Goal: Task Accomplishment & Management: Use online tool/utility

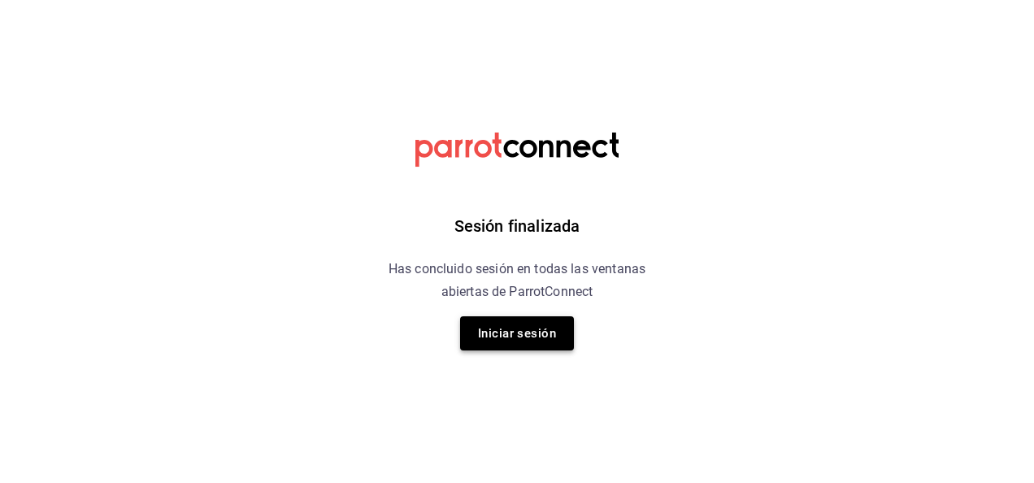
click at [540, 329] on button "Iniciar sesión" at bounding box center [517, 333] width 114 height 34
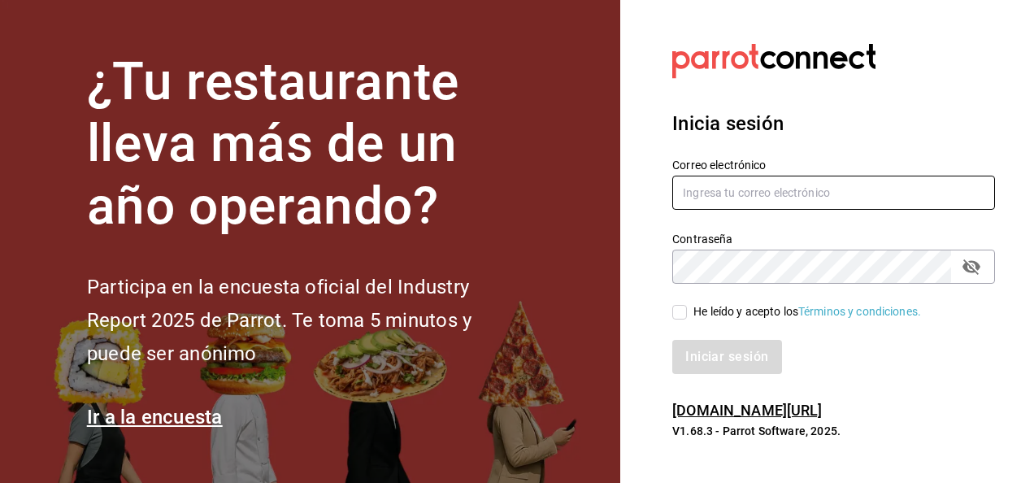
type input "raul.valenzuela@grupocosteno.com"
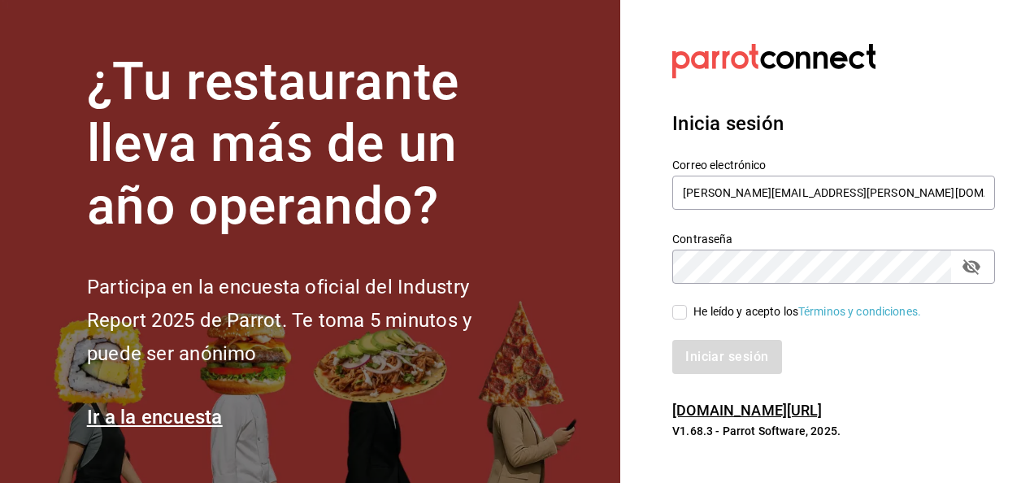
click at [678, 317] on input "He leído y acepto los Términos y condiciones." at bounding box center [679, 312] width 15 height 15
checkbox input "true"
click at [696, 346] on button "Iniciar sesión" at bounding box center [727, 357] width 111 height 34
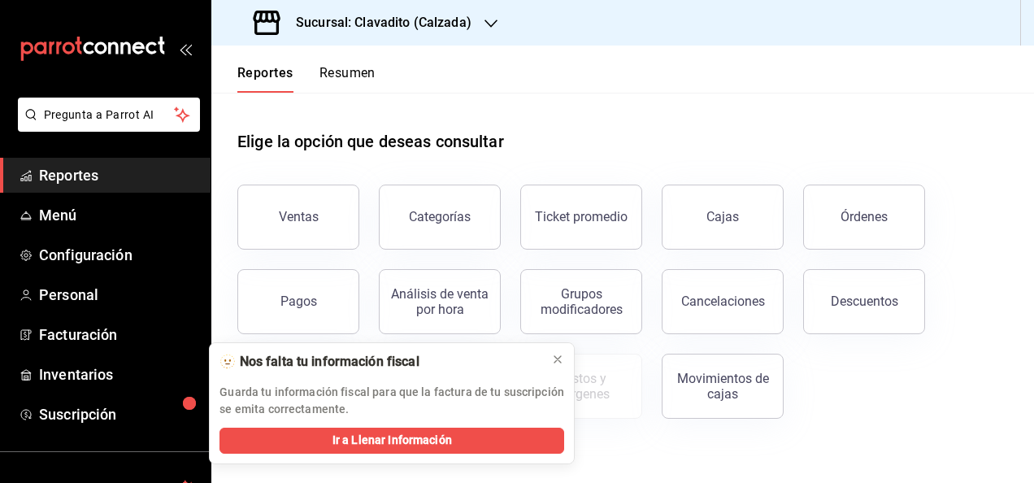
click at [489, 26] on icon "button" at bounding box center [490, 24] width 13 height 8
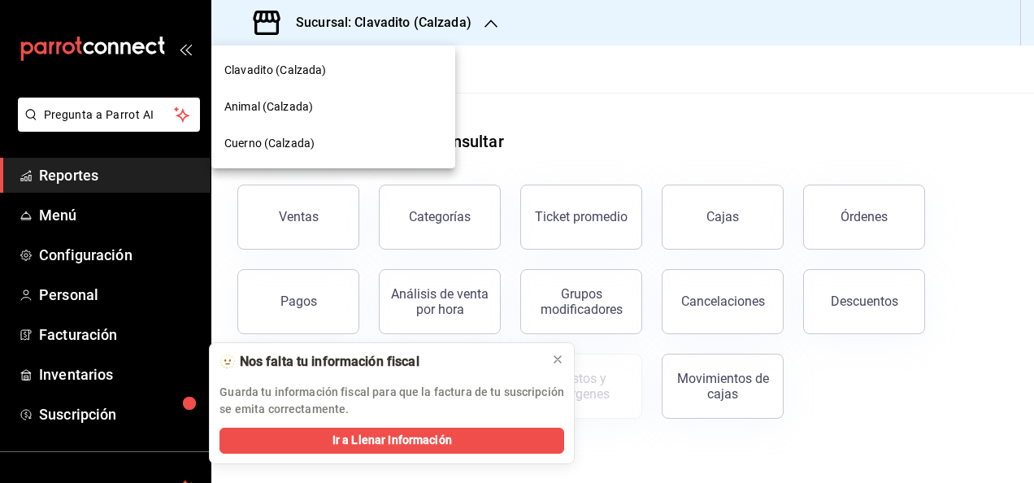
click at [252, 139] on span "Cuerno (Calzada)" at bounding box center [269, 143] width 90 height 17
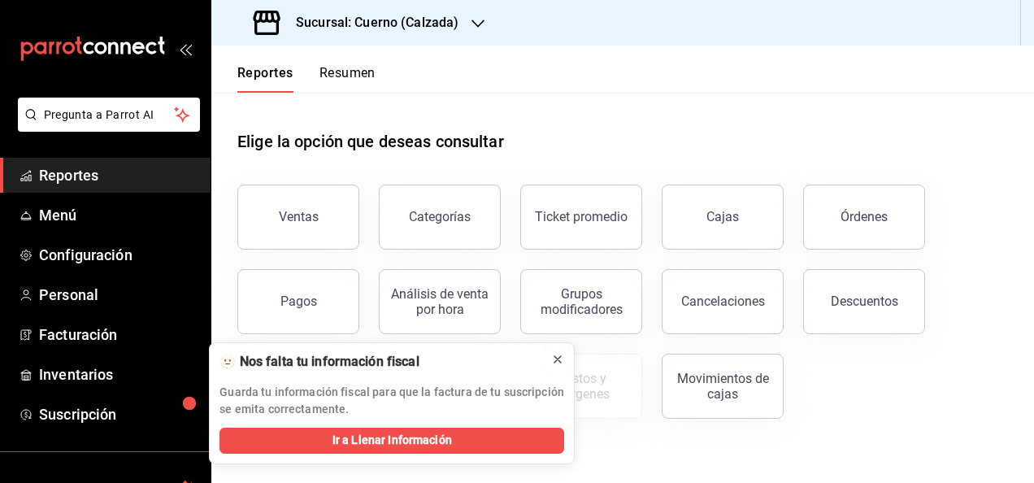
click at [557, 358] on icon at bounding box center [557, 359] width 7 height 7
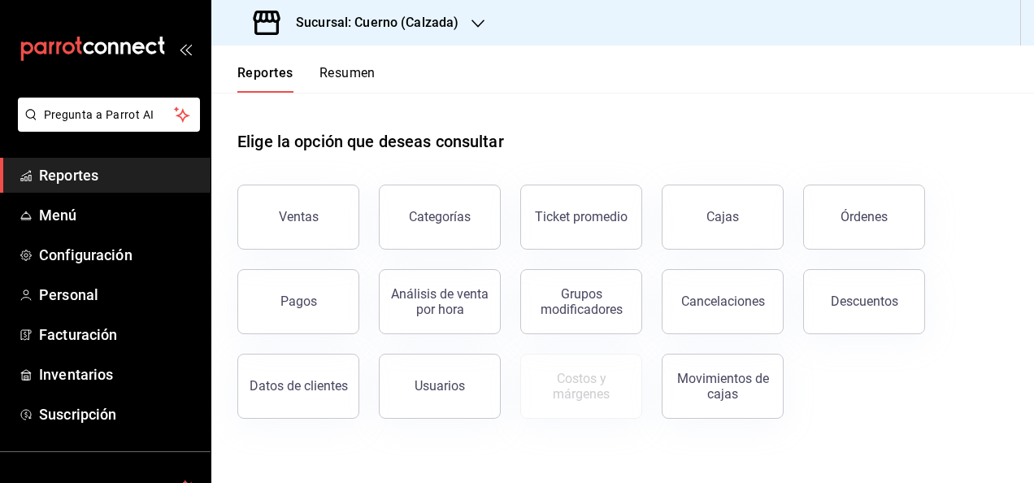
drag, startPoint x: 301, startPoint y: 223, endPoint x: 362, endPoint y: 252, distance: 68.3
click at [362, 252] on div "Ventas Categorías Ticket promedio Cajas Órdenes Pagos Análisis de venta por hor…" at bounding box center [613, 292] width 790 height 254
click at [453, 225] on button "Categorías" at bounding box center [440, 216] width 122 height 65
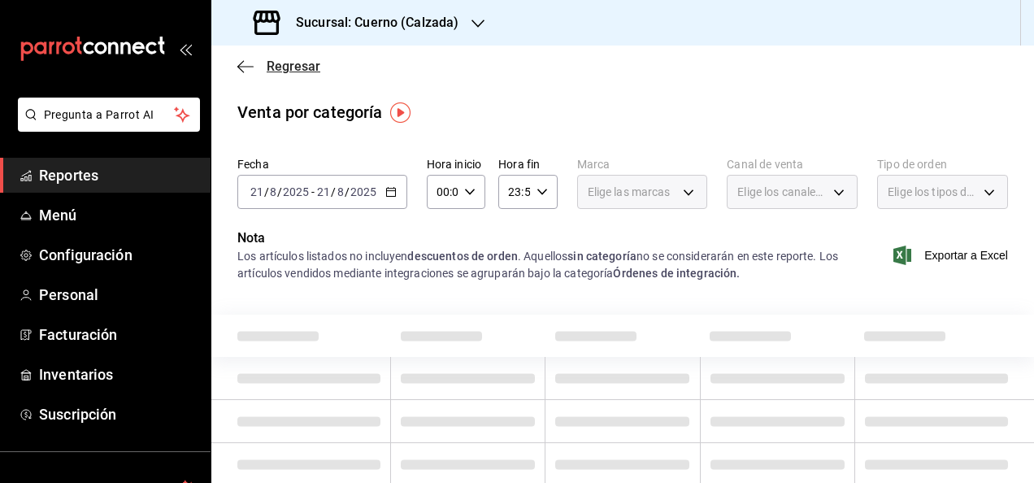
click at [252, 64] on icon "button" at bounding box center [245, 66] width 16 height 15
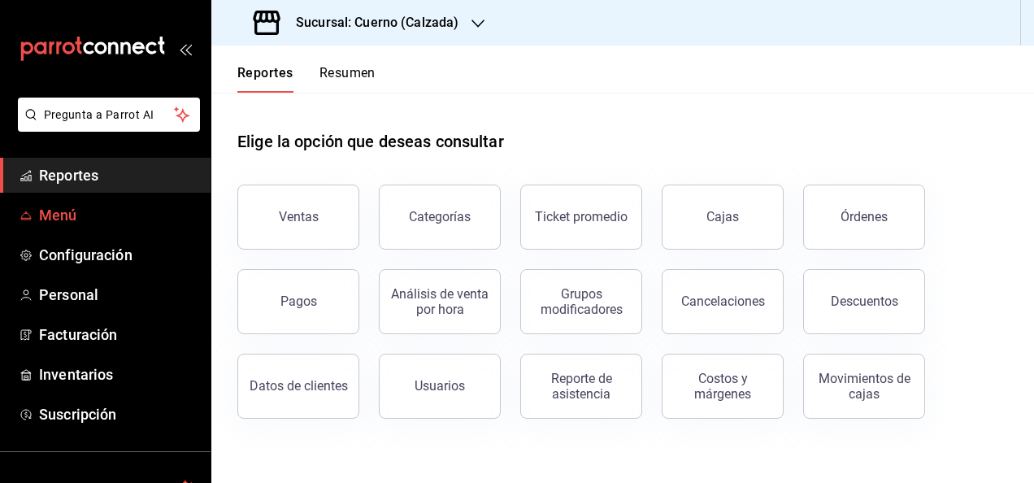
click at [67, 216] on span "Menú" at bounding box center [118, 215] width 158 height 22
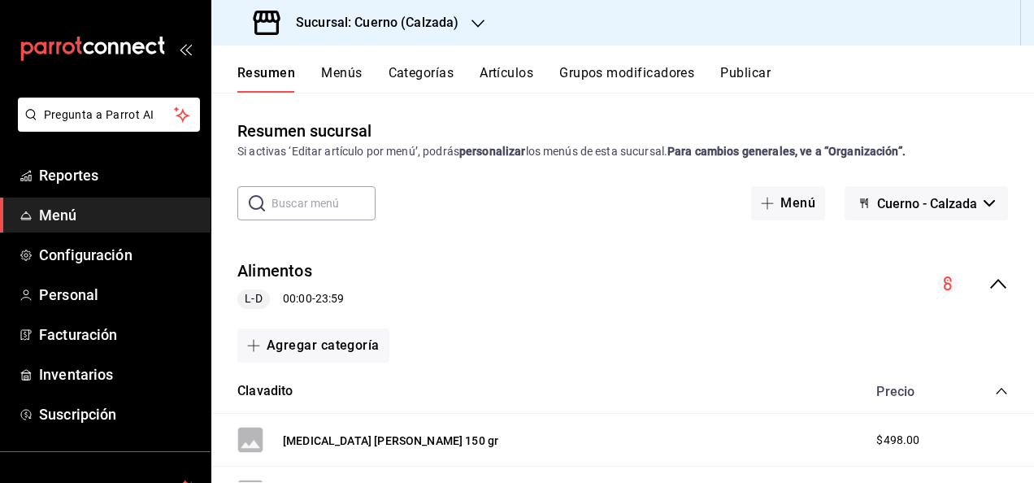
click at [284, 207] on input "text" at bounding box center [323, 203] width 104 height 33
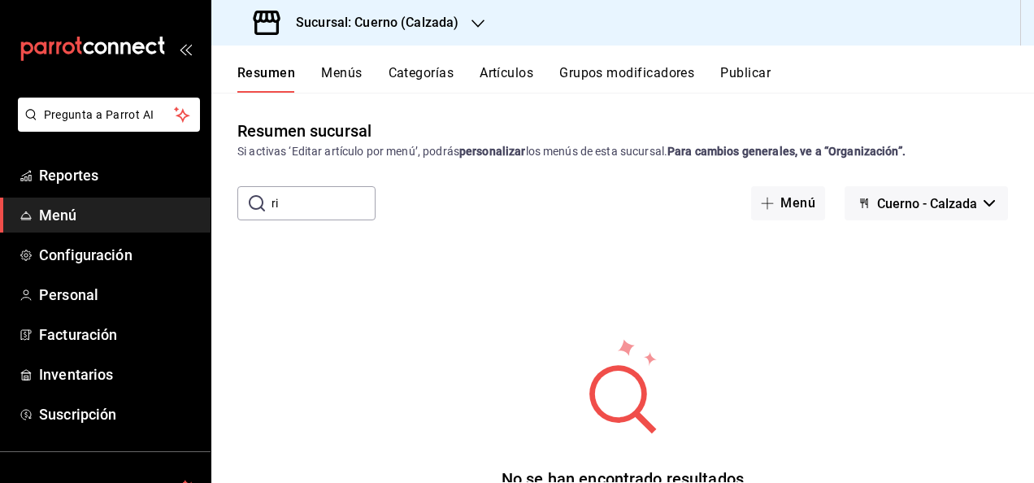
type input "r"
click at [292, 202] on input "RIB" at bounding box center [323, 203] width 104 height 33
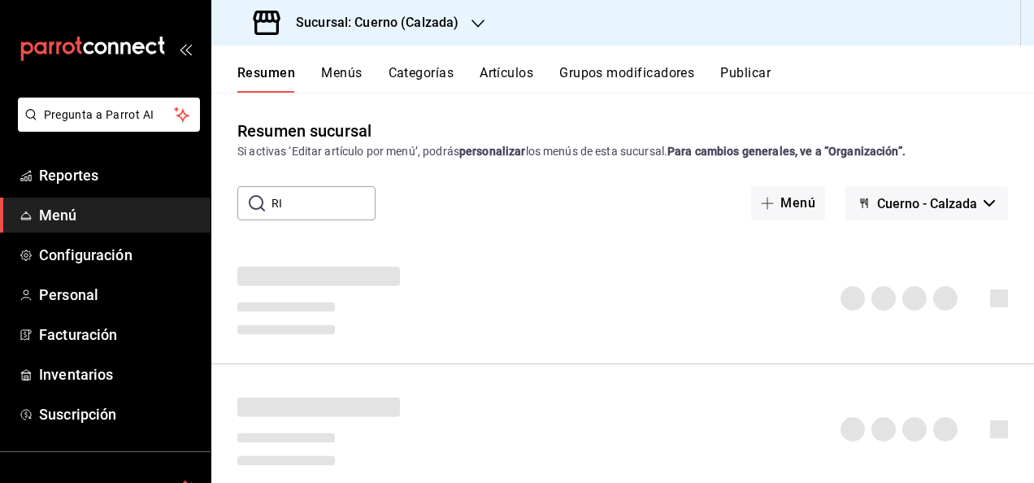
type input "R"
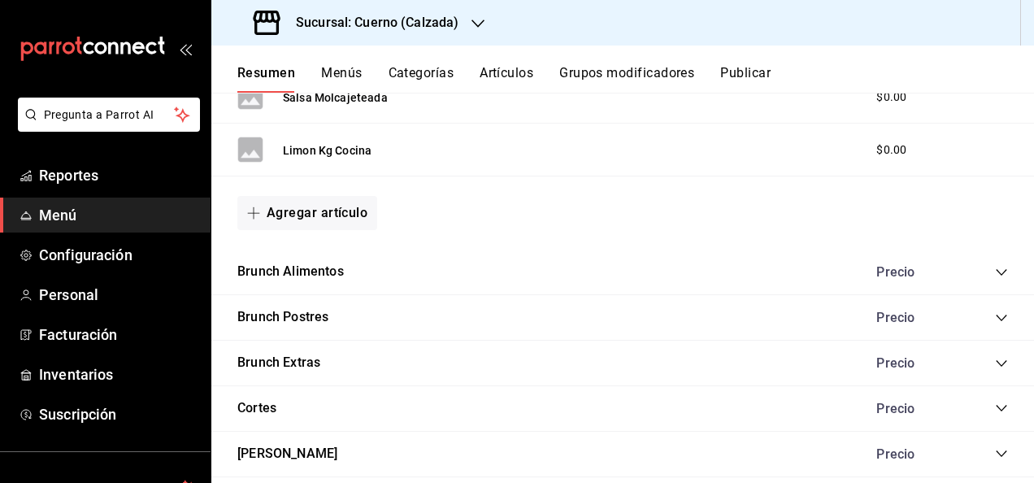
scroll to position [2068, 0]
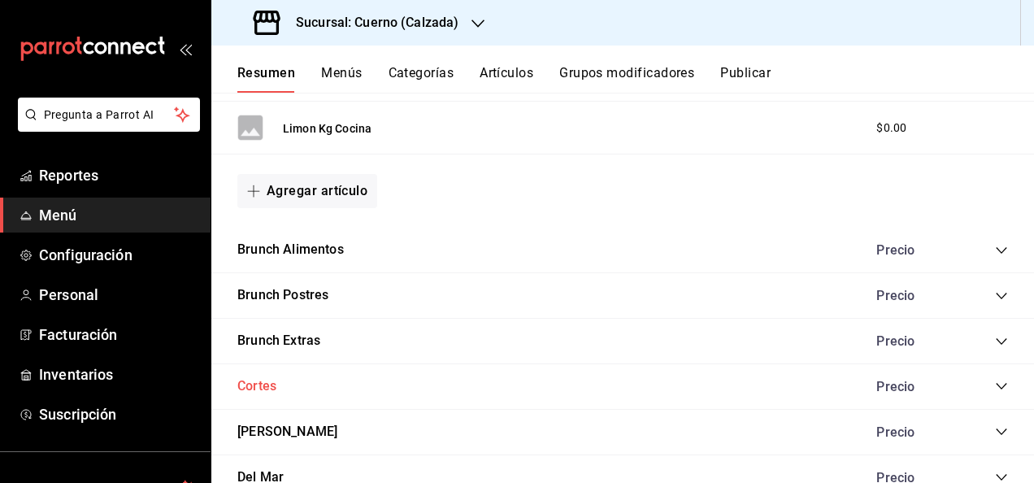
click at [258, 378] on button "Cortes" at bounding box center [256, 386] width 39 height 19
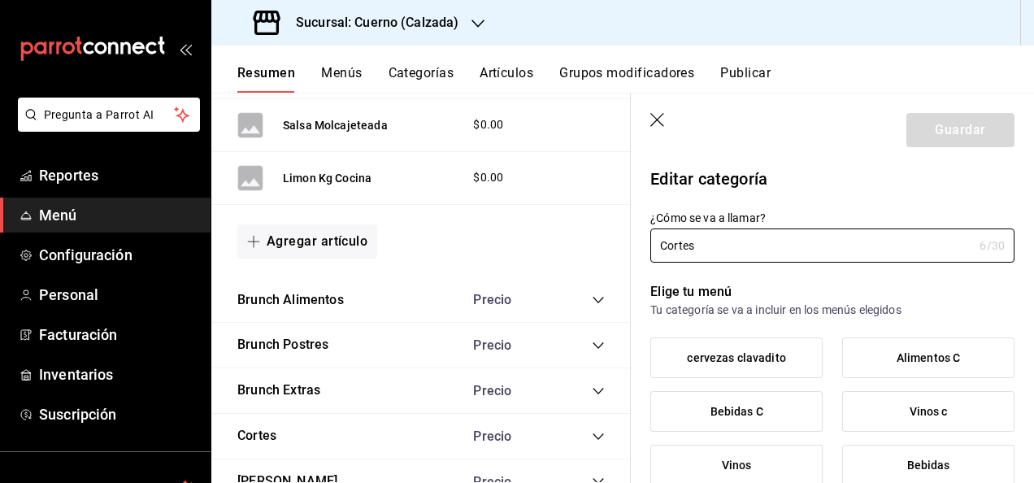
type input "2717b2ad-486e-42af-bf96-0cf9488fd20c,2f5adbed-6004-4e43-b52e-a92b71bc1628"
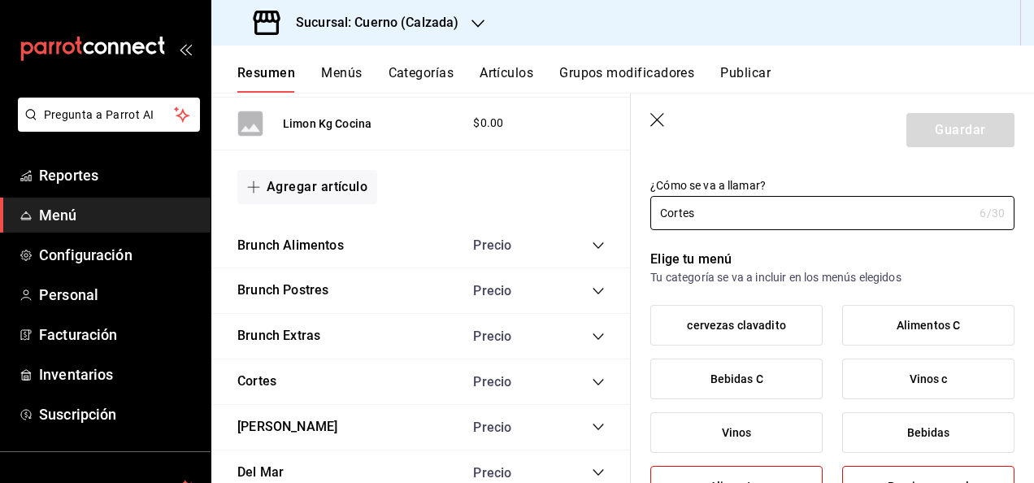
scroll to position [2133, 0]
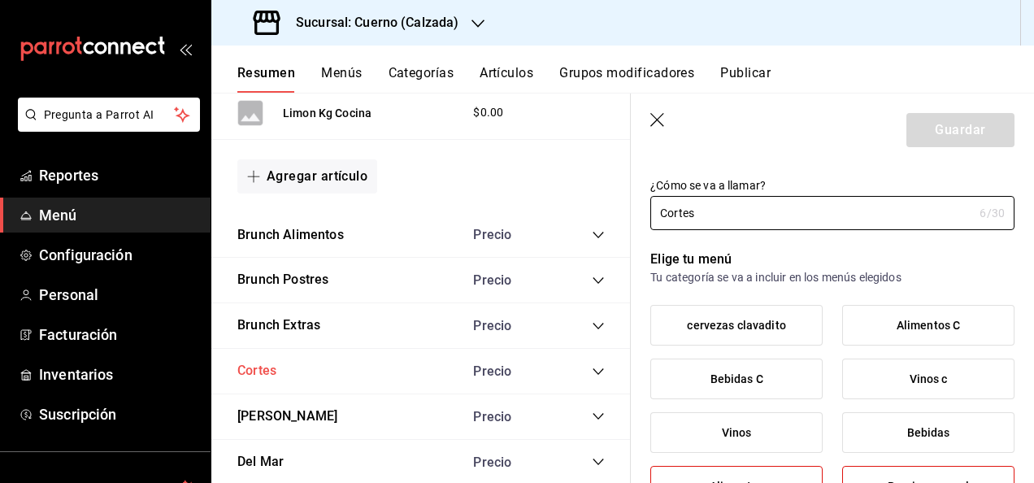
click at [255, 362] on button "Cortes" at bounding box center [256, 371] width 39 height 19
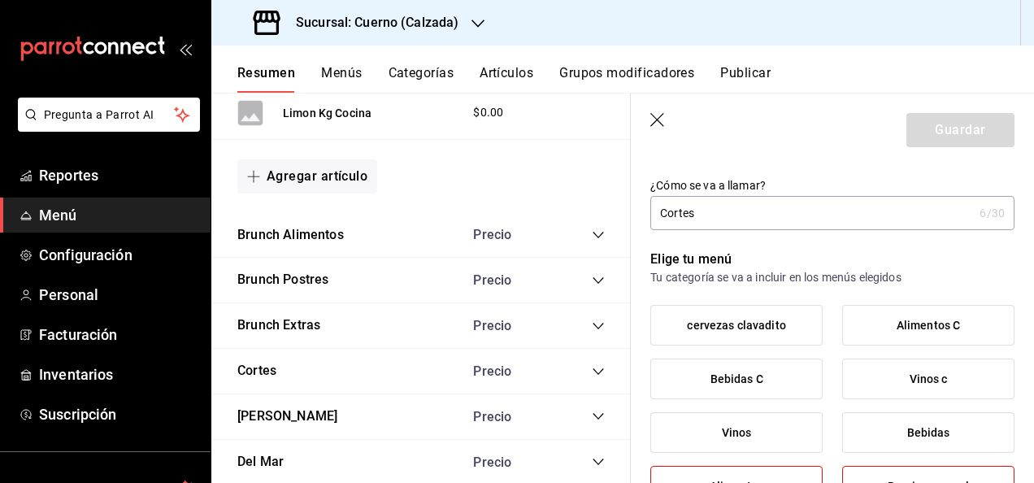
click at [592, 365] on icon "collapse-category-row" at bounding box center [598, 371] width 13 height 13
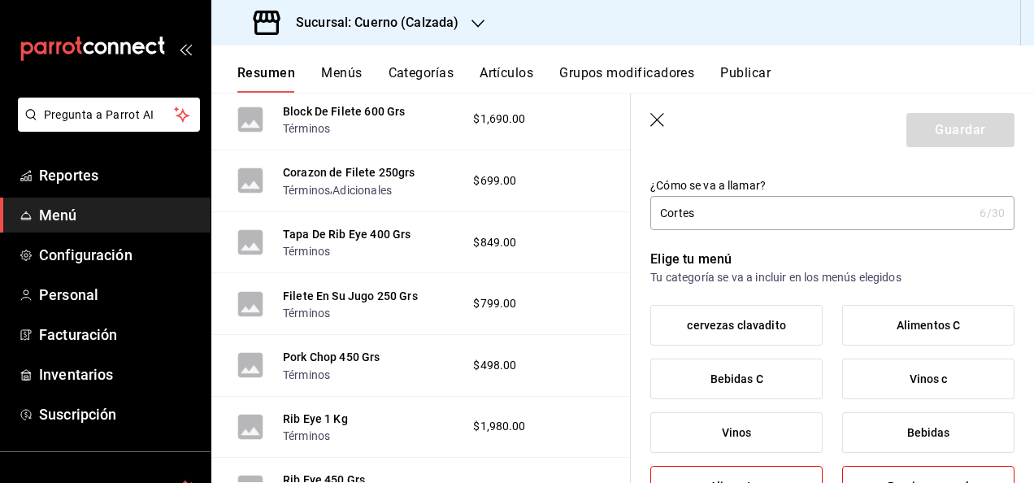
scroll to position [2490, 0]
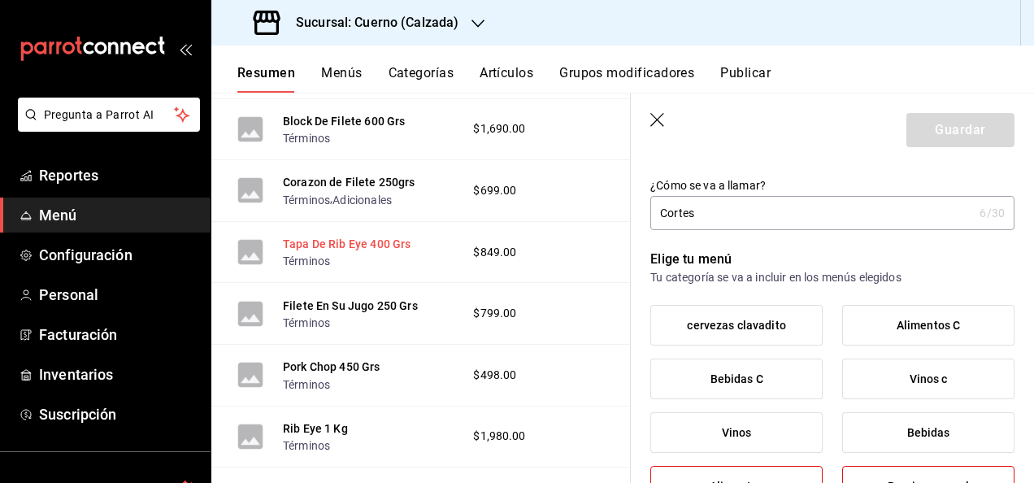
click at [338, 236] on button "Tapa De Rib Eye 400 Grs" at bounding box center [347, 244] width 128 height 16
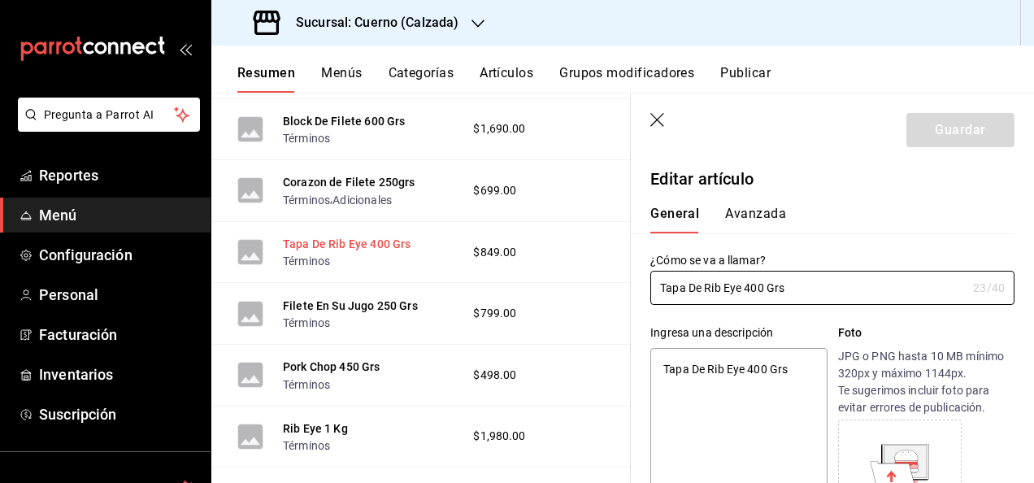
type textarea "x"
type input "$849.00"
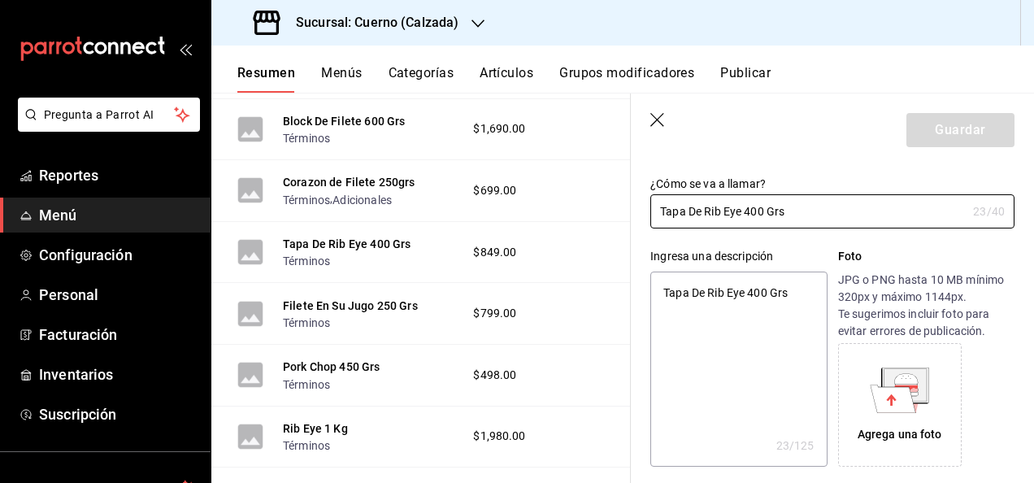
scroll to position [80, 0]
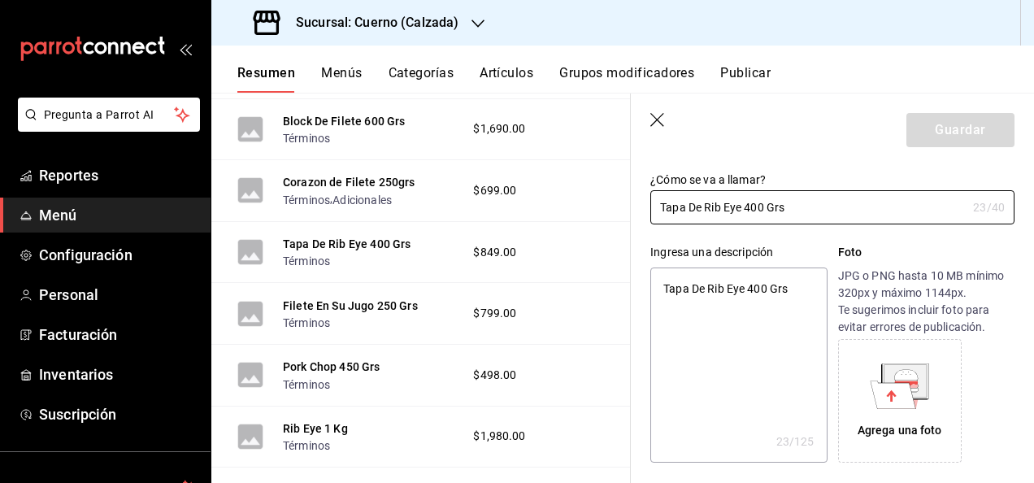
type textarea "x"
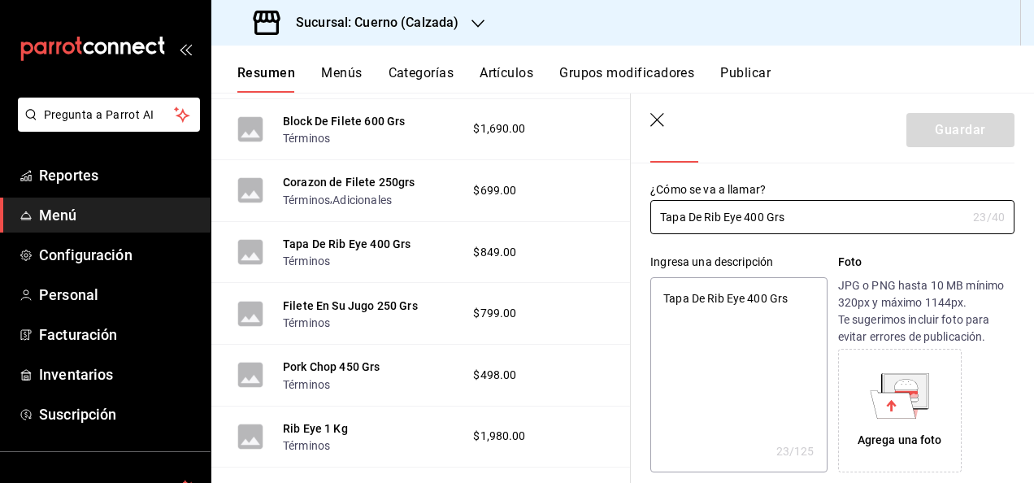
scroll to position [0, 0]
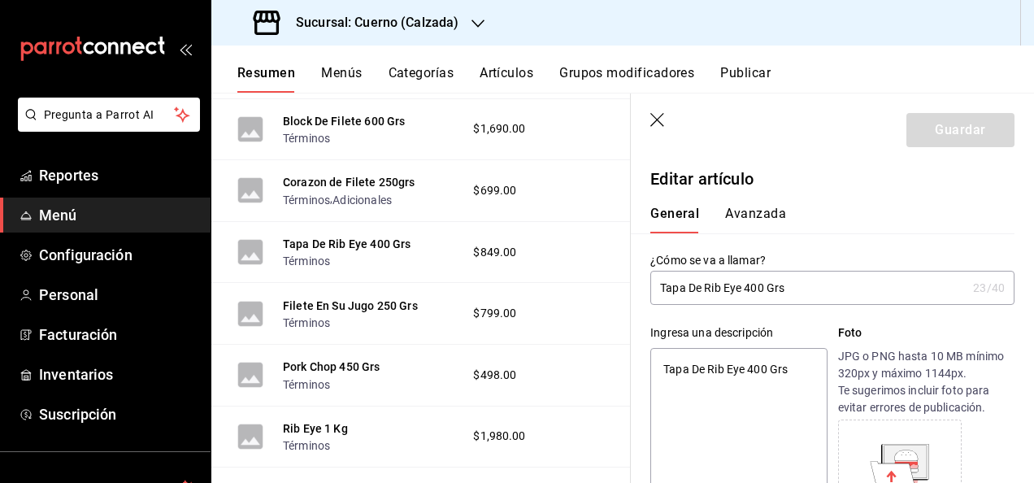
click at [345, 68] on button "Menús" at bounding box center [341, 79] width 41 height 28
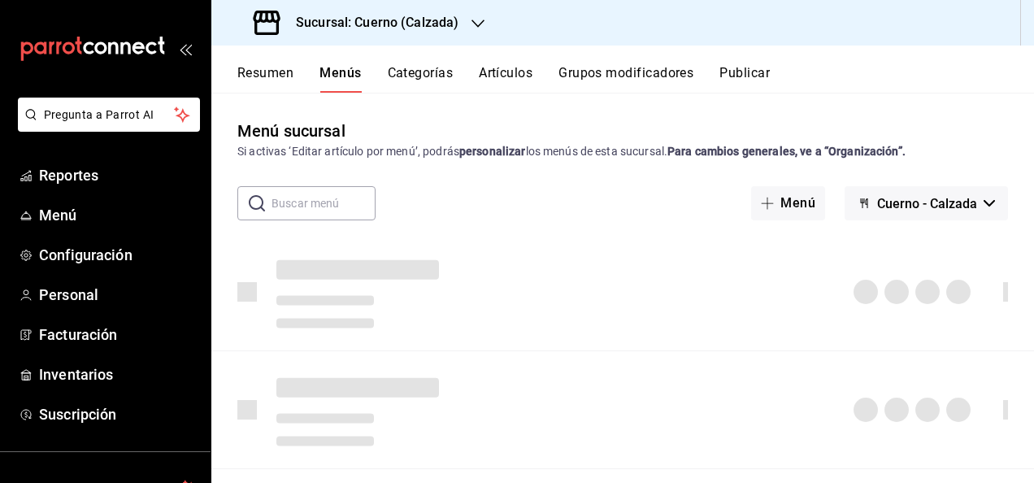
click at [324, 206] on input "text" at bounding box center [323, 203] width 104 height 33
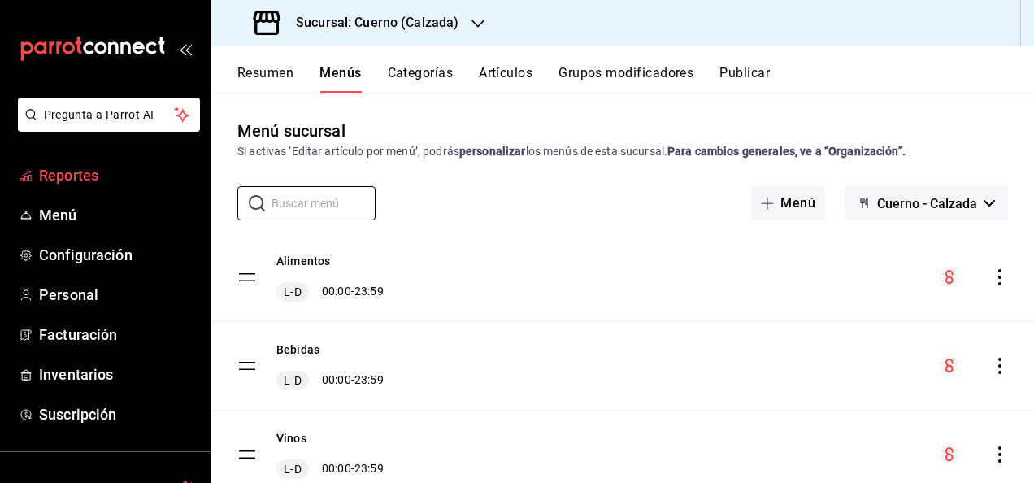
click at [81, 172] on span "Reportes" at bounding box center [118, 175] width 158 height 22
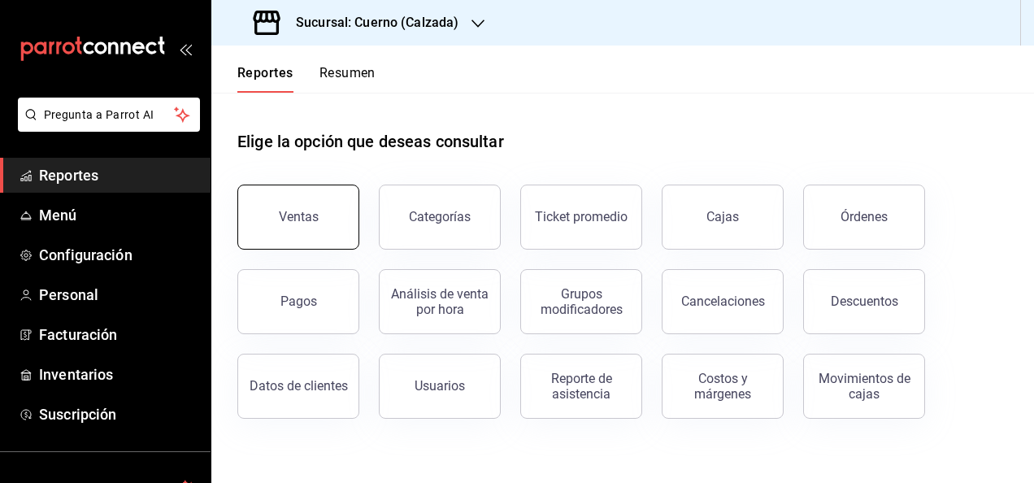
click at [292, 206] on button "Ventas" at bounding box center [298, 216] width 122 height 65
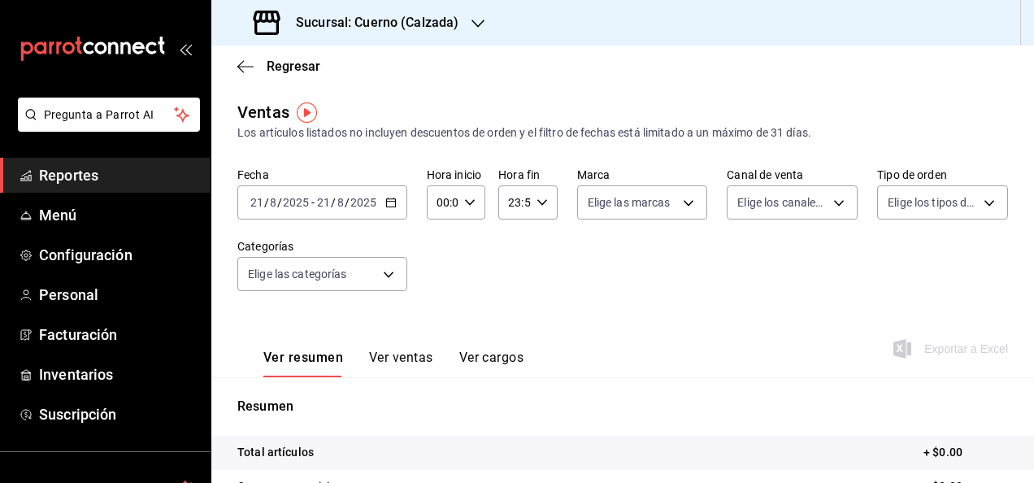
click at [387, 205] on icon "button" at bounding box center [390, 202] width 11 height 11
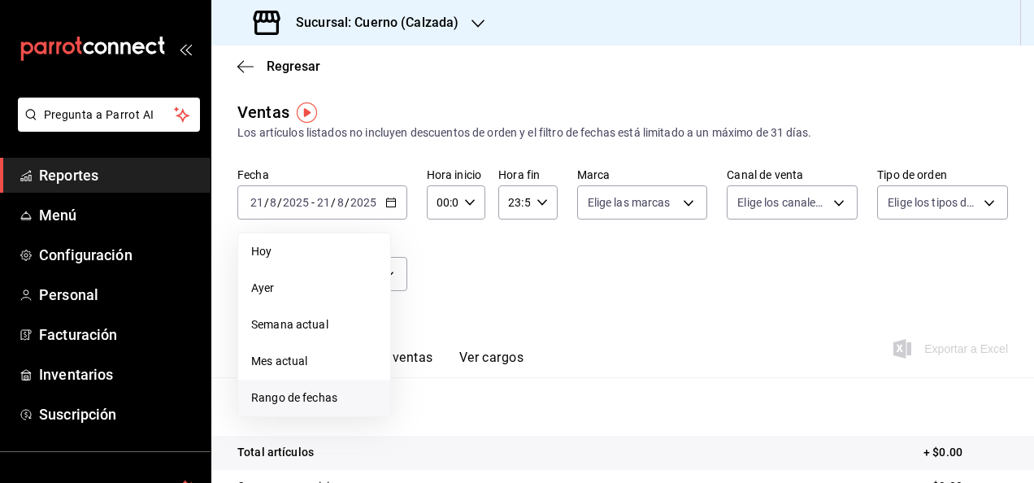
click at [317, 397] on span "Rango de fechas" at bounding box center [314, 397] width 126 height 17
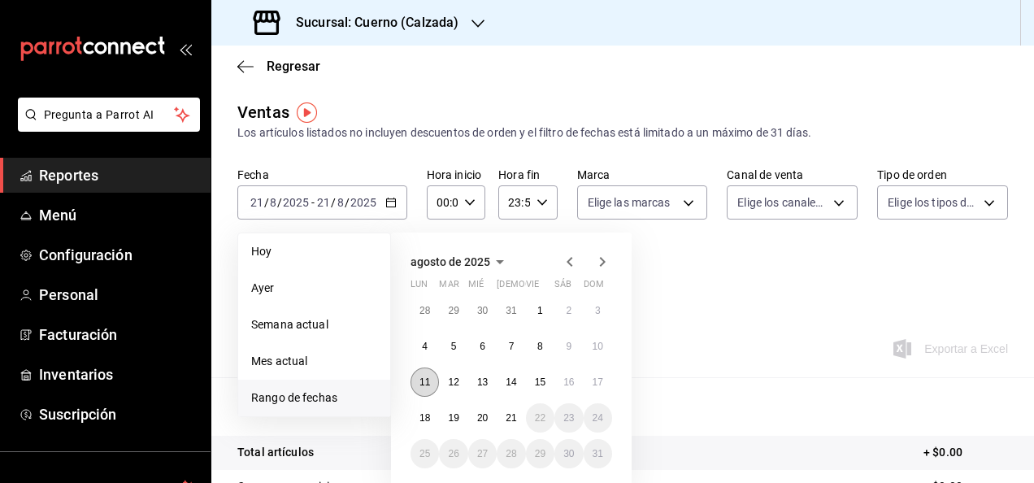
click at [427, 371] on button "11" at bounding box center [424, 381] width 28 height 29
click at [426, 385] on abbr "11" at bounding box center [424, 381] width 11 height 11
click at [426, 412] on abbr "18" at bounding box center [424, 417] width 11 height 11
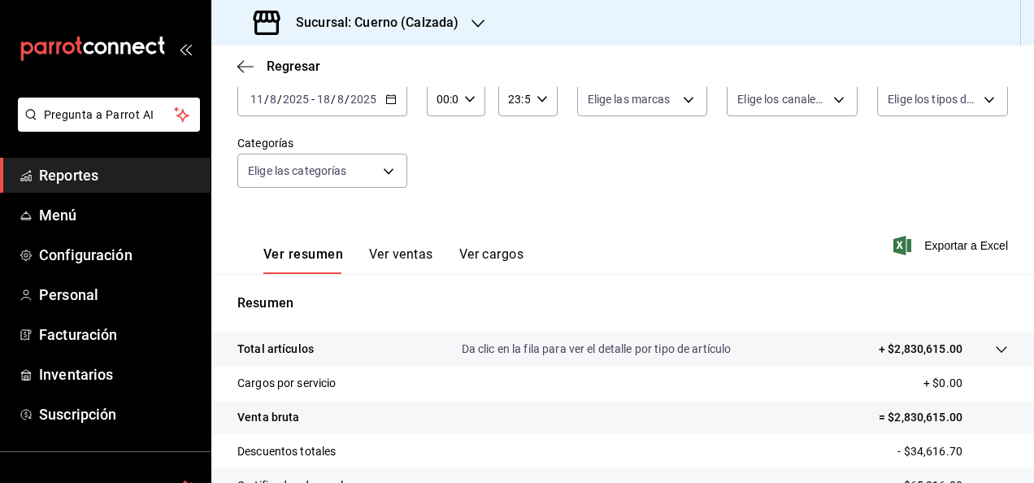
scroll to position [88, 0]
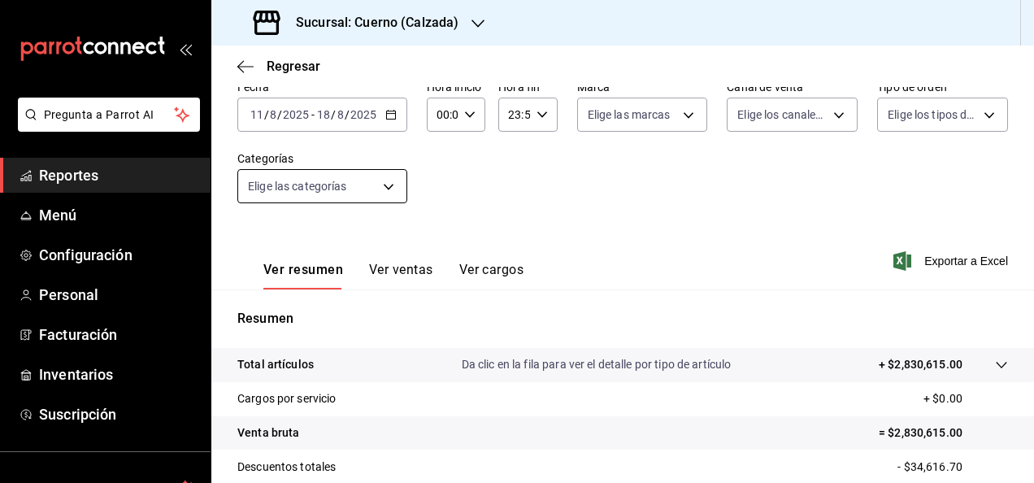
click at [388, 184] on body "Pregunta a Parrot AI Reportes Menú Configuración Personal Facturación Inventari…" at bounding box center [517, 241] width 1034 height 483
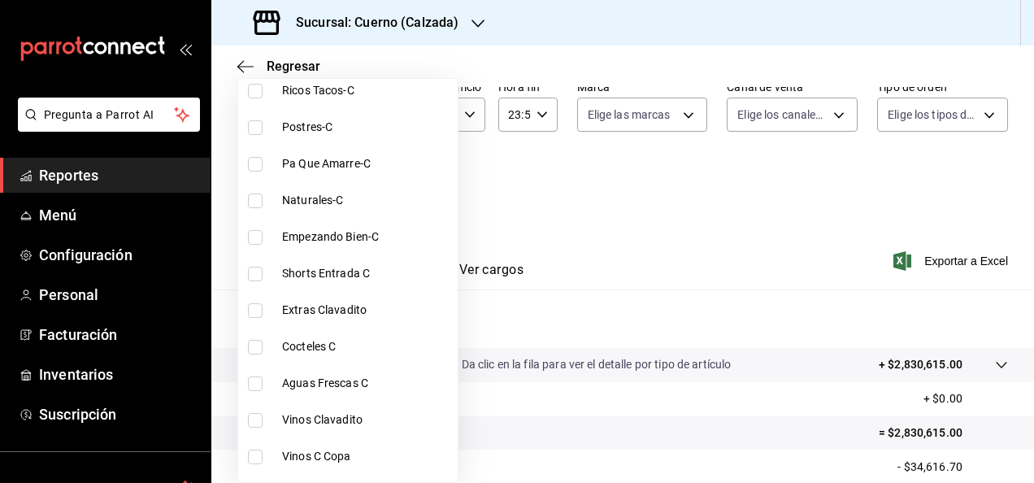
scroll to position [0, 0]
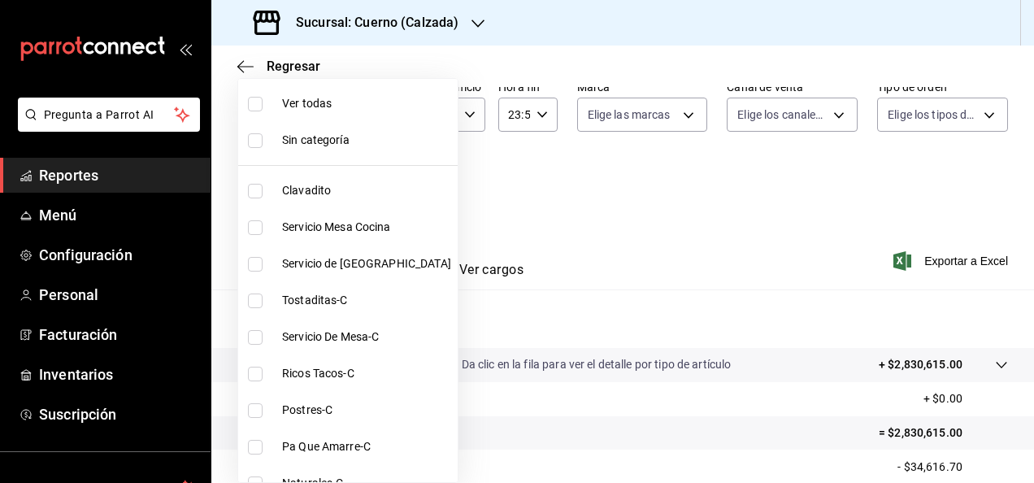
click at [245, 102] on li "Ver todas" at bounding box center [347, 103] width 219 height 37
type input "560d4c35-d9fc-4089-91ff-402d238ea400,302845cf-2d1c-4fb1-9d9e-8d4a14396fbe,26243…"
checkbox input "true"
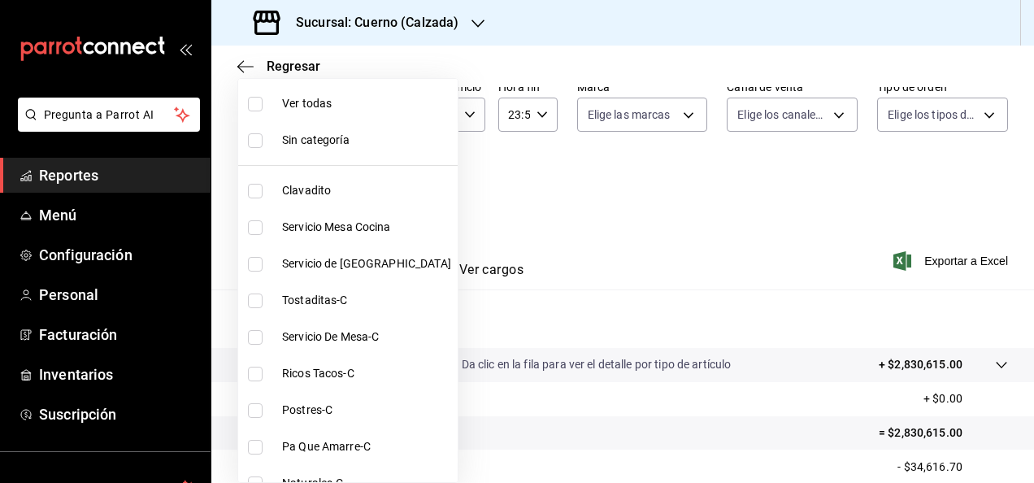
checkbox input "true"
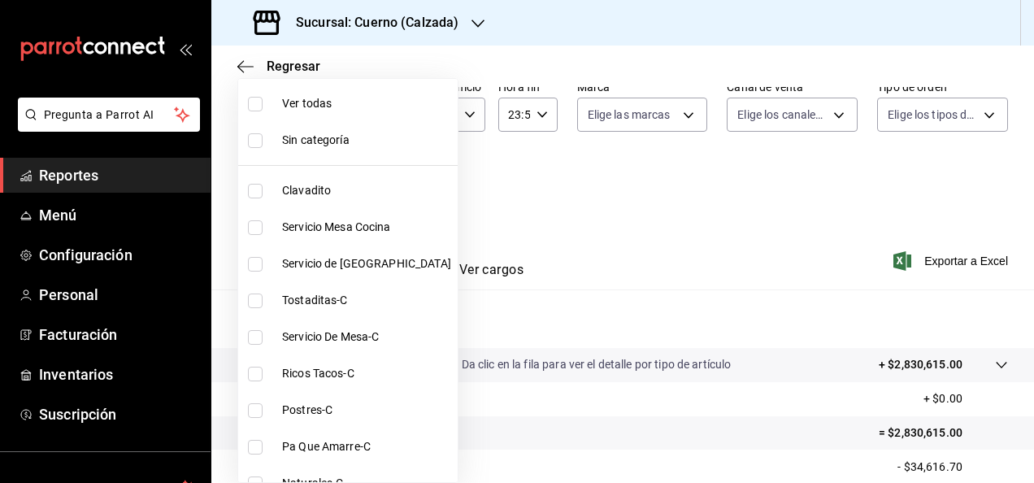
checkbox input "true"
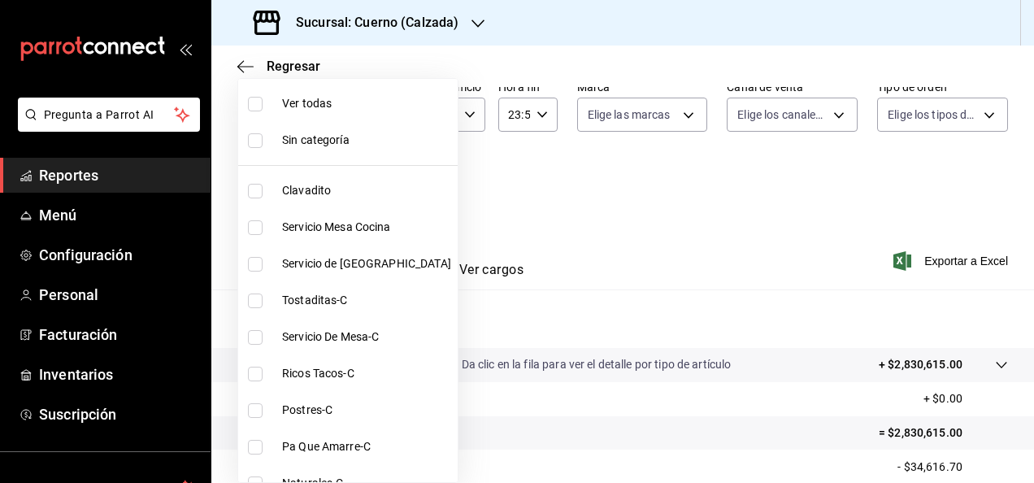
checkbox input "true"
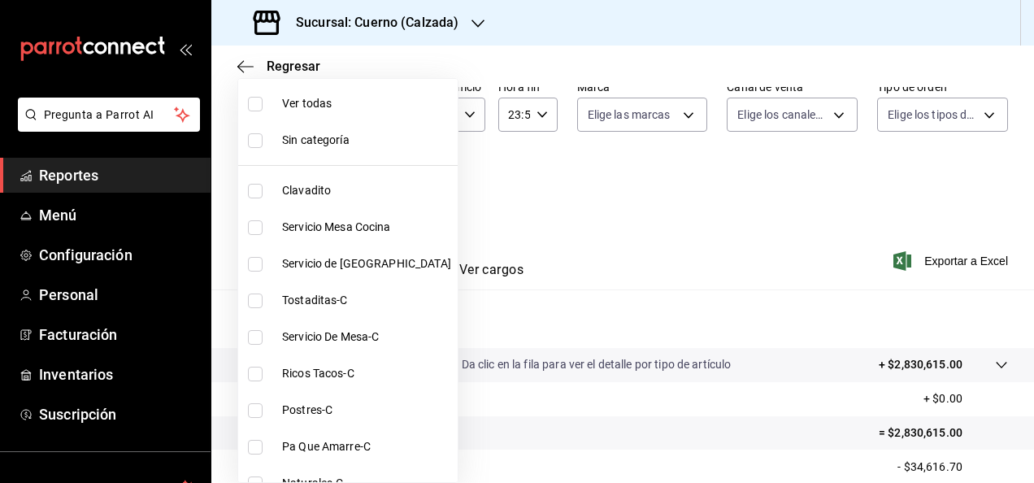
checkbox input "true"
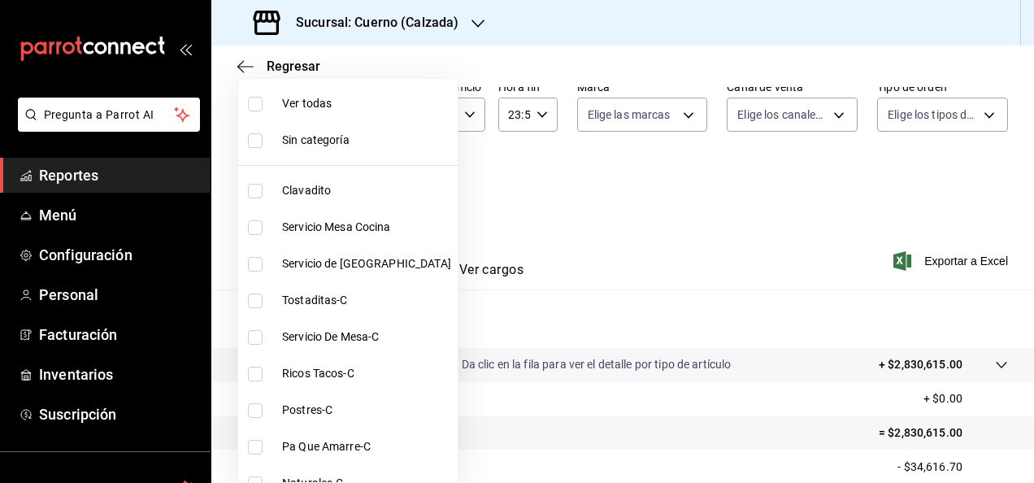
checkbox input "true"
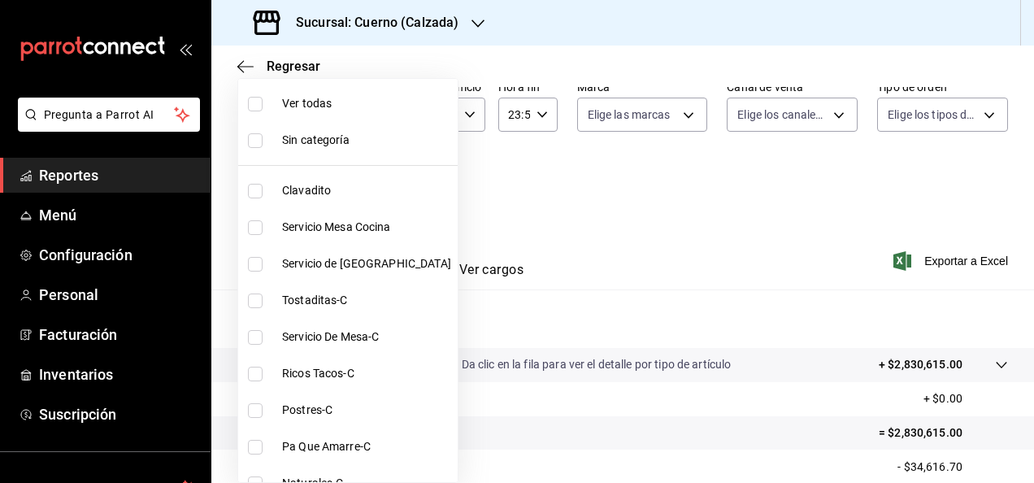
checkbox input "true"
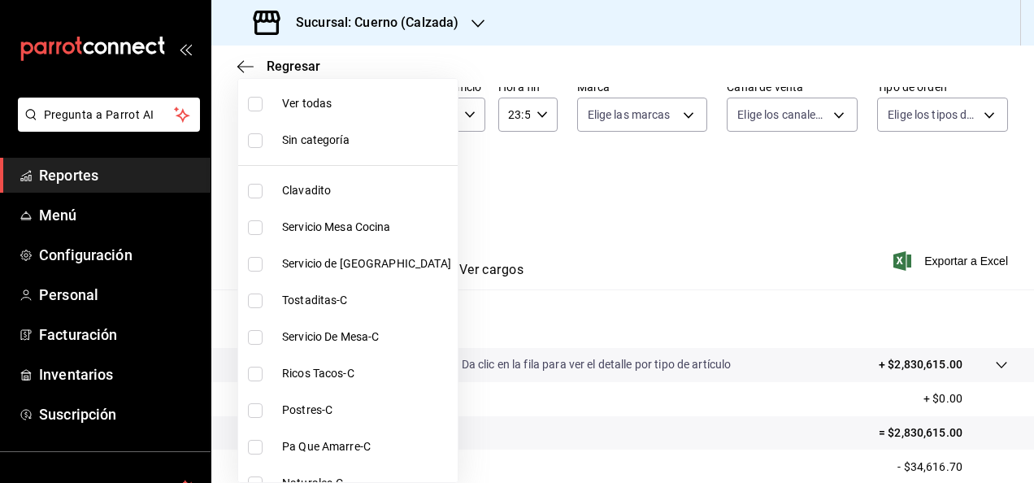
checkbox input "true"
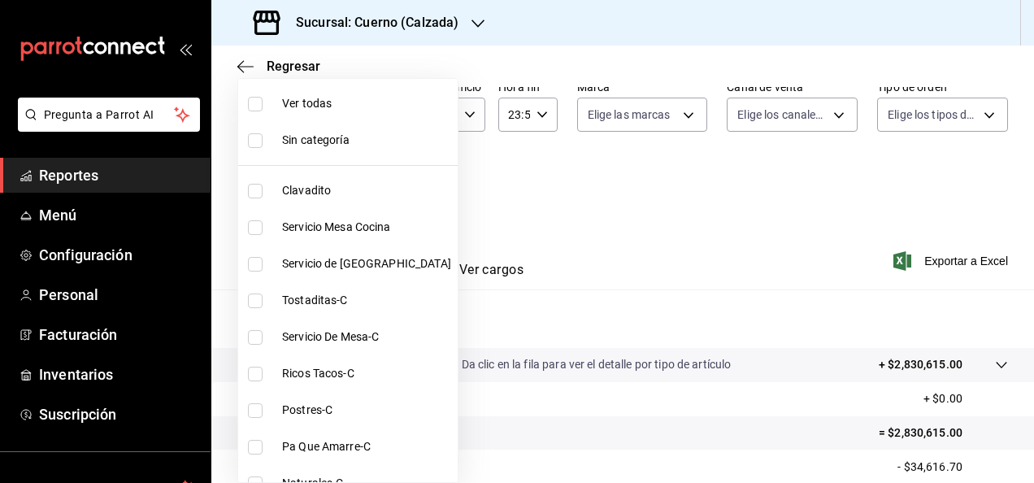
checkbox input "true"
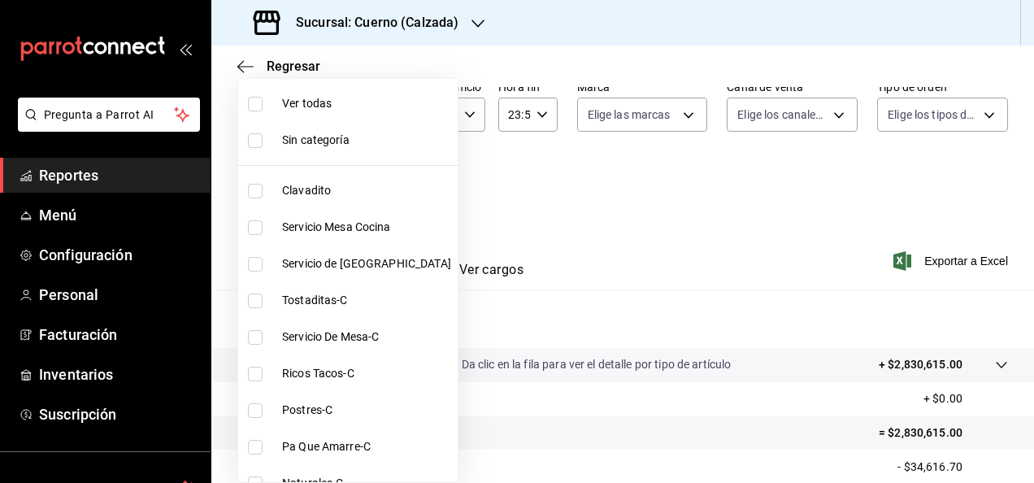
checkbox input "true"
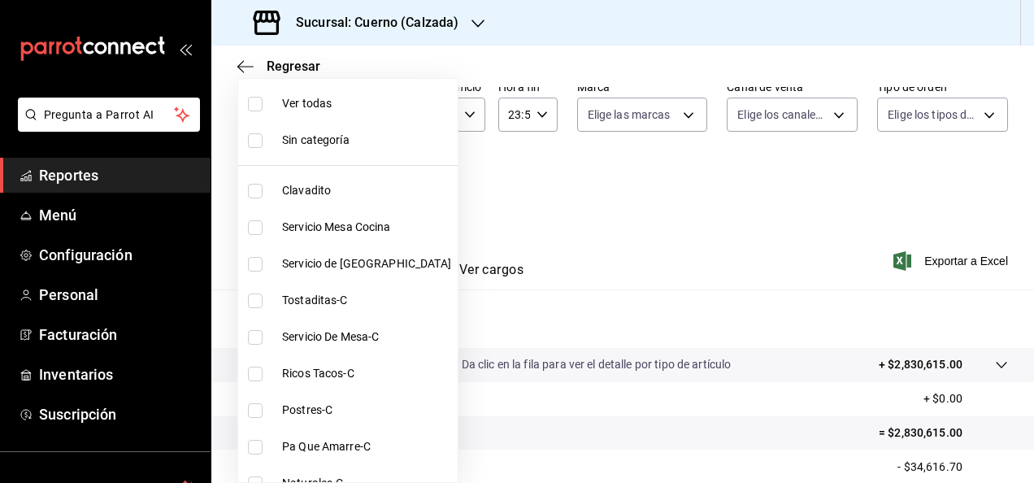
checkbox input "true"
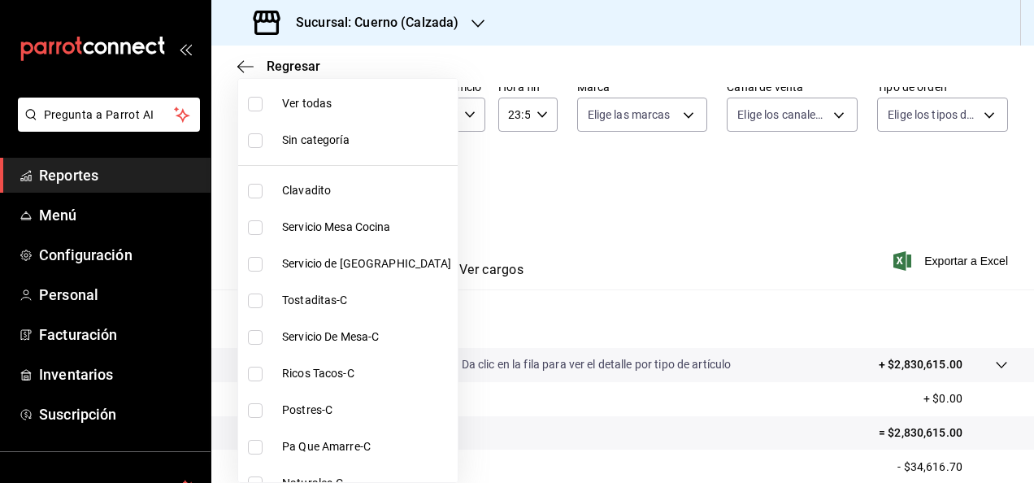
checkbox input "true"
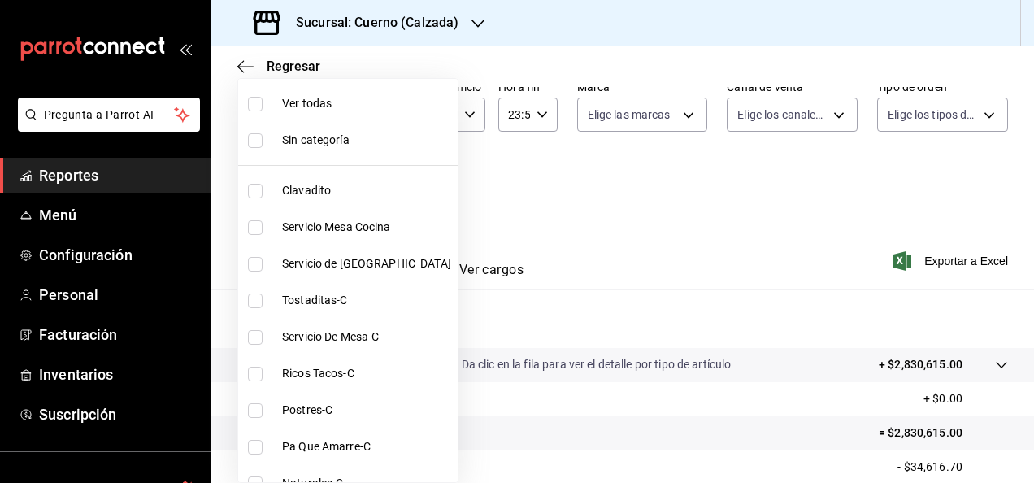
checkbox input "true"
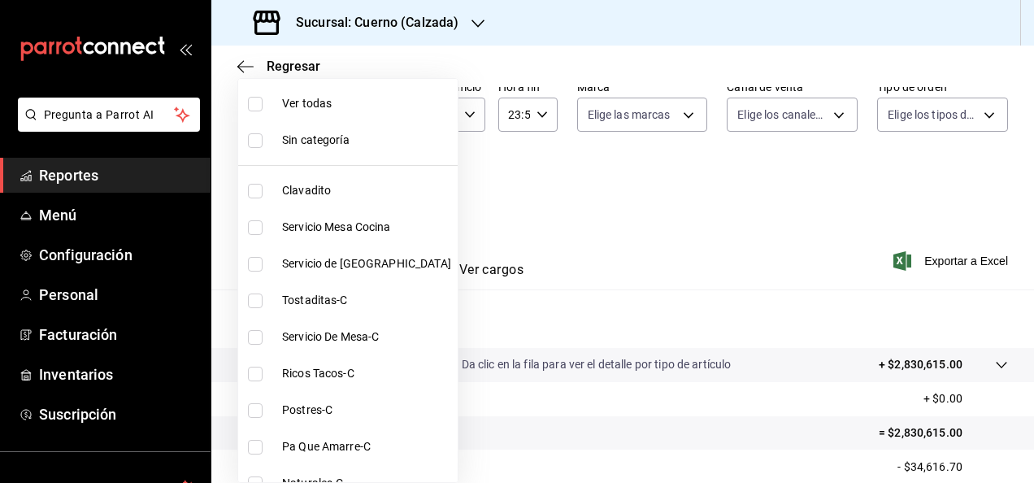
checkbox input "true"
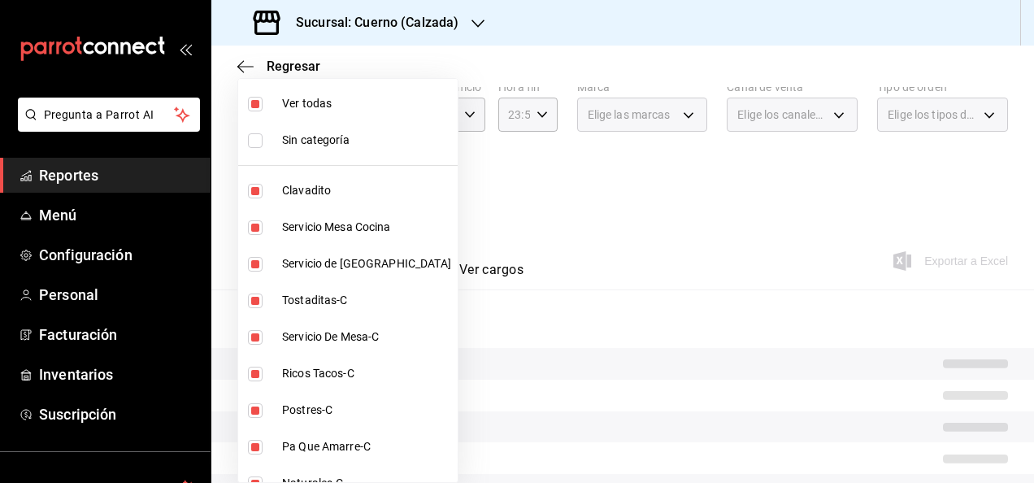
click at [582, 275] on div at bounding box center [517, 241] width 1034 height 483
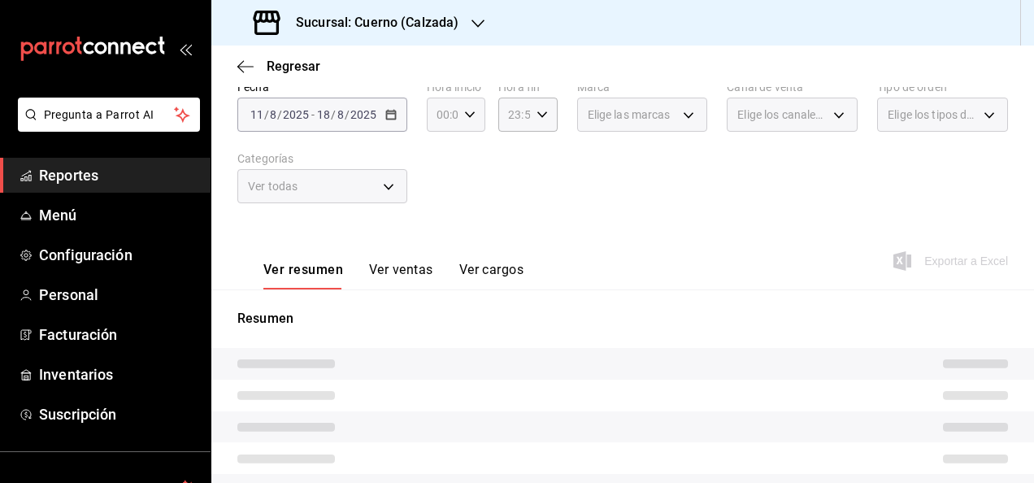
click at [466, 117] on icon "button" at bounding box center [469, 114] width 11 height 11
click at [443, 163] on button "00" at bounding box center [439, 156] width 23 height 33
click at [442, 202] on button "01" at bounding box center [439, 195] width 23 height 33
type input "01:00"
click at [469, 155] on span "00" at bounding box center [468, 156] width 3 height 13
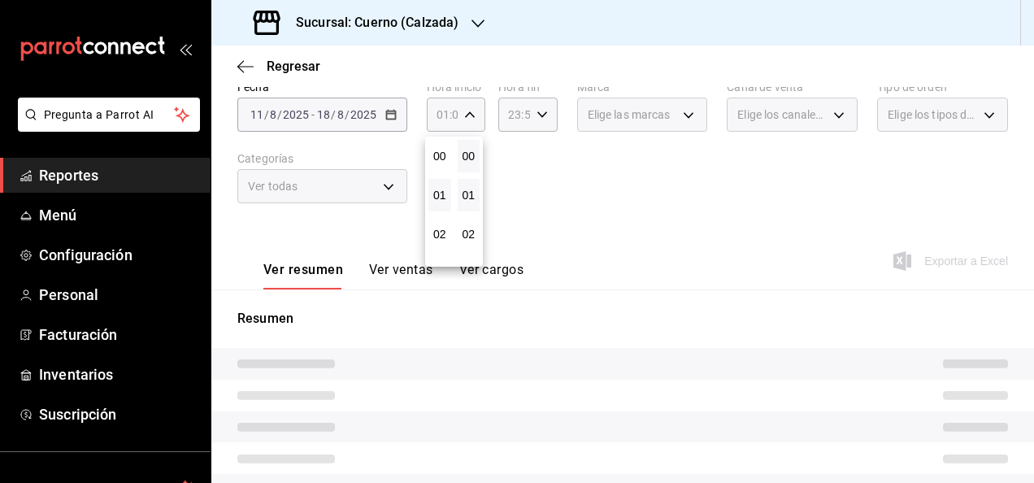
drag, startPoint x: 473, startPoint y: 213, endPoint x: 471, endPoint y: 180, distance: 32.5
click at [471, 180] on div "01" at bounding box center [468, 195] width 29 height 39
drag, startPoint x: 471, startPoint y: 180, endPoint x: 475, endPoint y: 223, distance: 42.4
click at [475, 223] on div "00 01 02 03 04 05 06 07 08 09 10 11 12 13 14 15 16 17 18 19 20 21 22 23 24 25 2…" at bounding box center [468, 202] width 29 height 130
click at [583, 135] on div at bounding box center [517, 241] width 1034 height 483
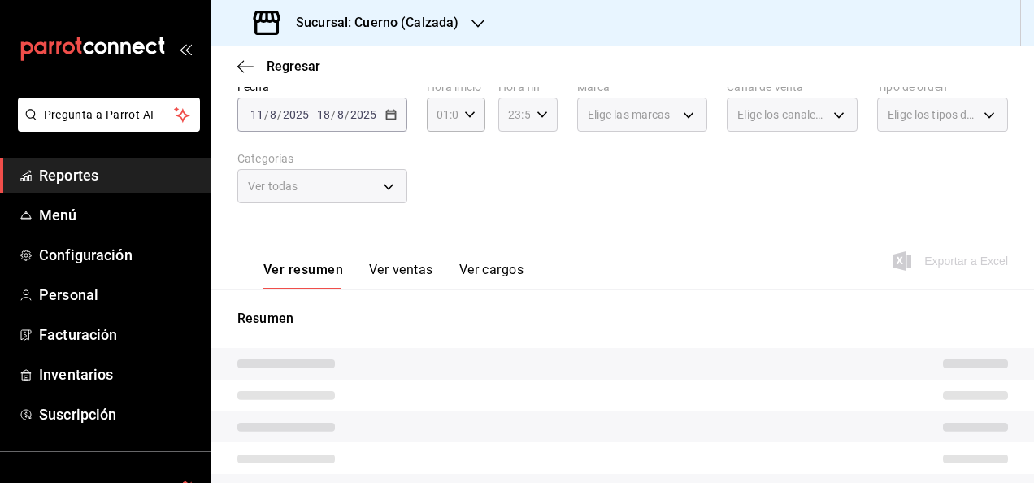
click at [543, 116] on icon "button" at bounding box center [541, 114] width 11 height 11
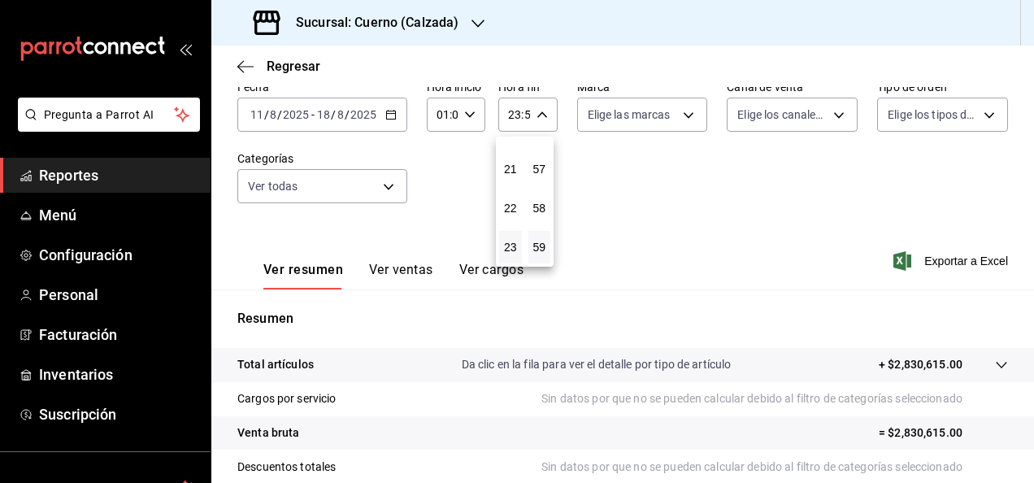
click at [618, 156] on div at bounding box center [517, 241] width 1034 height 483
click at [540, 119] on icon "button" at bounding box center [541, 114] width 11 height 11
drag, startPoint x: 511, startPoint y: 247, endPoint x: 515, endPoint y: 219, distance: 27.9
click at [515, 219] on div "00 01 02 03 04 05 06 07 08 09 10 11 12 13 14 15 16 17 18 19 20 21 22 23" at bounding box center [510, 202] width 29 height 130
drag, startPoint x: 515, startPoint y: 219, endPoint x: 505, endPoint y: 255, distance: 37.1
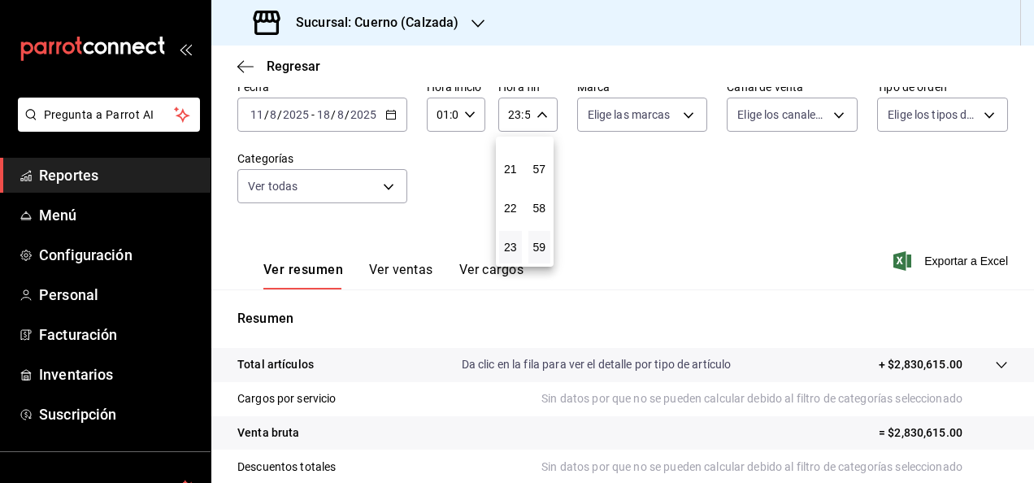
click at [505, 255] on div "00 01 02 03 04 05 06 07 08 09 10 11 12 13 14 15 16 17 18 19 20 21 22 23" at bounding box center [510, 202] width 29 height 130
click at [505, 255] on button "23" at bounding box center [510, 247] width 23 height 33
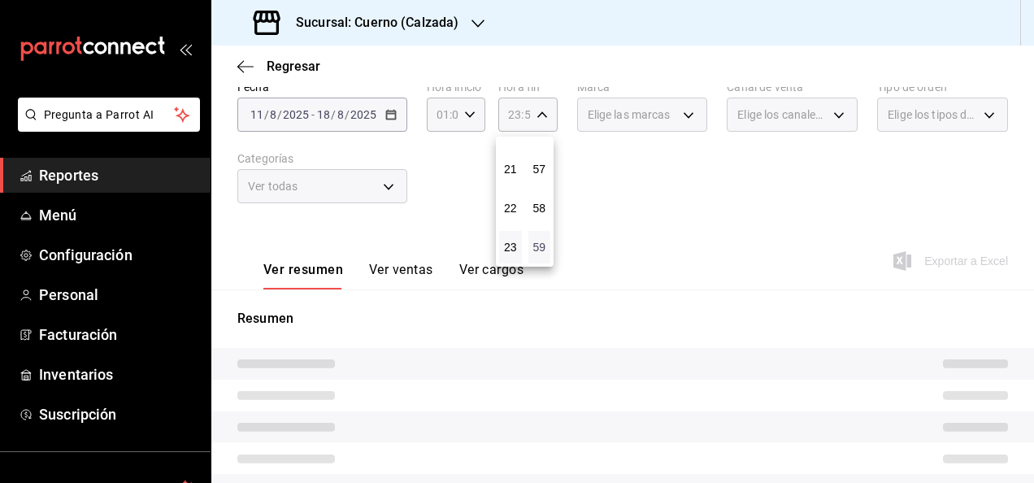
click at [541, 247] on span "59" at bounding box center [539, 247] width 3 height 13
click at [650, 173] on div at bounding box center [517, 241] width 1034 height 483
click at [682, 108] on div "Elige las marcas" at bounding box center [642, 115] width 131 height 34
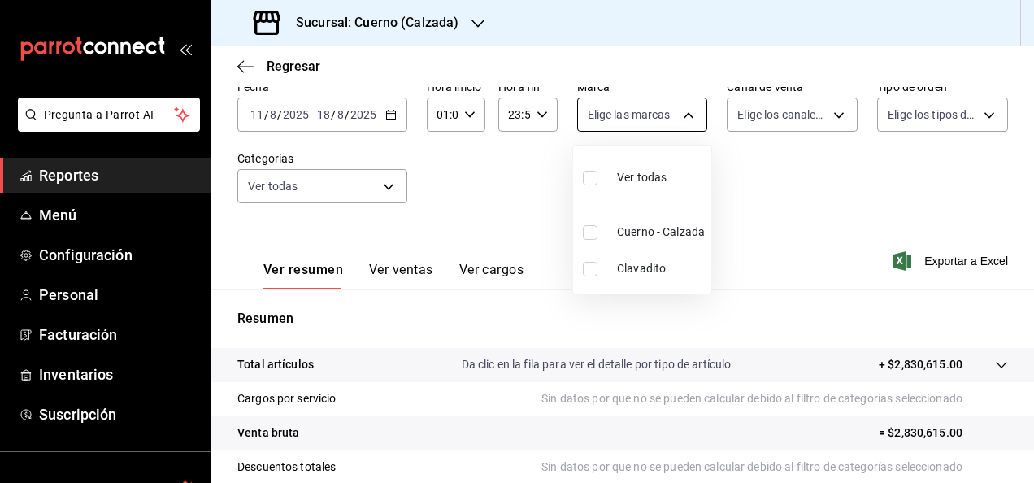
click at [682, 115] on body "Pregunta a Parrot AI Reportes Menú Configuración Personal Facturación Inventari…" at bounding box center [517, 241] width 1034 height 483
click at [596, 234] on input "checkbox" at bounding box center [590, 232] width 15 height 15
checkbox input "true"
type input "b7ae777b-2dfc-42e0-9650-6cefdf37a424"
click at [825, 115] on div at bounding box center [517, 241] width 1034 height 483
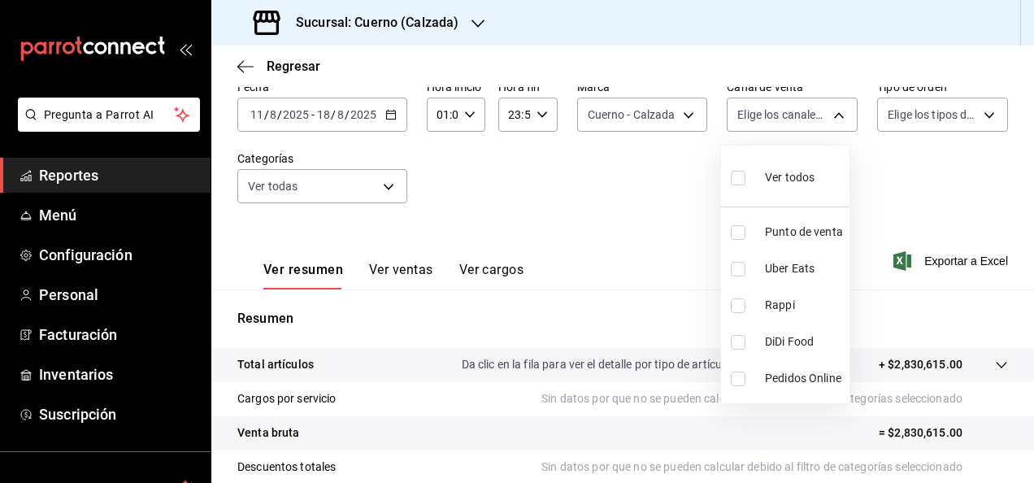
click at [825, 115] on body "Pregunta a Parrot AI Reportes Menú Configuración Personal Facturación Inventari…" at bounding box center [517, 241] width 1034 height 483
click at [739, 177] on input "checkbox" at bounding box center [737, 178] width 15 height 15
checkbox input "true"
type input "PARROT,UBER_EATS,RAPPI,DIDI_FOOD,ONLINE"
checkbox input "true"
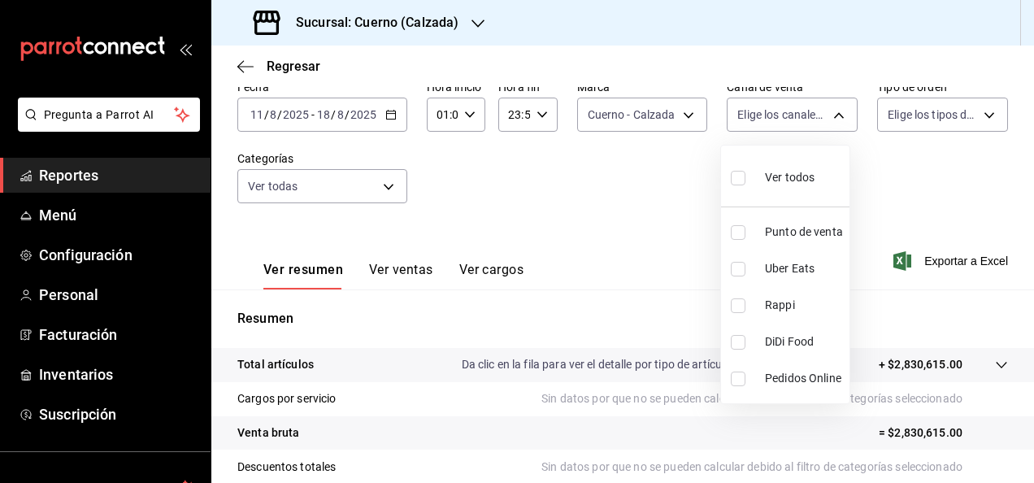
checkbox input "true"
click at [973, 115] on div at bounding box center [517, 241] width 1034 height 483
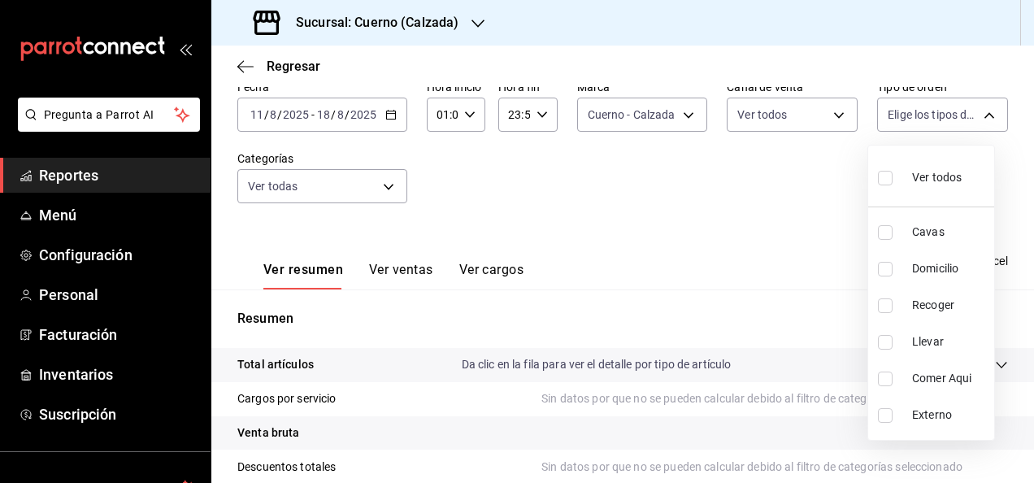
click at [973, 115] on body "Pregunta a Parrot AI Reportes Menú Configuración Personal Facturación Inventari…" at bounding box center [517, 241] width 1034 height 483
click at [884, 180] on input "checkbox" at bounding box center [885, 178] width 15 height 15
checkbox input "true"
type input "45550569-3ed2-40ec-865f-a78a43aad0fb,ed9744db-0daf-4564-a5b3-b3442505d928,23f9e…"
checkbox input "true"
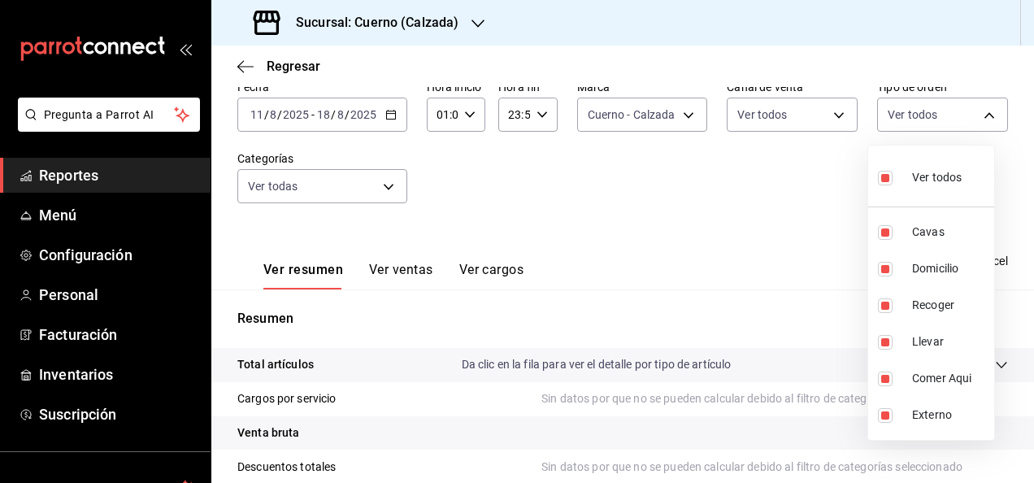
checkbox input "true"
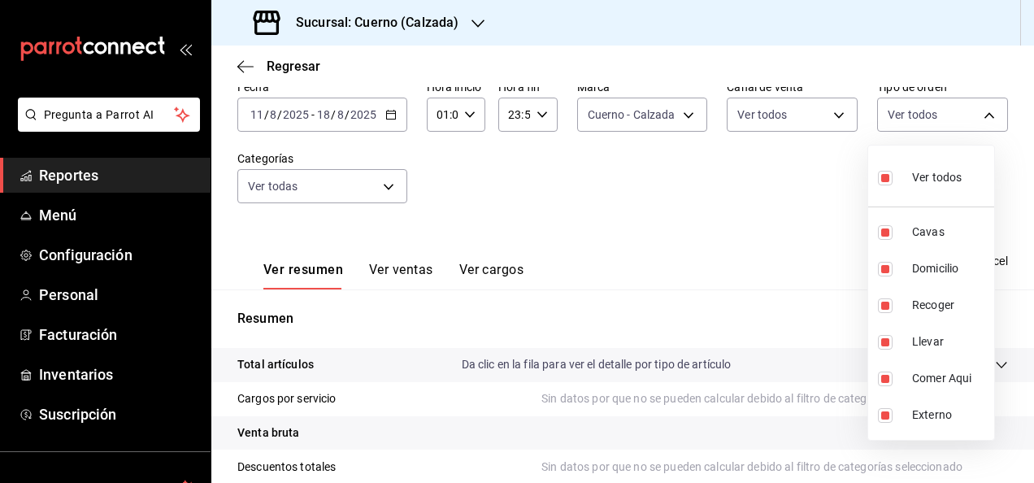
click at [388, 267] on div at bounding box center [517, 241] width 1034 height 483
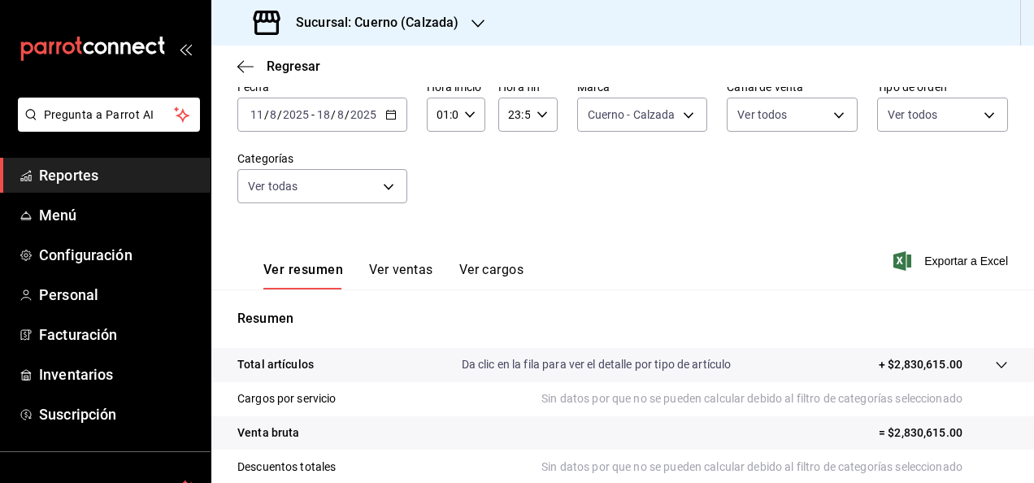
click at [388, 267] on button "Ver ventas" at bounding box center [401, 276] width 64 height 28
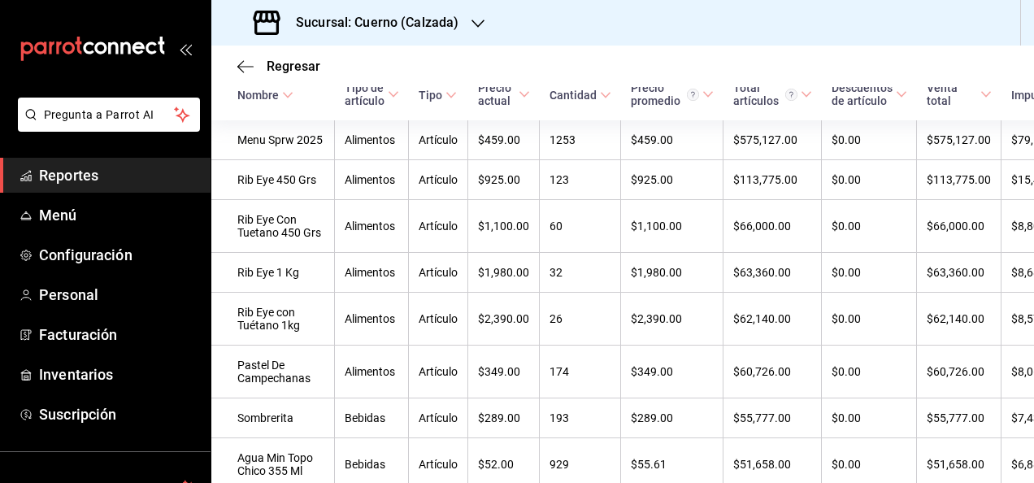
scroll to position [315, 0]
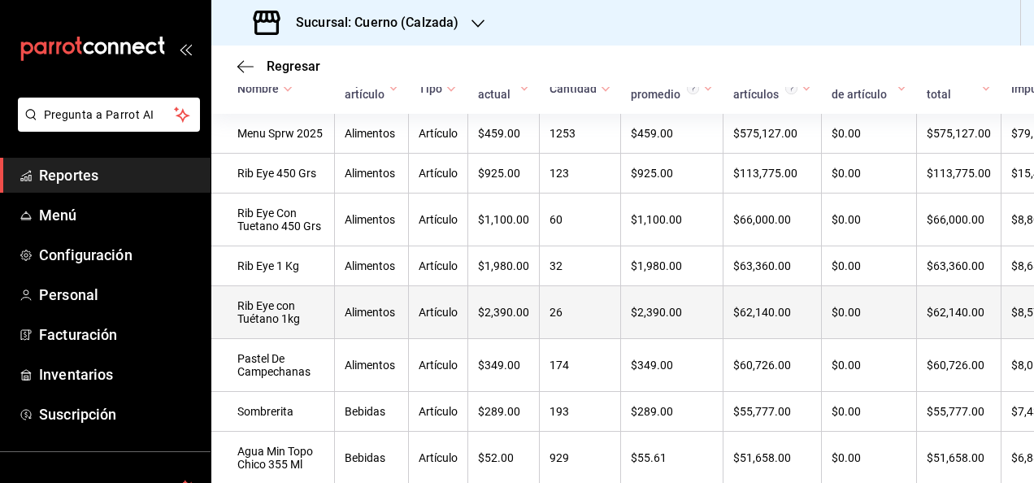
click at [287, 339] on td "Rib Eye con Tuétano 1kg" at bounding box center [273, 312] width 124 height 53
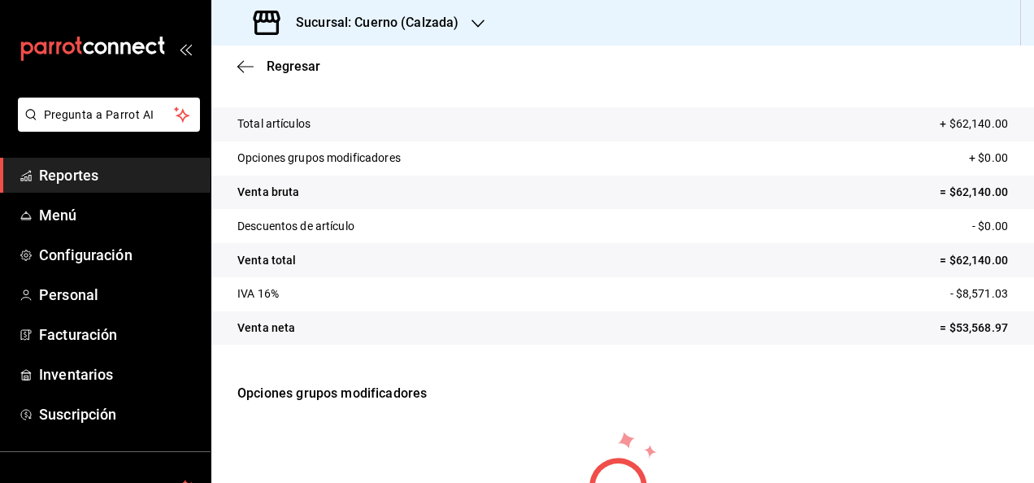
scroll to position [28, 0]
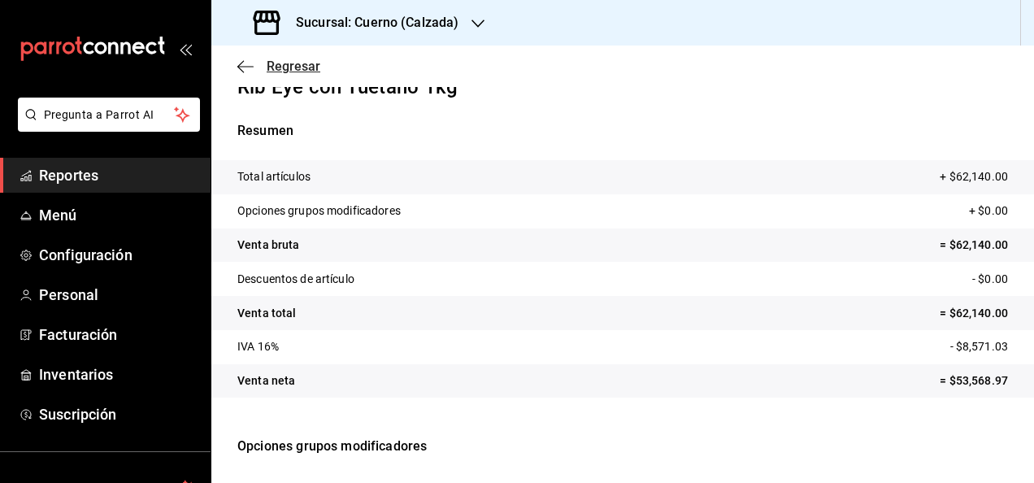
click at [247, 63] on icon "button" at bounding box center [245, 66] width 16 height 15
click at [268, 72] on span "Regresar" at bounding box center [294, 66] width 54 height 15
click at [242, 63] on icon "button" at bounding box center [245, 66] width 16 height 15
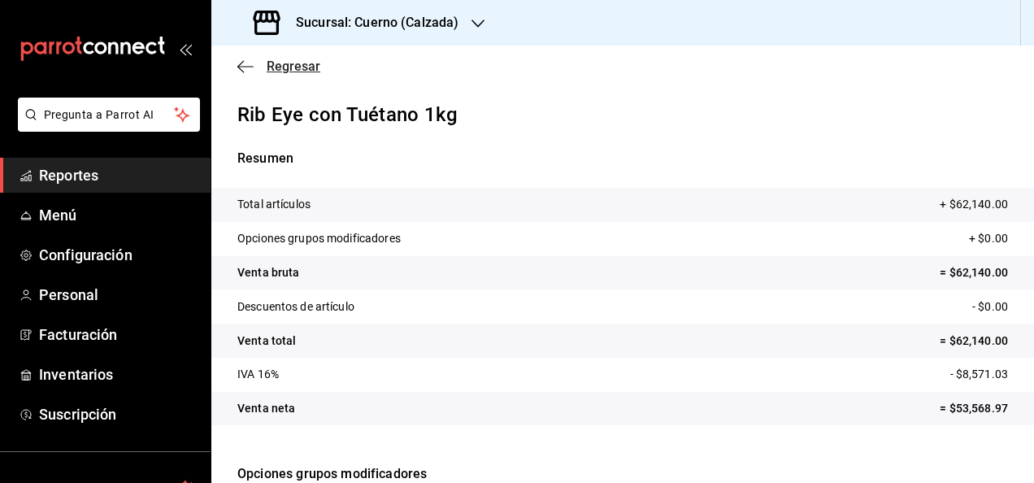
click at [273, 70] on span "Regresar" at bounding box center [294, 66] width 54 height 15
click at [66, 219] on span "Menú" at bounding box center [118, 215] width 158 height 22
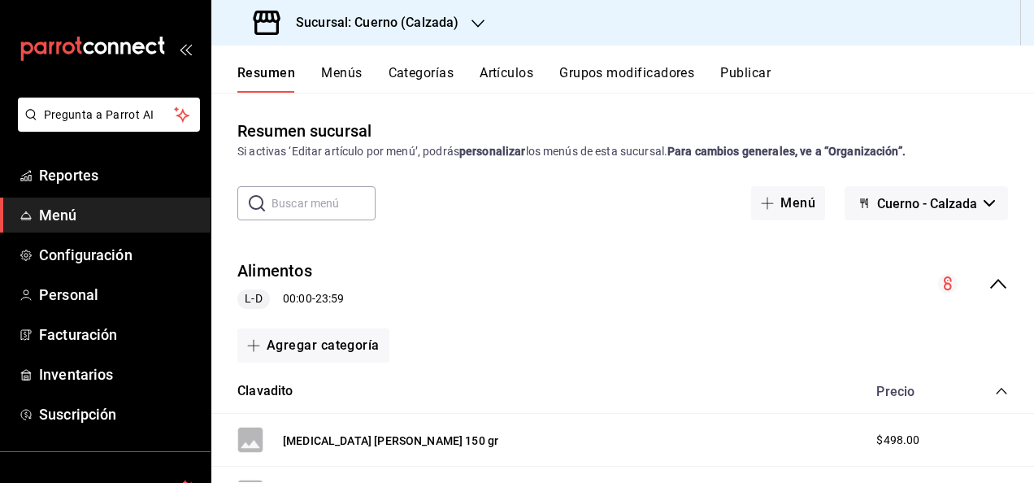
click at [312, 207] on input "text" at bounding box center [323, 203] width 104 height 33
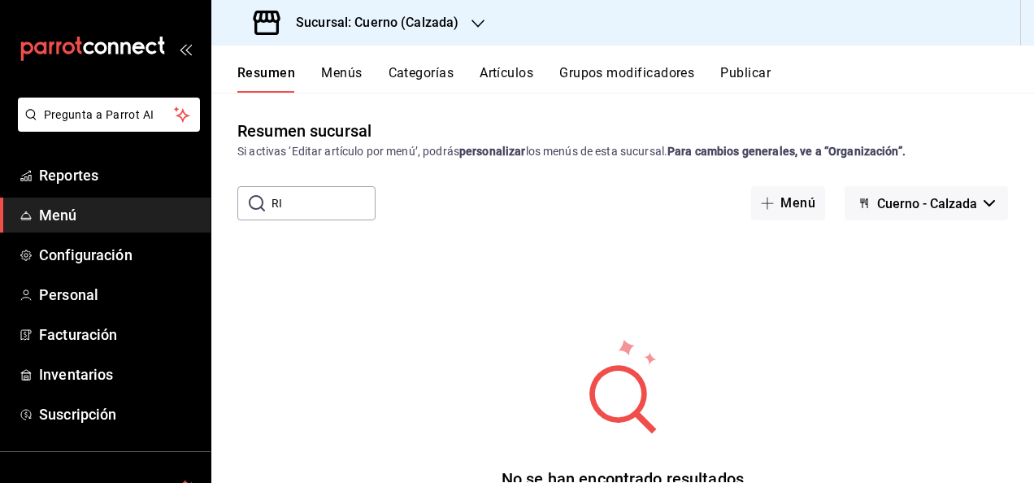
type input "R"
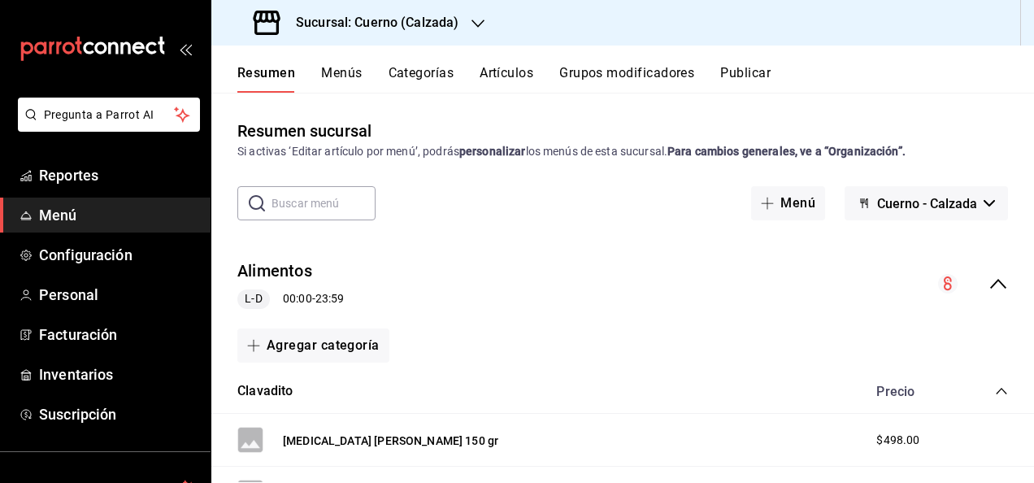
click at [347, 75] on button "Menús" at bounding box center [341, 79] width 41 height 28
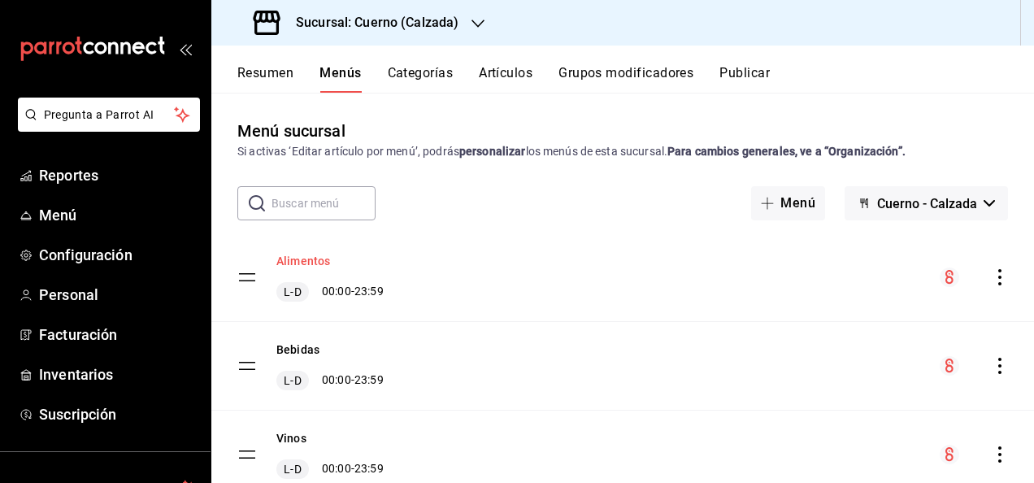
click at [313, 260] on button "Alimentos" at bounding box center [303, 261] width 54 height 16
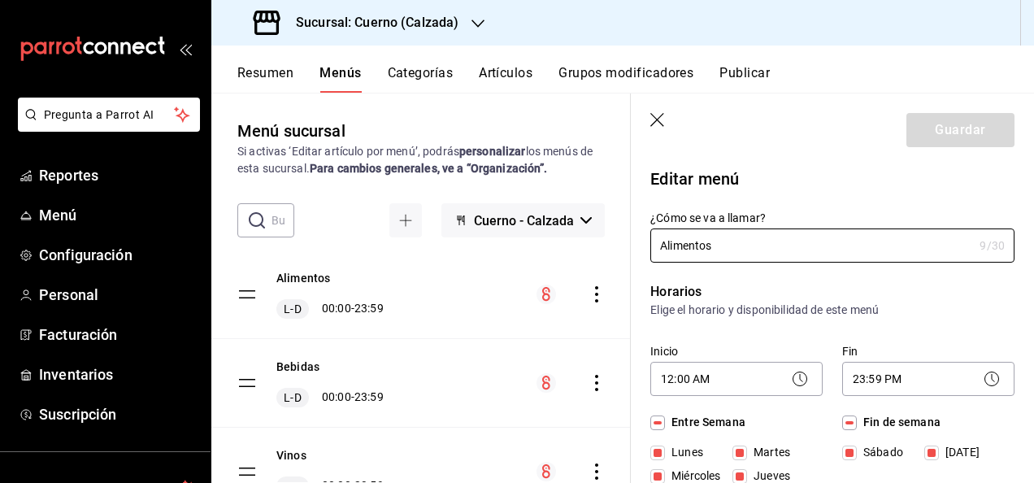
click at [436, 71] on button "Categorías" at bounding box center [421, 79] width 66 height 28
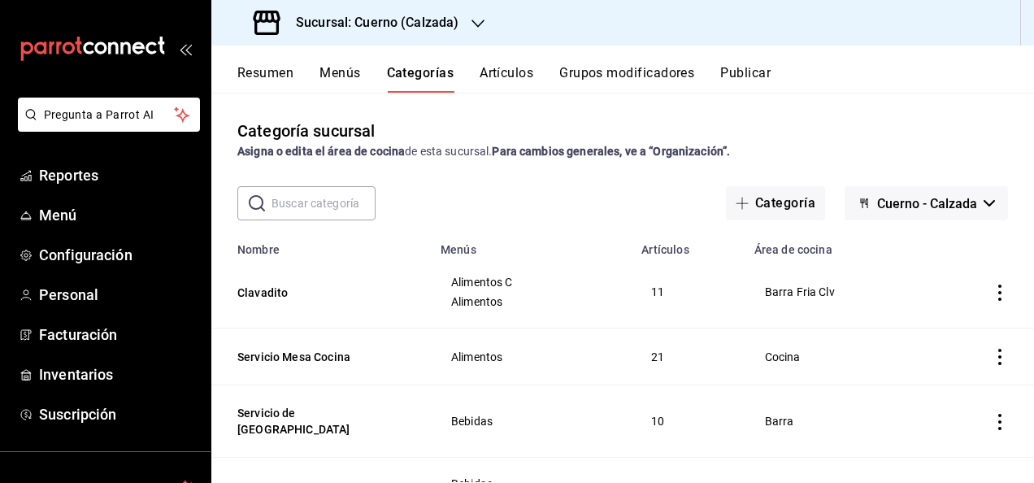
click at [516, 71] on button "Artículos" at bounding box center [506, 79] width 54 height 28
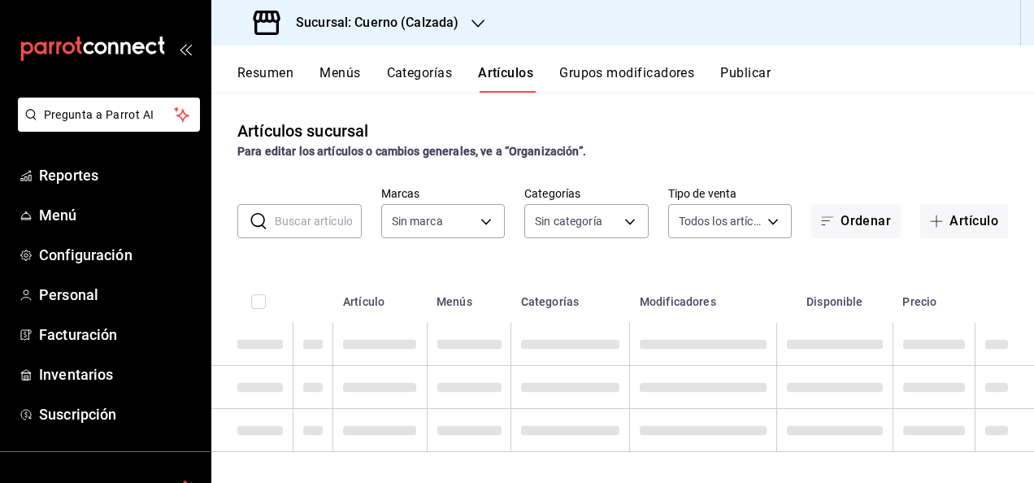
type input "b7ae777b-2dfc-42e0-9650-6cefdf37a424,c000f1c0-fb9f-4016-8e6a-f0d1e83e893d"
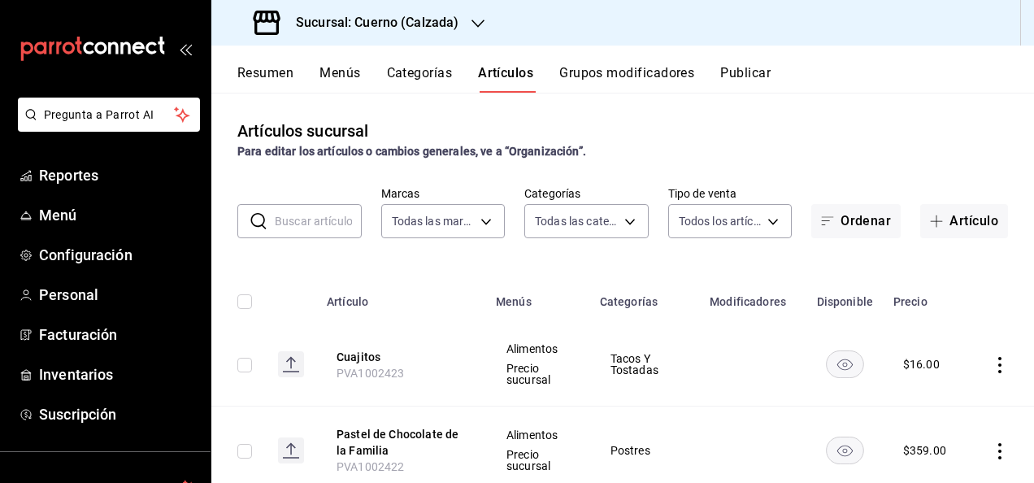
type input "560d4c35-d9fc-4089-91ff-402d238ea400,302845cf-2d1c-4fb1-9d9e-8d4a14396fbe,26243…"
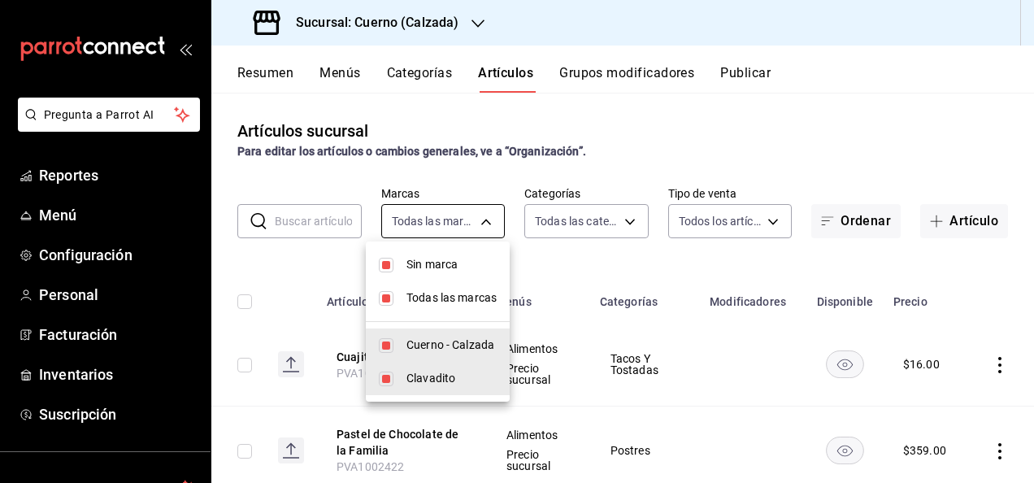
click at [483, 224] on body "Pregunta a Parrot AI Reportes Menú Configuración Personal Facturación Inventari…" at bounding box center [517, 241] width 1034 height 483
click at [390, 291] on input "checkbox" at bounding box center [386, 298] width 15 height 15
checkbox input "false"
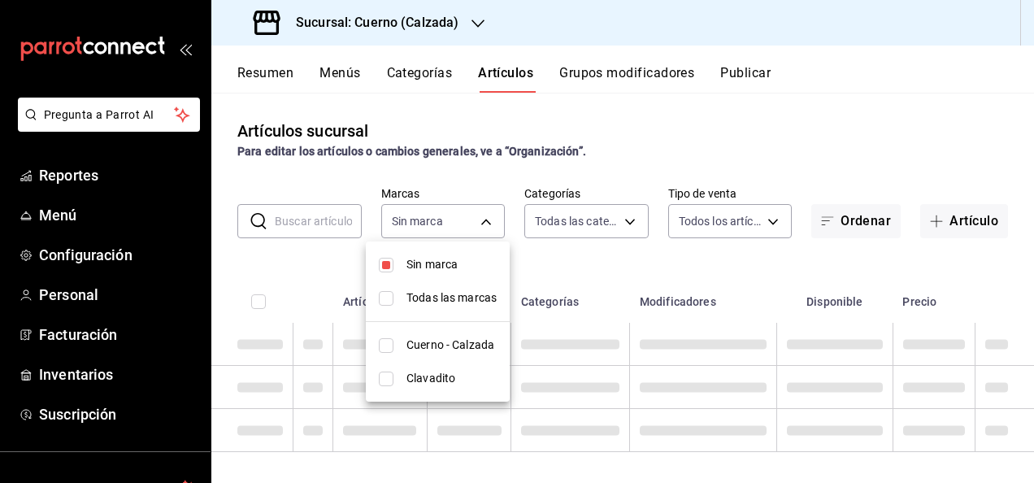
click at [388, 265] on input "checkbox" at bounding box center [386, 265] width 15 height 15
checkbox input "false"
click at [380, 345] on input "checkbox" at bounding box center [386, 345] width 15 height 15
checkbox input "true"
type input "b7ae777b-2dfc-42e0-9650-6cefdf37a424"
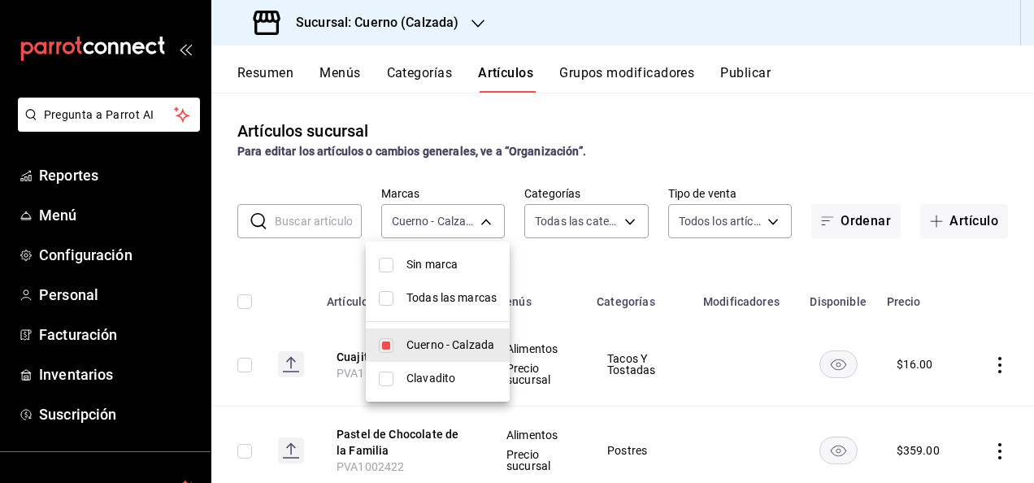
click at [505, 179] on div at bounding box center [517, 241] width 1034 height 483
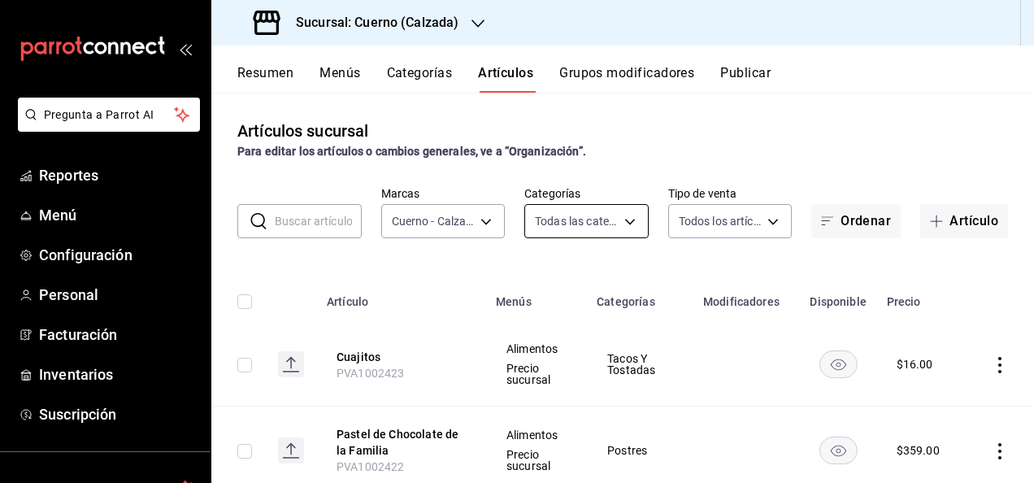
click at [618, 221] on body "Pregunta a Parrot AI Reportes Menú Configuración Personal Facturación Inventari…" at bounding box center [517, 241] width 1034 height 483
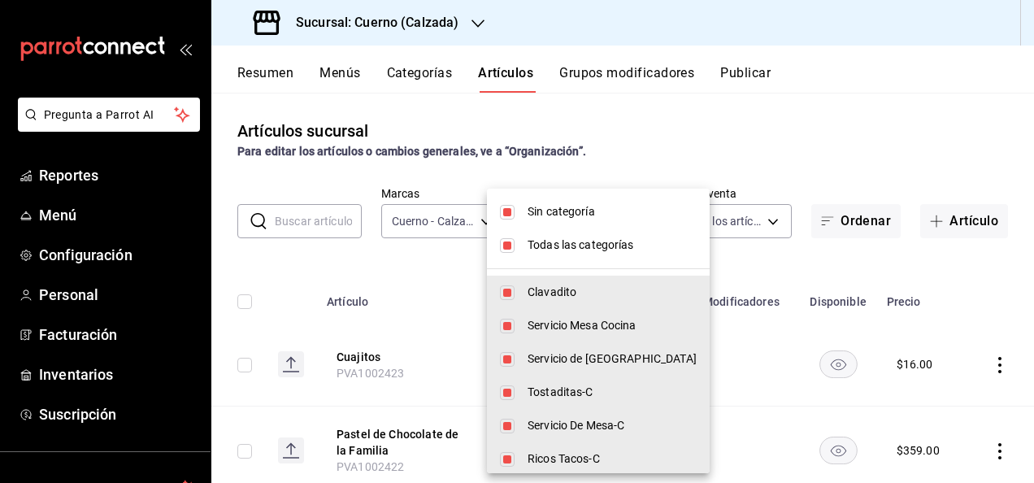
click at [658, 167] on div at bounding box center [517, 241] width 1034 height 483
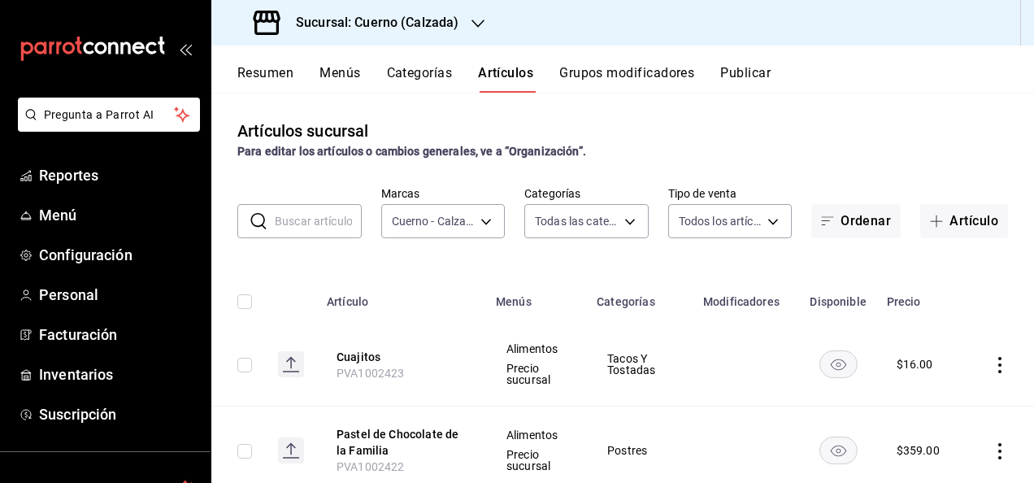
click at [333, 217] on input "text" at bounding box center [318, 221] width 87 height 33
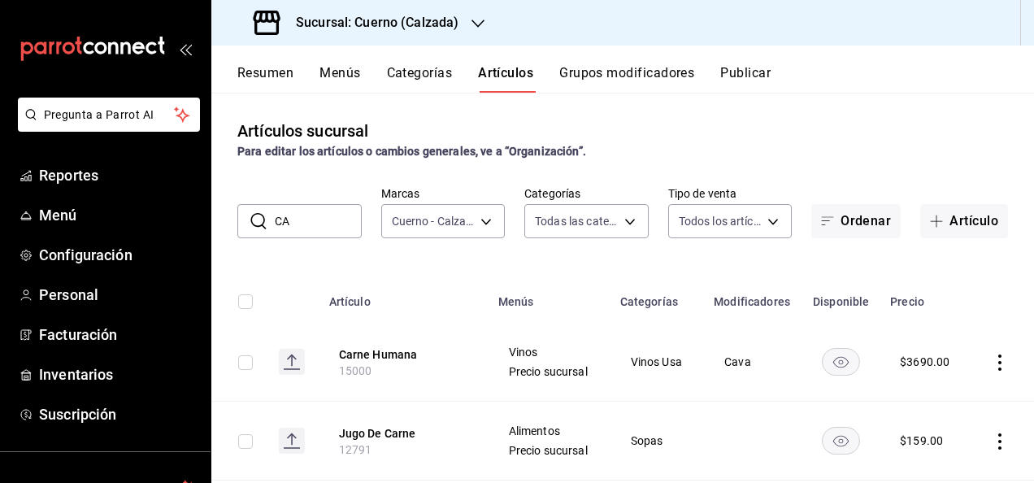
type input "C"
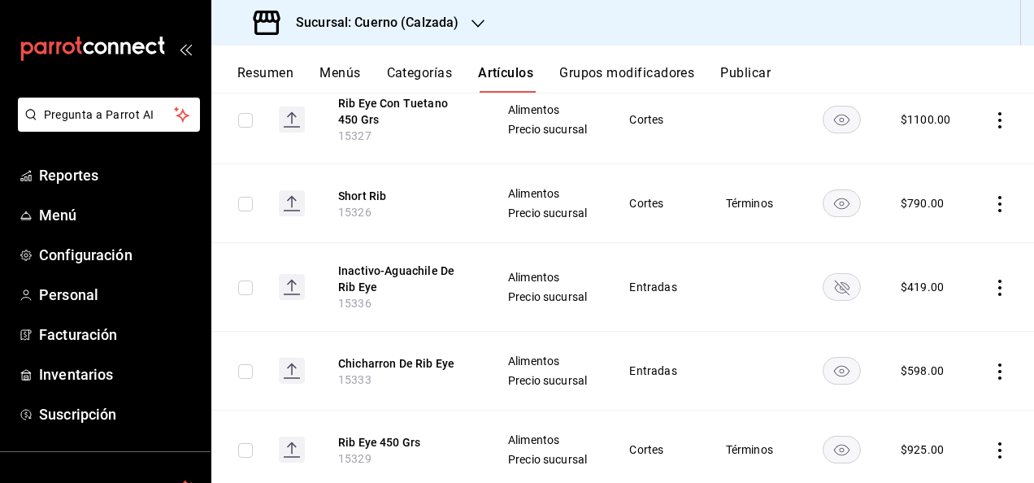
scroll to position [412, 0]
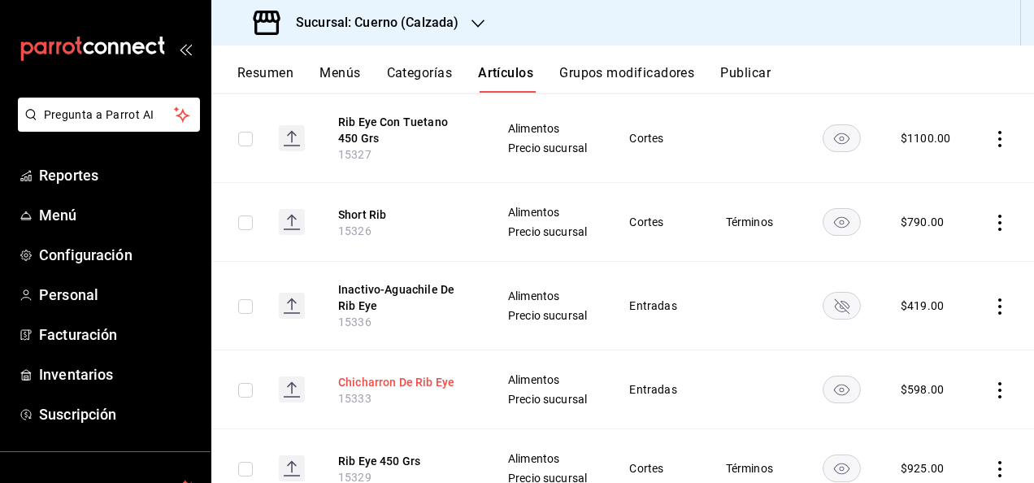
type input "RIB"
click at [405, 375] on button "Chicharron De Rib Eye" at bounding box center [403, 382] width 130 height 16
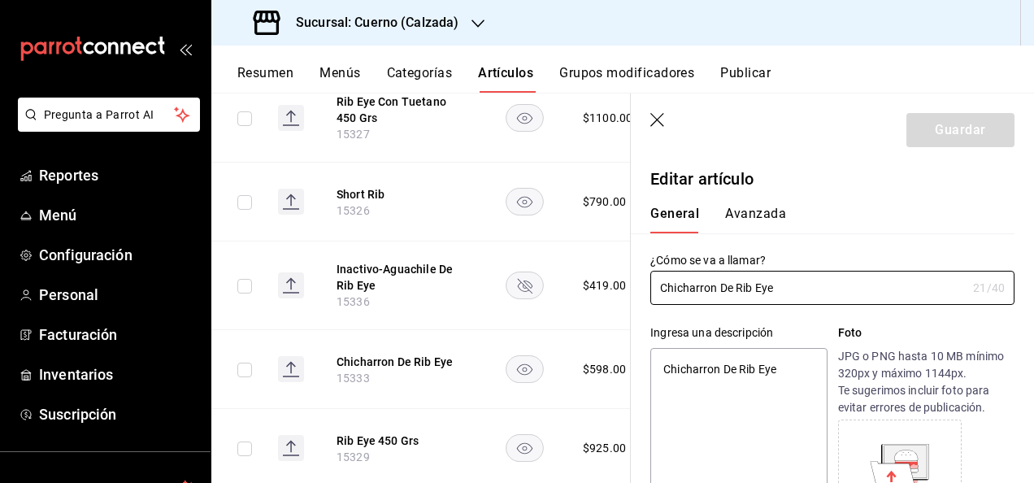
scroll to position [479, 0]
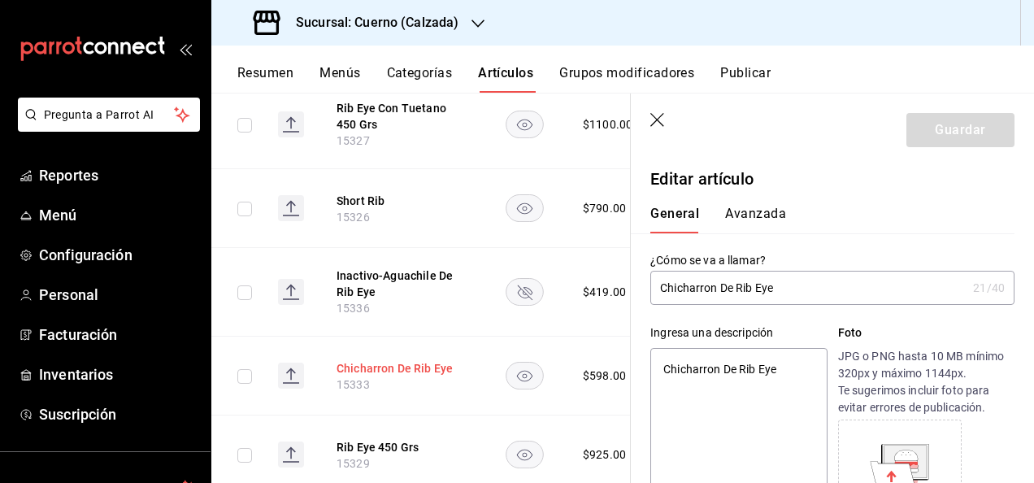
click at [355, 360] on button "Chicharron De Rib Eye" at bounding box center [401, 368] width 130 height 16
type textarea "x"
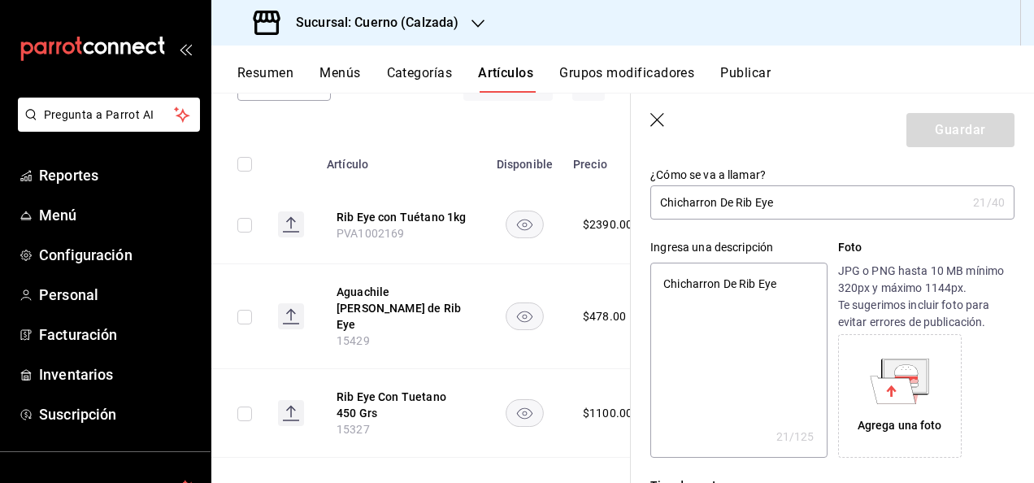
scroll to position [204, 0]
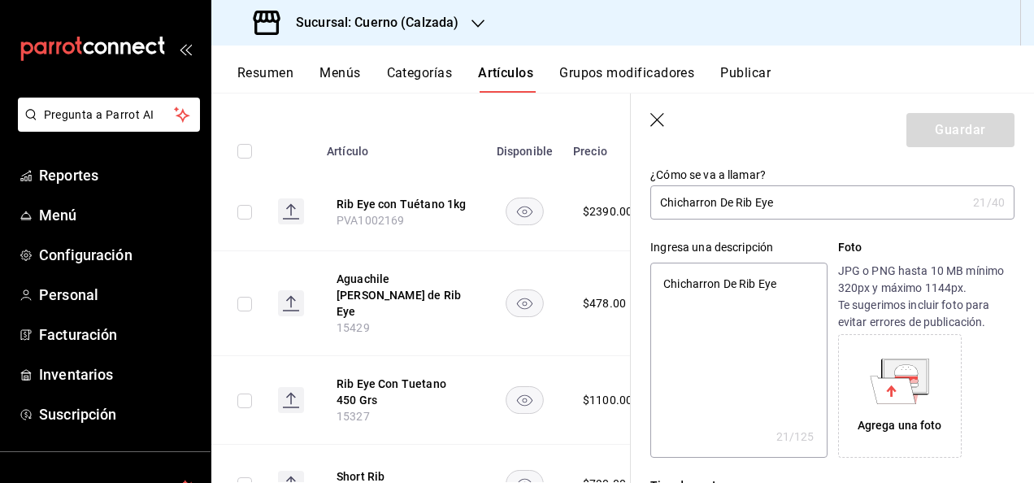
click at [271, 76] on button "Resumen" at bounding box center [265, 79] width 56 height 28
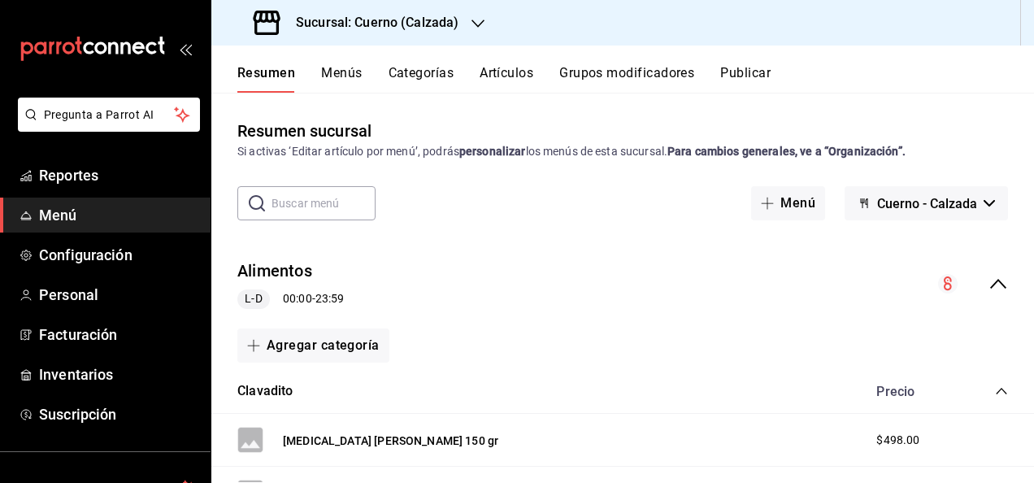
click at [449, 284] on div "Alimentos L-D 00:00 - 23:59" at bounding box center [622, 284] width 822 height 76
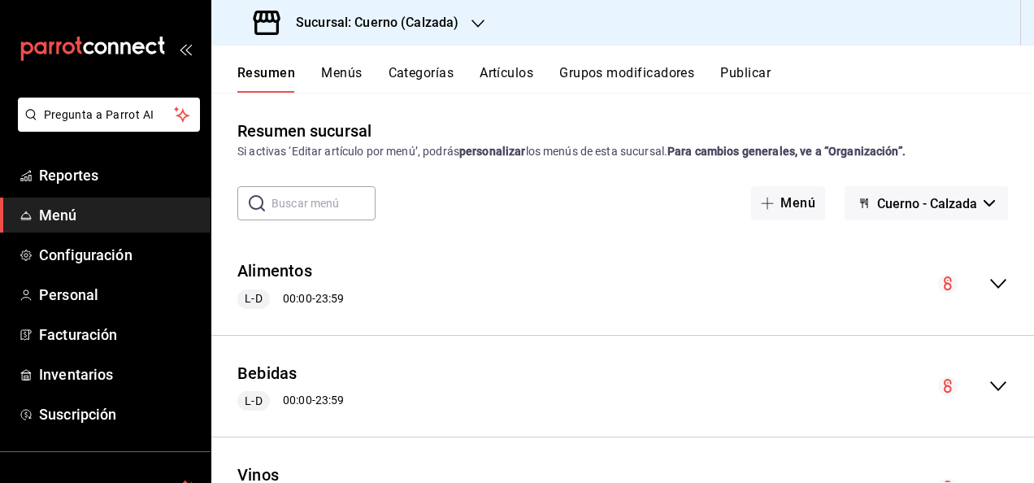
click at [497, 80] on button "Artículos" at bounding box center [506, 79] width 54 height 28
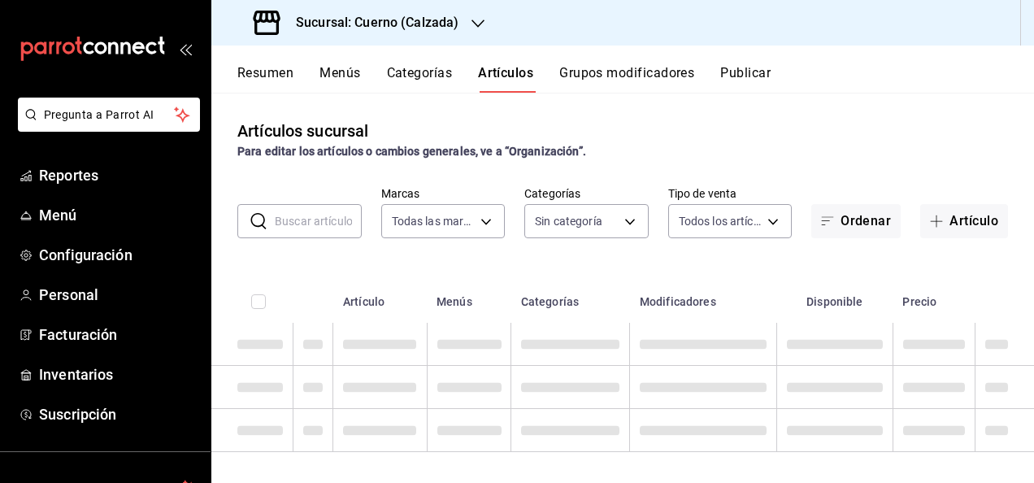
type input "b7ae777b-2dfc-42e0-9650-6cefdf37a424,c000f1c0-fb9f-4016-8e6a-f0d1e83e893d"
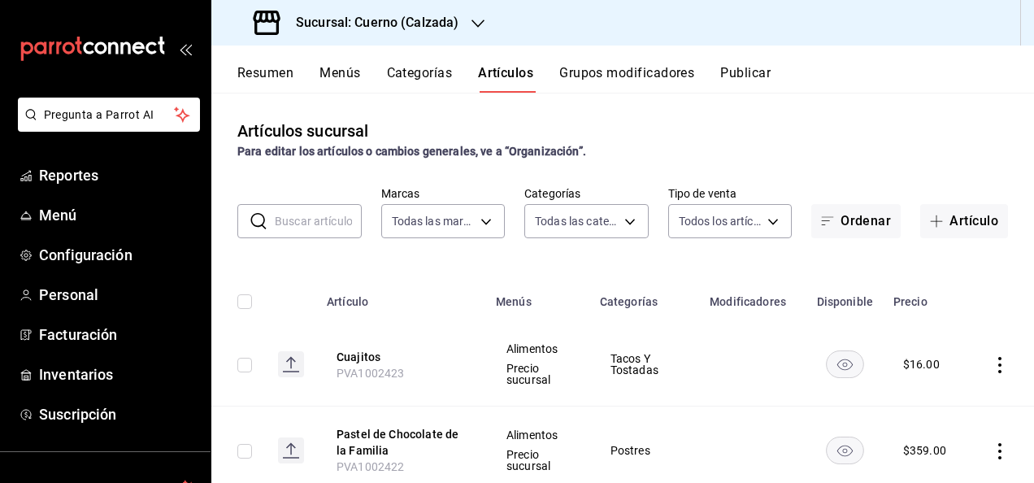
type input "560d4c35-d9fc-4089-91ff-402d238ea400,302845cf-2d1c-4fb1-9d9e-8d4a14396fbe,26243…"
click at [68, 179] on span "Reportes" at bounding box center [118, 175] width 158 height 22
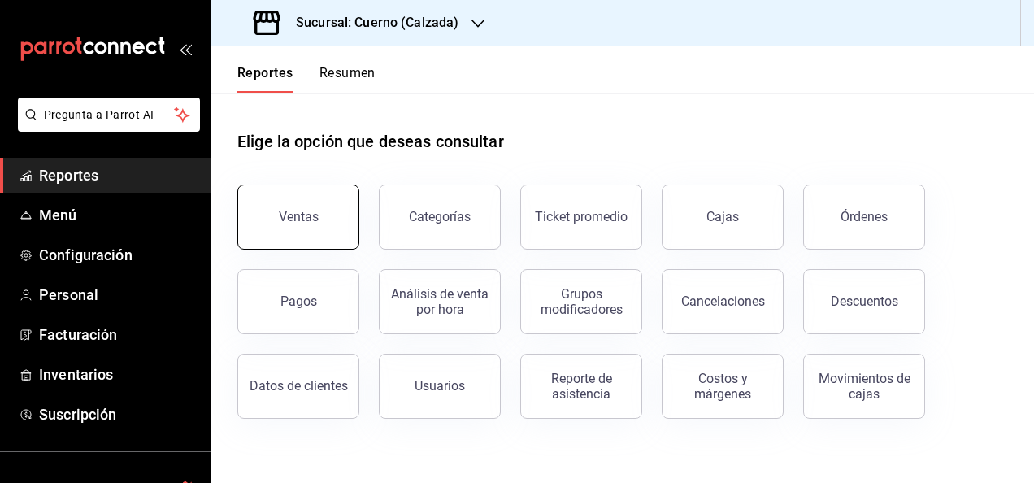
click at [302, 229] on button "Ventas" at bounding box center [298, 216] width 122 height 65
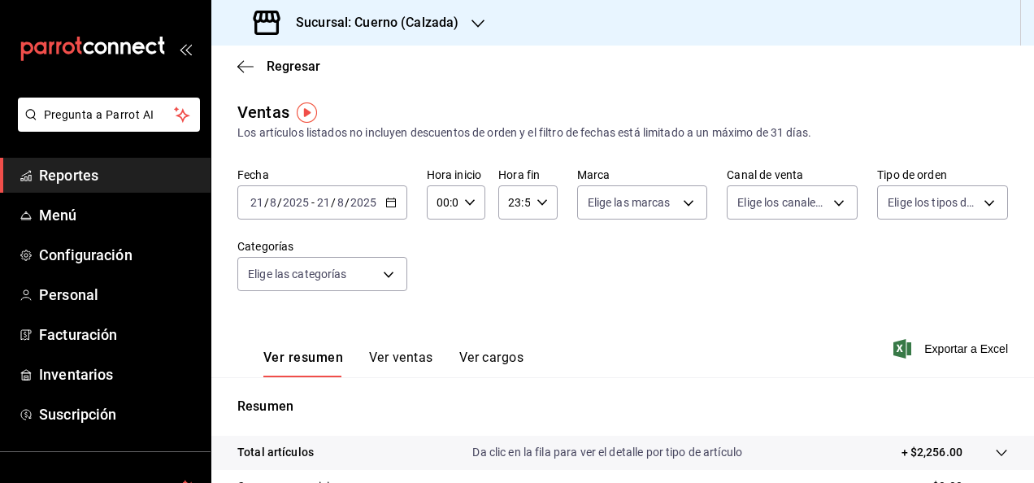
click at [388, 206] on icon "button" at bounding box center [390, 202] width 11 height 11
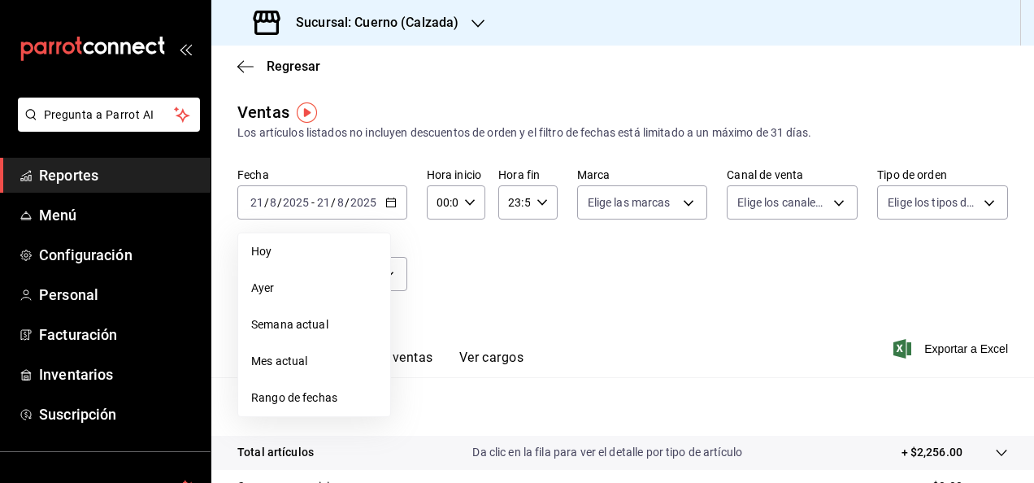
click at [332, 397] on span "Rango de fechas" at bounding box center [314, 397] width 126 height 17
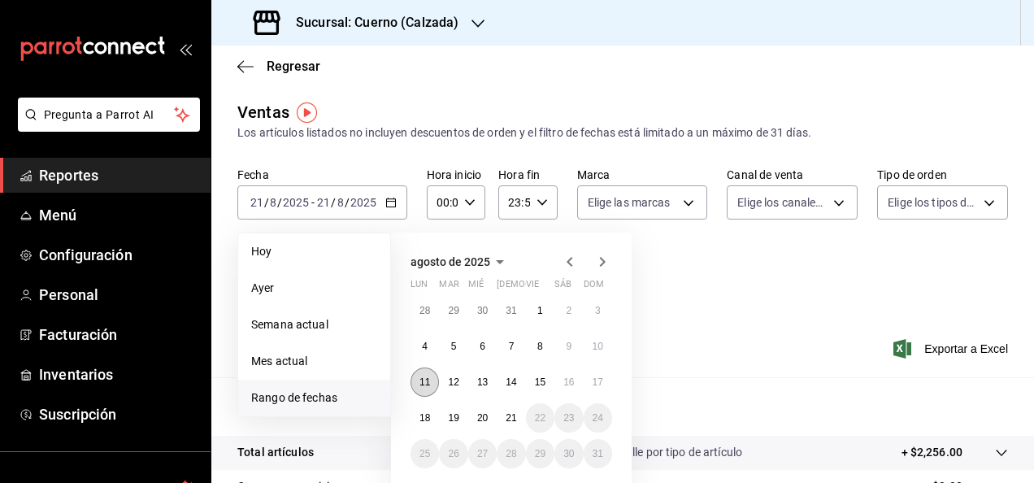
click at [424, 382] on abbr "11" at bounding box center [424, 381] width 11 height 11
click at [425, 416] on abbr "18" at bounding box center [424, 417] width 11 height 11
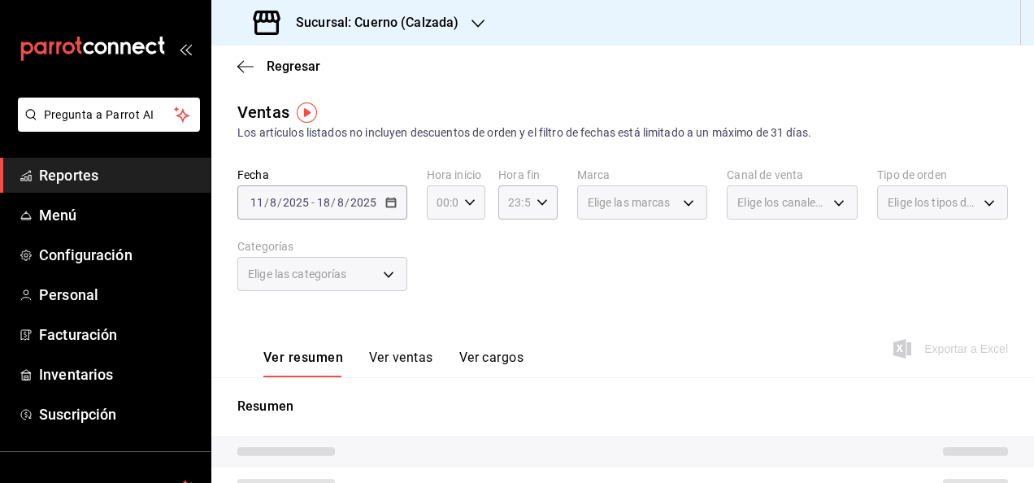
click at [471, 197] on icon "button" at bounding box center [469, 202] width 11 height 11
click at [471, 197] on div at bounding box center [517, 241] width 1034 height 483
click at [471, 197] on icon "button" at bounding box center [469, 202] width 11 height 11
click at [470, 249] on span "00" at bounding box center [468, 243] width 3 height 13
click at [441, 281] on span "01" at bounding box center [439, 282] width 3 height 13
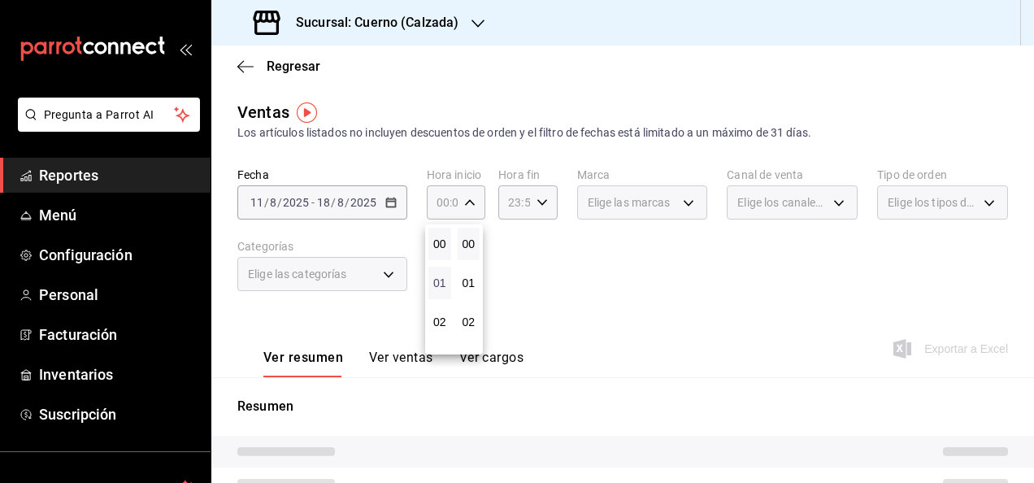
type input "01:00"
click at [428, 267] on button "01" at bounding box center [439, 283] width 23 height 33
click at [538, 202] on div at bounding box center [517, 241] width 1034 height 483
click at [538, 202] on icon "button" at bounding box center [541, 202] width 11 height 11
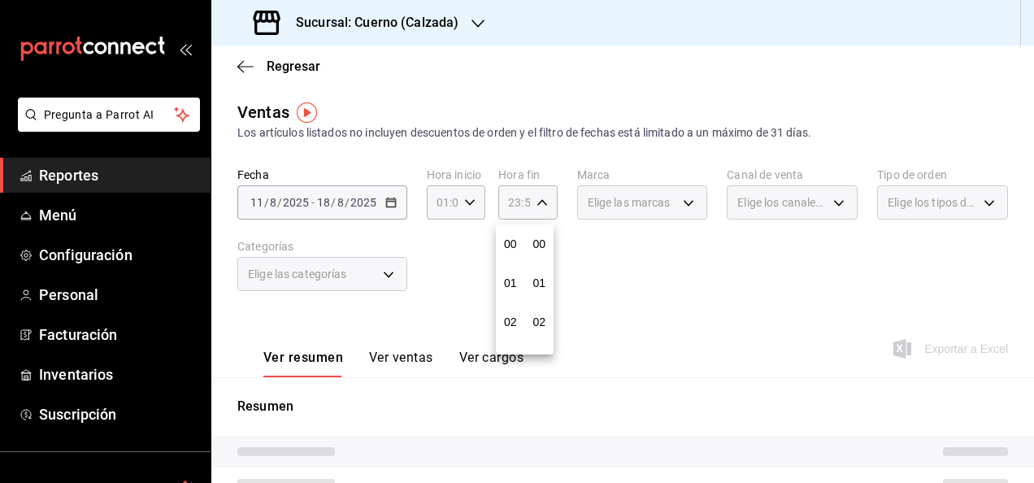
scroll to position [2210, 0]
click at [512, 262] on span "21" at bounding box center [510, 256] width 3 height 13
drag, startPoint x: 515, startPoint y: 332, endPoint x: 506, endPoint y: 325, distance: 11.5
click at [506, 325] on button "23" at bounding box center [510, 335] width 23 height 33
type input "23:59"
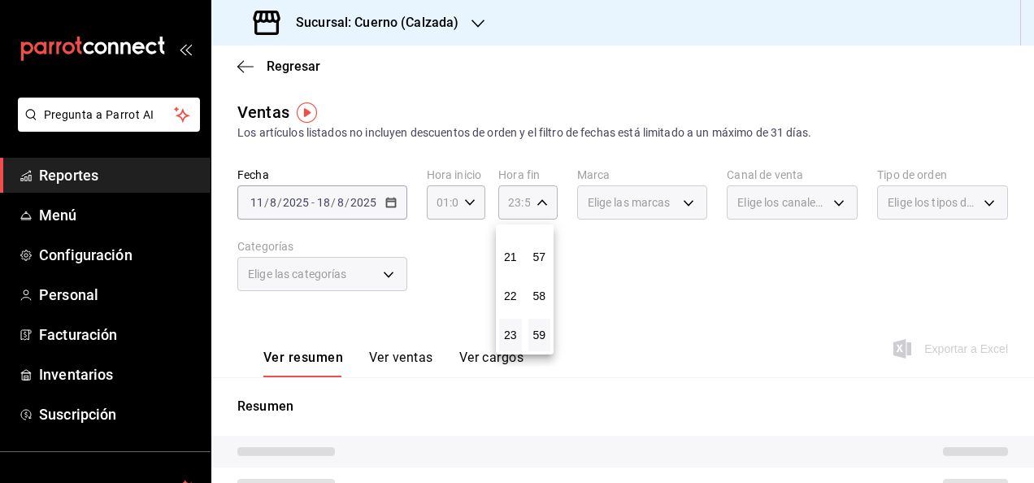
click at [506, 327] on button "23" at bounding box center [510, 335] width 23 height 33
click at [541, 336] on span "59" at bounding box center [539, 334] width 3 height 13
click at [540, 332] on span "59" at bounding box center [539, 334] width 3 height 13
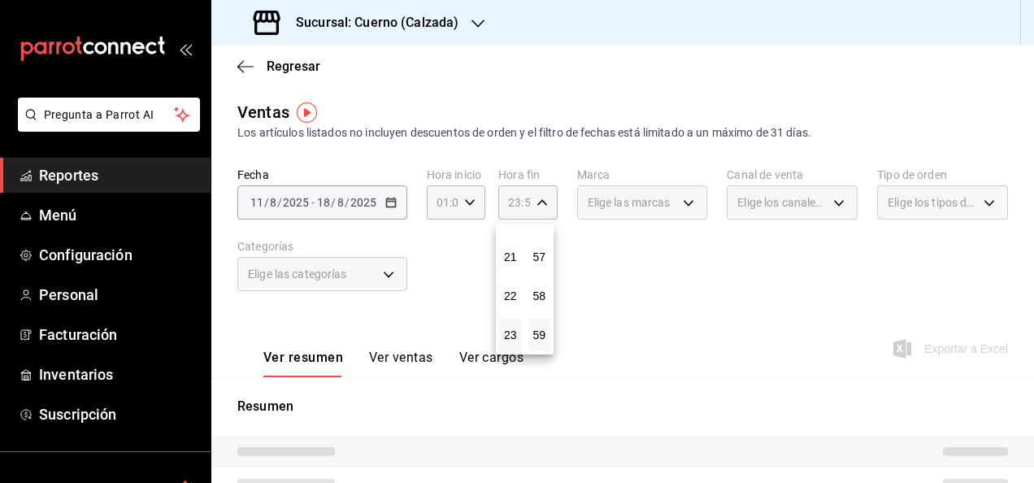
click at [580, 323] on div at bounding box center [517, 241] width 1034 height 483
click at [681, 202] on div "Elige las marcas" at bounding box center [642, 202] width 131 height 34
click at [472, 202] on icon "button" at bounding box center [469, 202] width 11 height 11
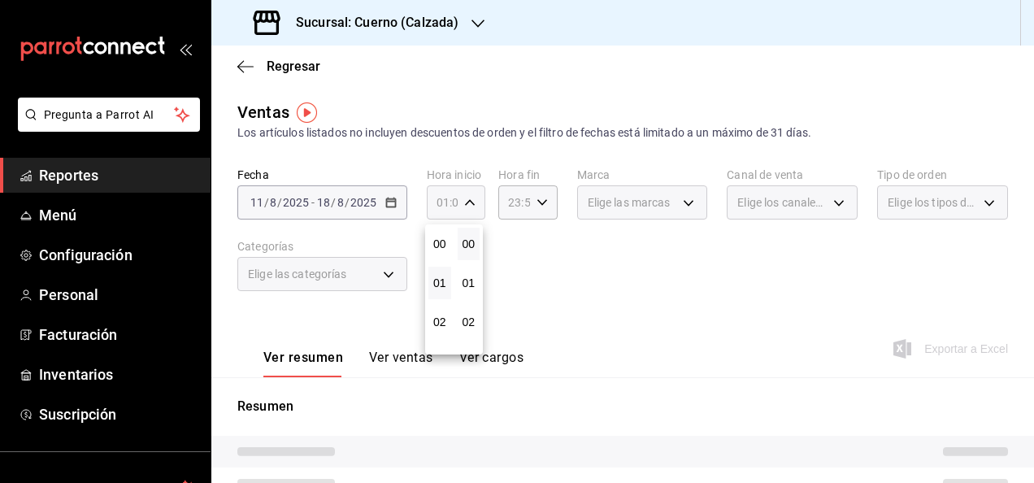
scroll to position [39, 0]
click at [441, 245] on span "01" at bounding box center [439, 243] width 3 height 13
click at [446, 284] on button "02" at bounding box center [439, 283] width 23 height 33
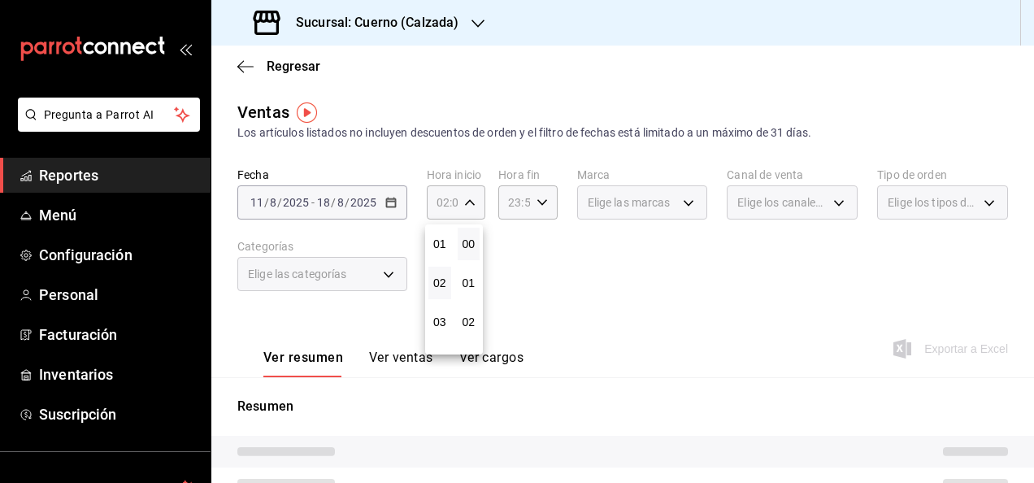
click at [446, 284] on button "02" at bounding box center [439, 283] width 23 height 33
click at [440, 322] on span "03" at bounding box center [439, 321] width 3 height 13
click at [468, 312] on button "02" at bounding box center [468, 322] width 23 height 33
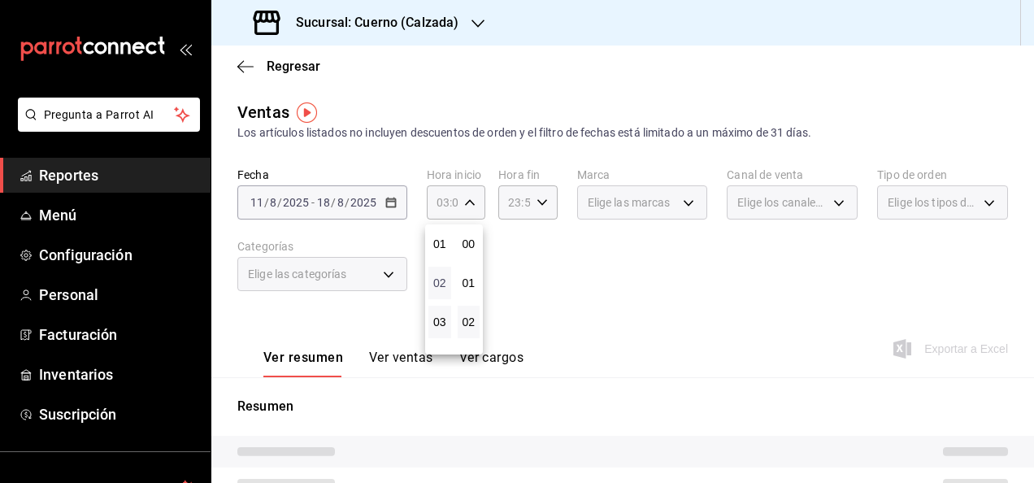
click at [441, 280] on span "02" at bounding box center [439, 282] width 3 height 13
click at [468, 205] on div at bounding box center [517, 241] width 1034 height 483
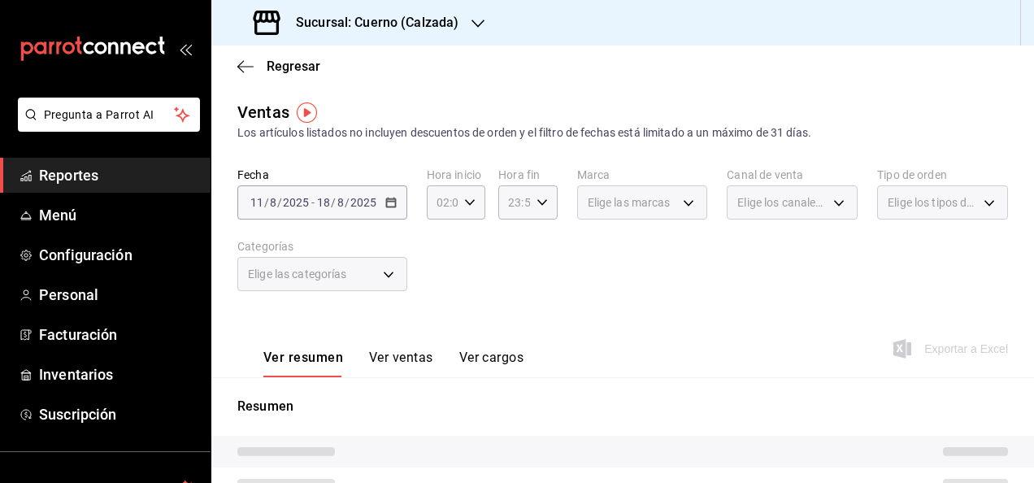
click at [468, 205] on icon "button" at bounding box center [469, 202] width 11 height 11
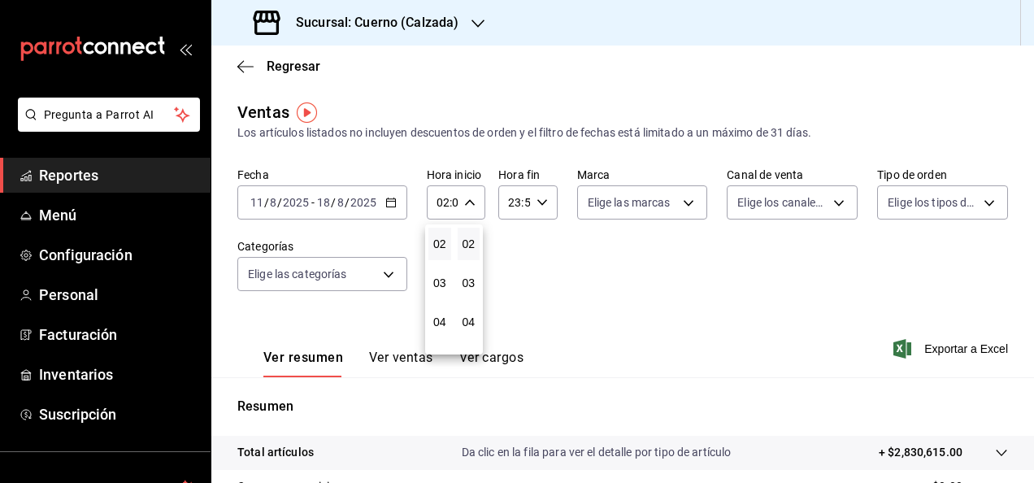
click at [614, 269] on div at bounding box center [517, 241] width 1034 height 483
click at [465, 202] on \(Stroke\) "button" at bounding box center [470, 202] width 10 height 6
click at [438, 318] on span "04" at bounding box center [439, 321] width 3 height 13
click at [438, 245] on span "02" at bounding box center [439, 243] width 3 height 13
type input "02:02"
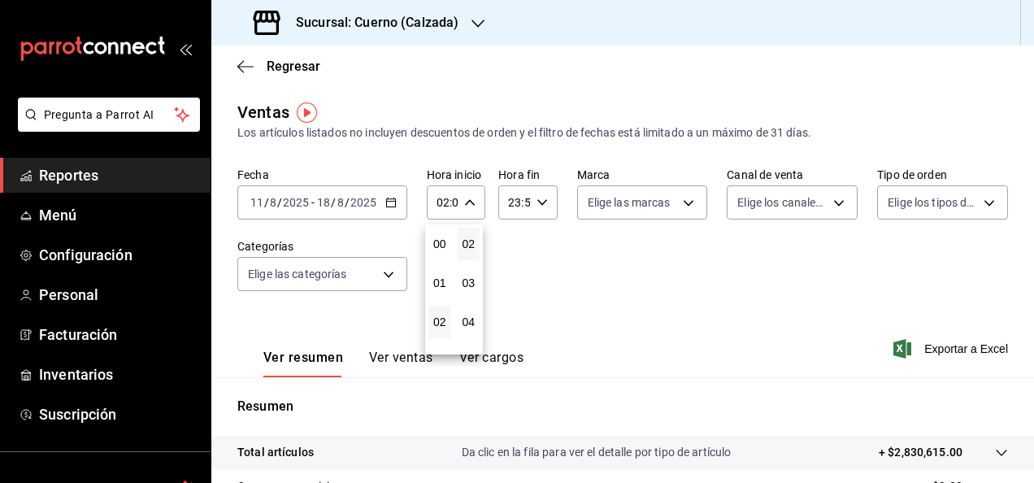
click at [510, 252] on div at bounding box center [517, 241] width 1034 height 483
click at [543, 201] on icon "button" at bounding box center [541, 202] width 11 height 11
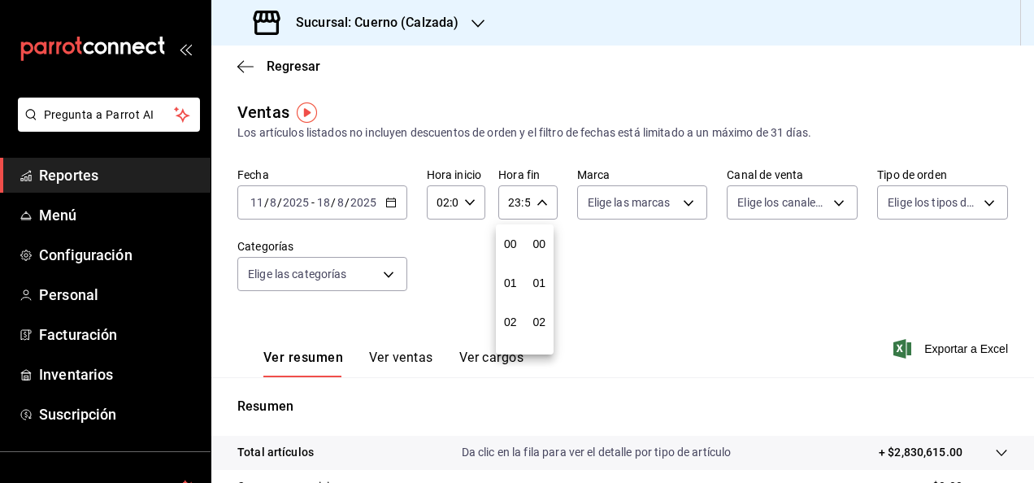
scroll to position [2210, 0]
click at [507, 302] on button "22" at bounding box center [510, 296] width 23 height 33
type input "22:59"
click at [540, 338] on span "59" at bounding box center [539, 334] width 3 height 13
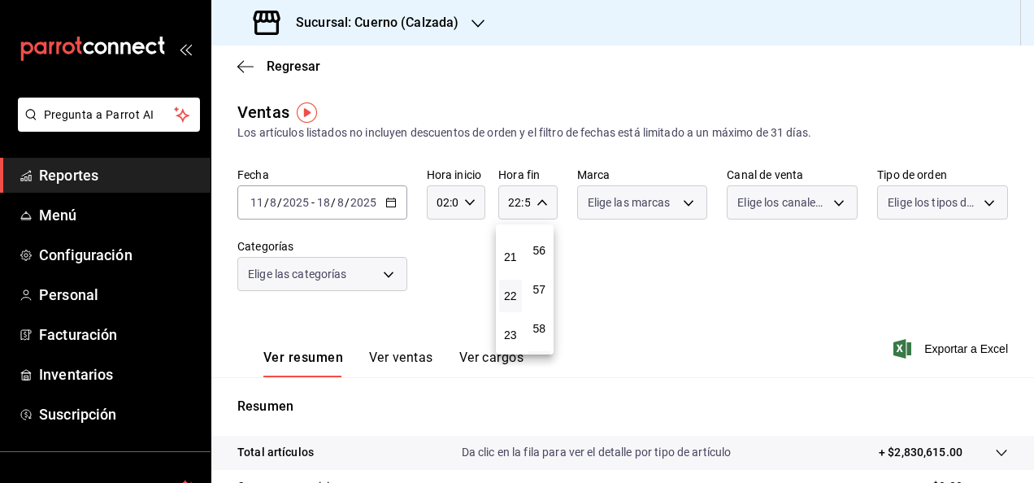
scroll to position [2210, 0]
click at [680, 205] on div at bounding box center [517, 241] width 1034 height 483
click at [680, 205] on body "Pregunta a Parrot AI Reportes Menú Configuración Personal Facturación Inventari…" at bounding box center [517, 241] width 1034 height 483
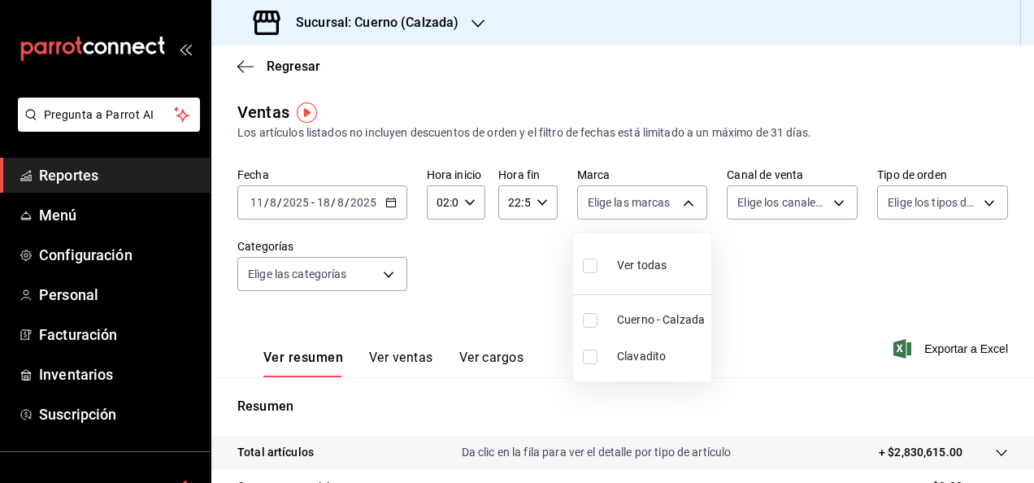
click at [592, 315] on input "checkbox" at bounding box center [590, 320] width 15 height 15
checkbox input "true"
type input "b7ae777b-2dfc-42e0-9650-6cefdf37a424"
click at [829, 198] on div at bounding box center [517, 241] width 1034 height 483
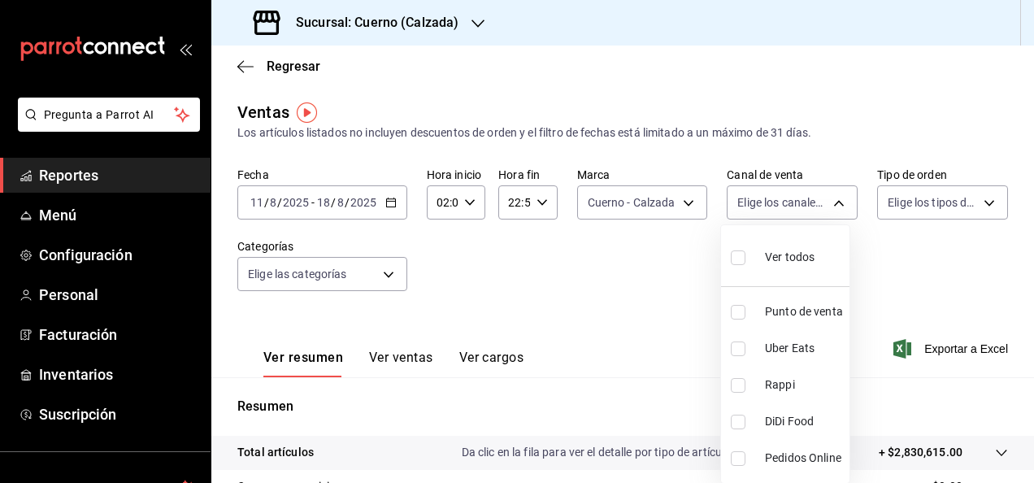
click at [829, 198] on body "Pregunta a Parrot AI Reportes Menú Configuración Personal Facturación Inventari…" at bounding box center [517, 241] width 1034 height 483
click at [977, 205] on div at bounding box center [517, 241] width 1034 height 483
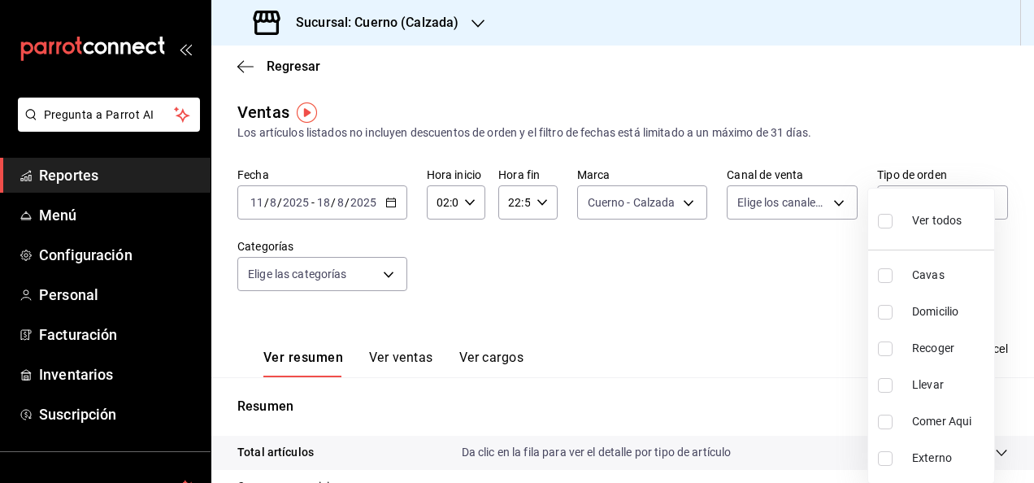
click at [977, 205] on body "Pregunta a Parrot AI Reportes Menú Configuración Personal Facturación Inventari…" at bounding box center [517, 241] width 1034 height 483
click at [736, 323] on div at bounding box center [517, 241] width 1034 height 483
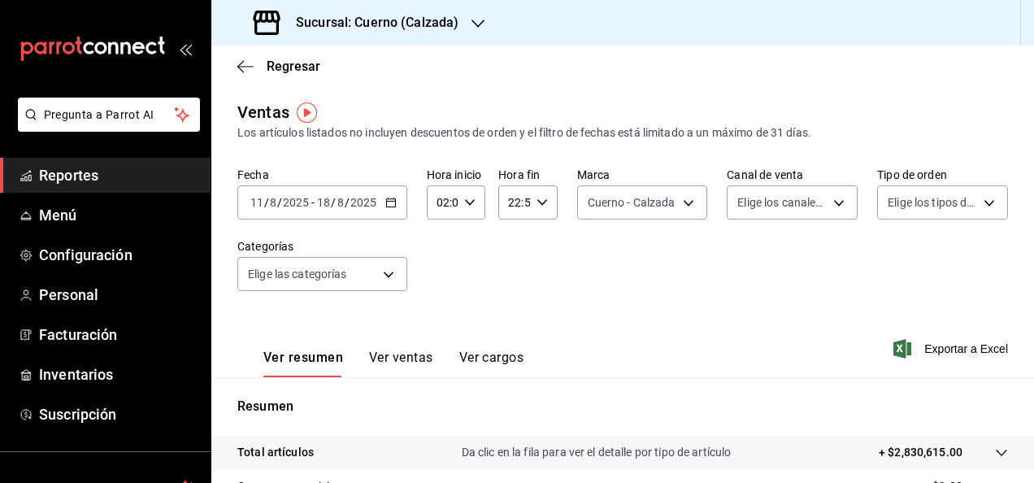
click at [320, 360] on button "Ver resumen" at bounding box center [303, 363] width 80 height 28
click at [387, 274] on body "Pregunta a Parrot AI Reportes Menú Configuración Personal Facturación Inventari…" at bounding box center [517, 241] width 1034 height 483
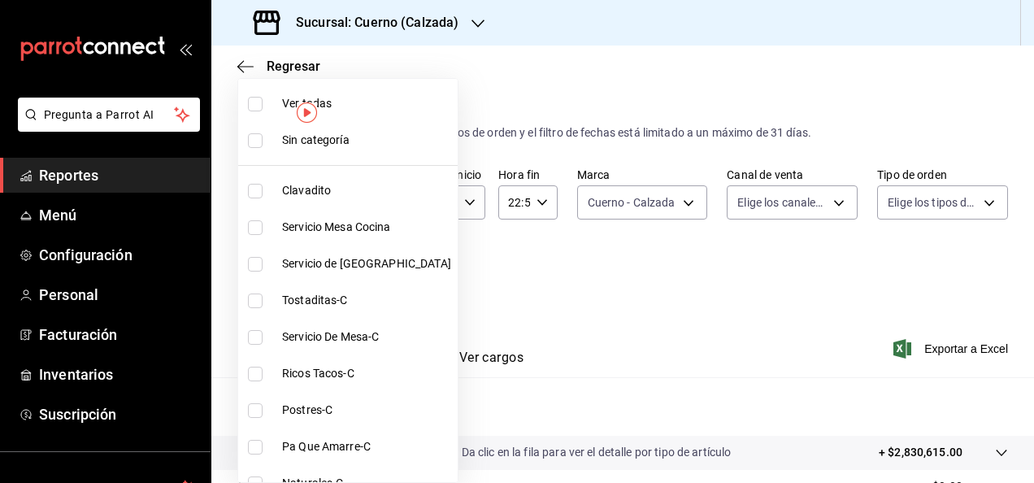
click at [254, 100] on input "checkbox" at bounding box center [255, 104] width 15 height 15
checkbox input "true"
type input "560d4c35-d9fc-4089-91ff-402d238ea400,302845cf-2d1c-4fb1-9d9e-8d4a14396fbe,26243…"
checkbox input "true"
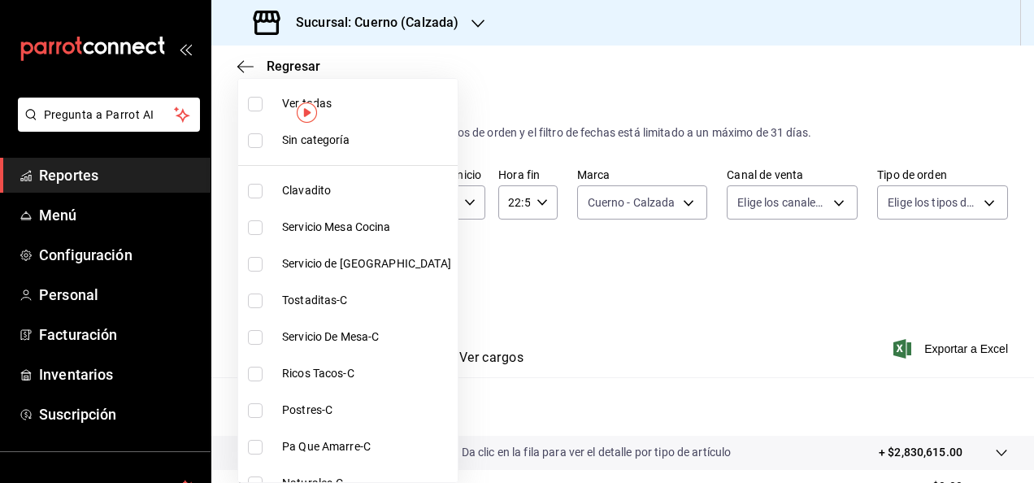
checkbox input "true"
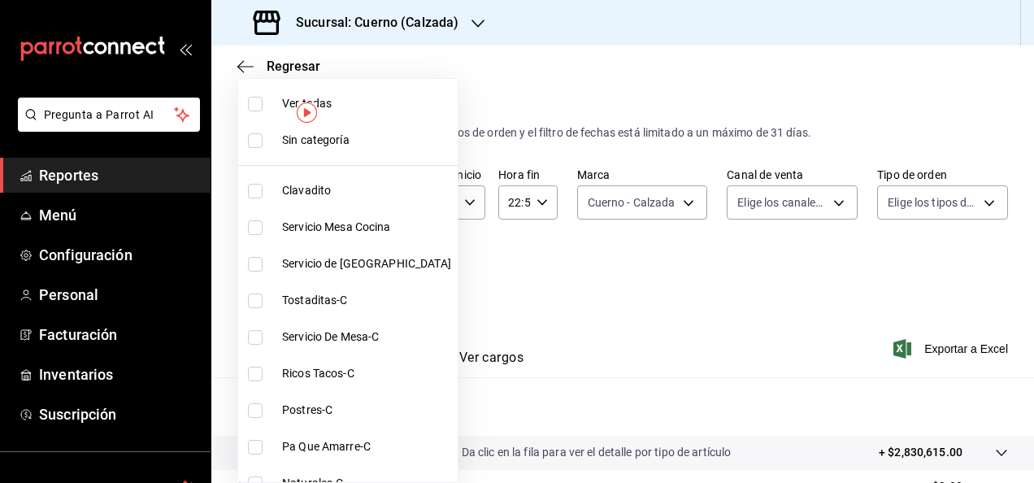
checkbox input "true"
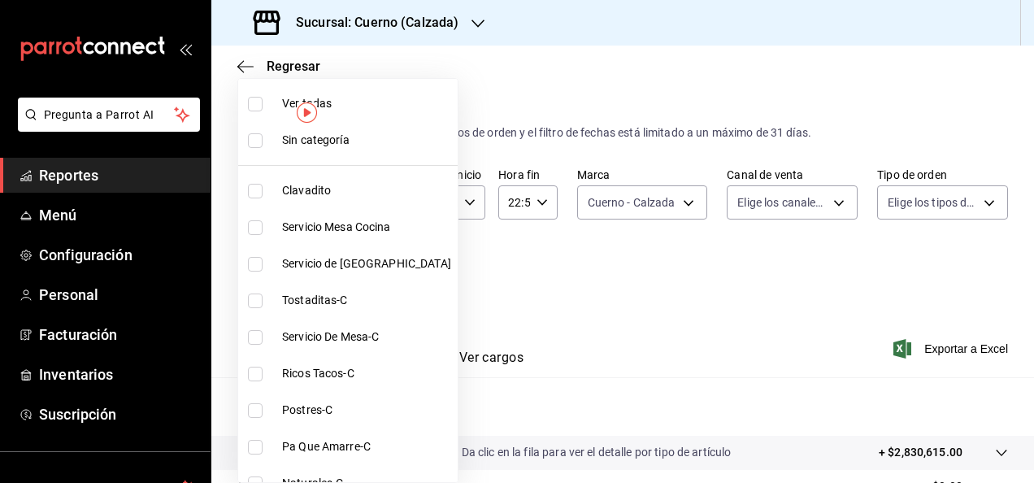
checkbox input "true"
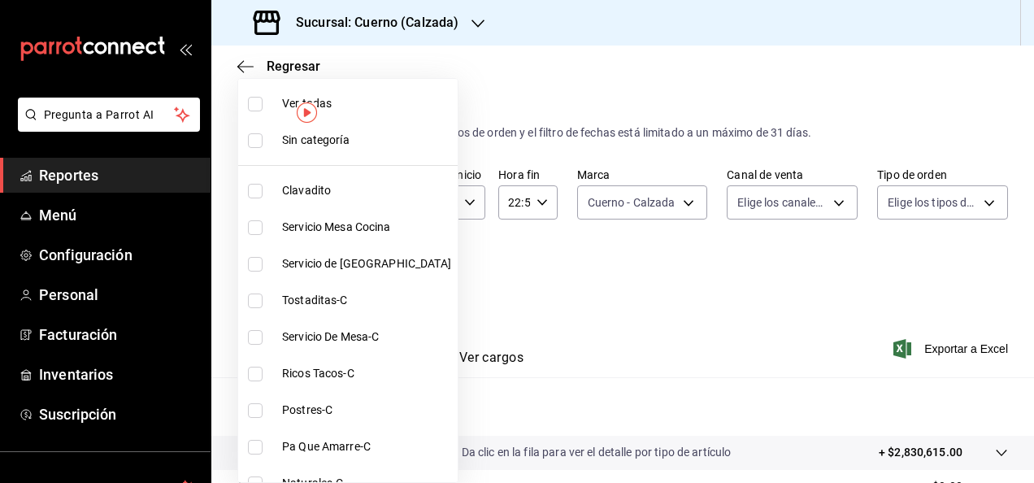
checkbox input "true"
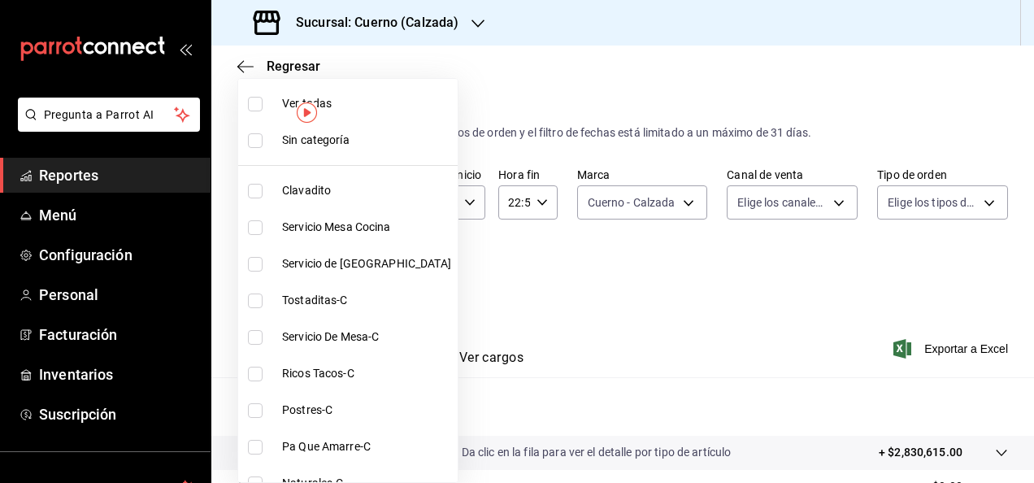
checkbox input "true"
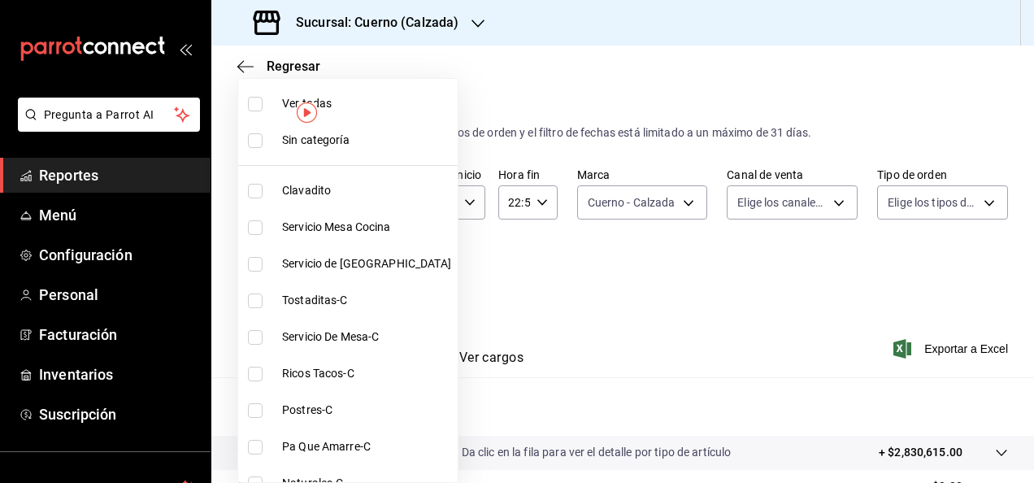
checkbox input "true"
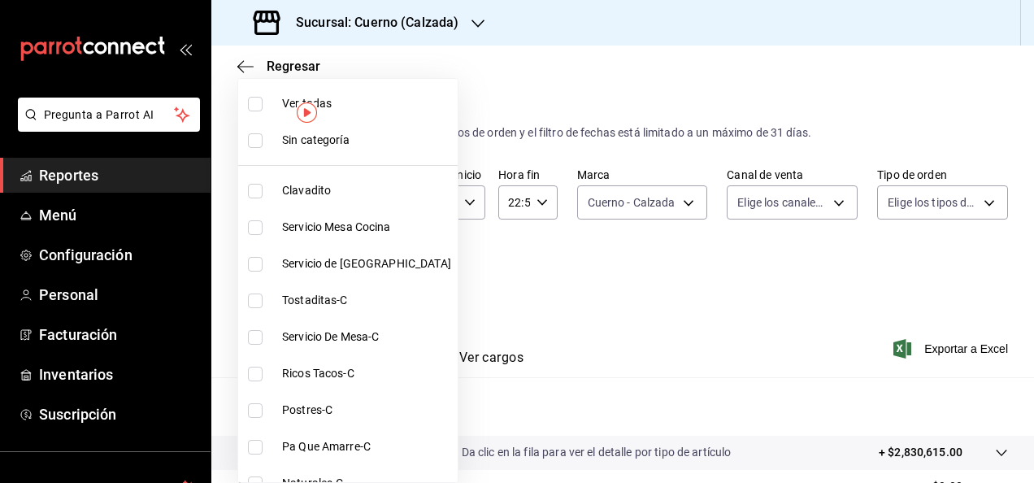
checkbox input "true"
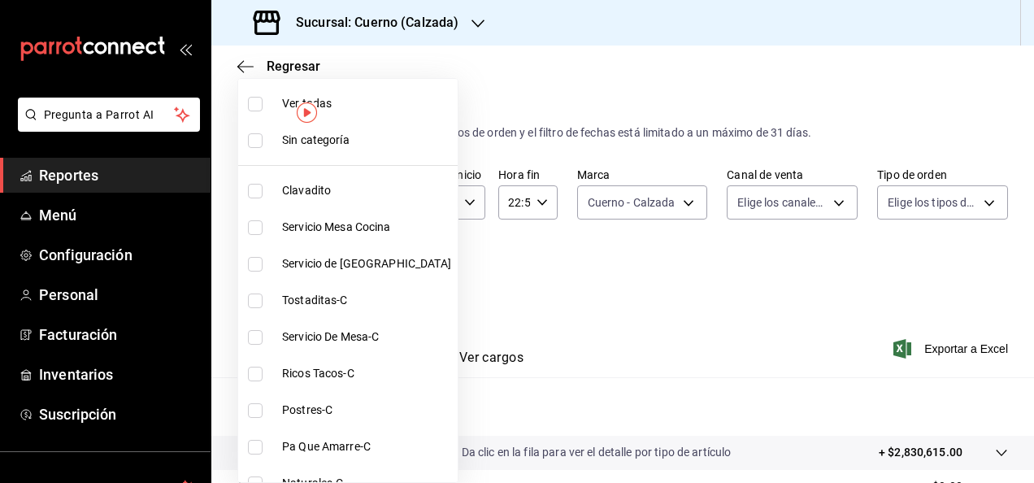
checkbox input "true"
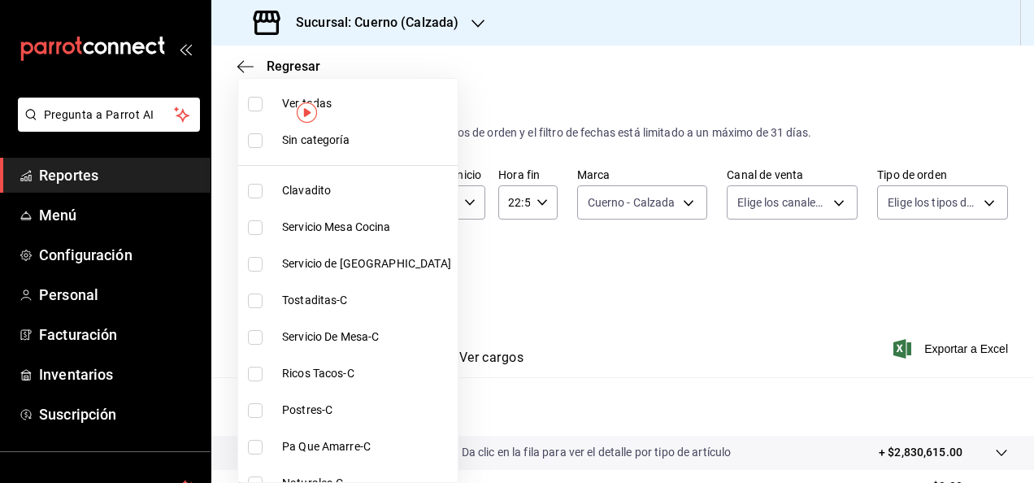
checkbox input "true"
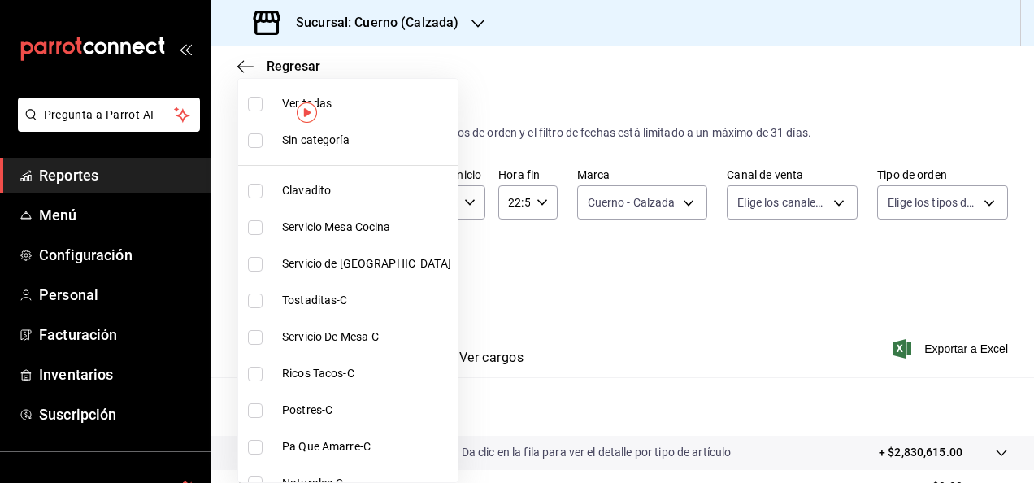
checkbox input "true"
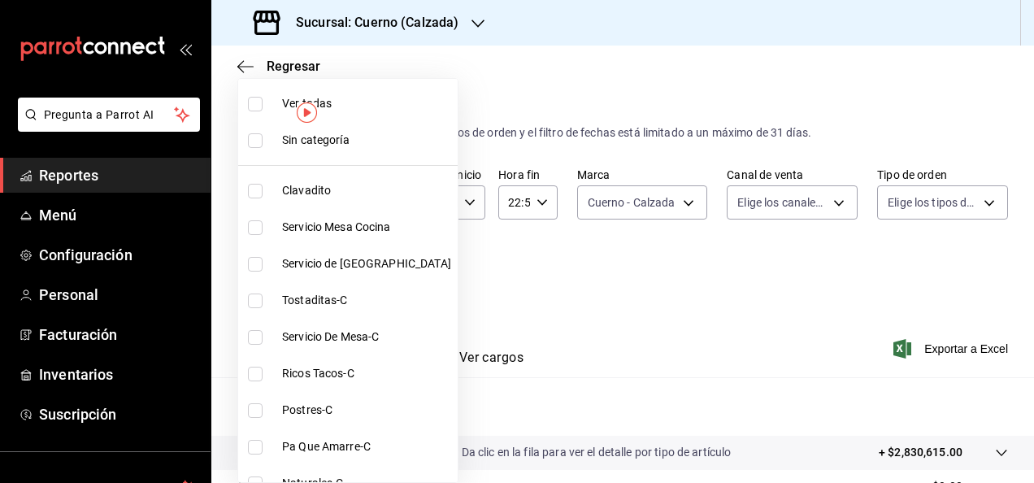
checkbox input "true"
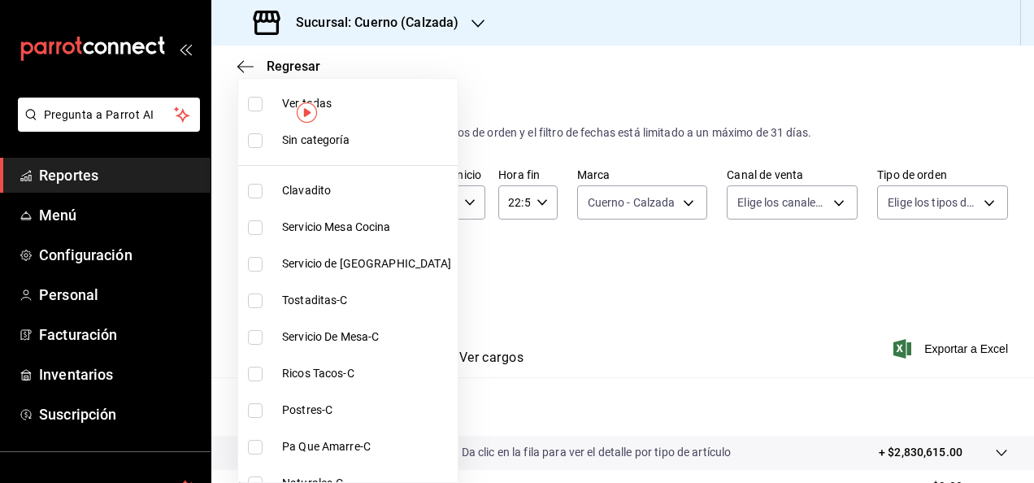
checkbox input "true"
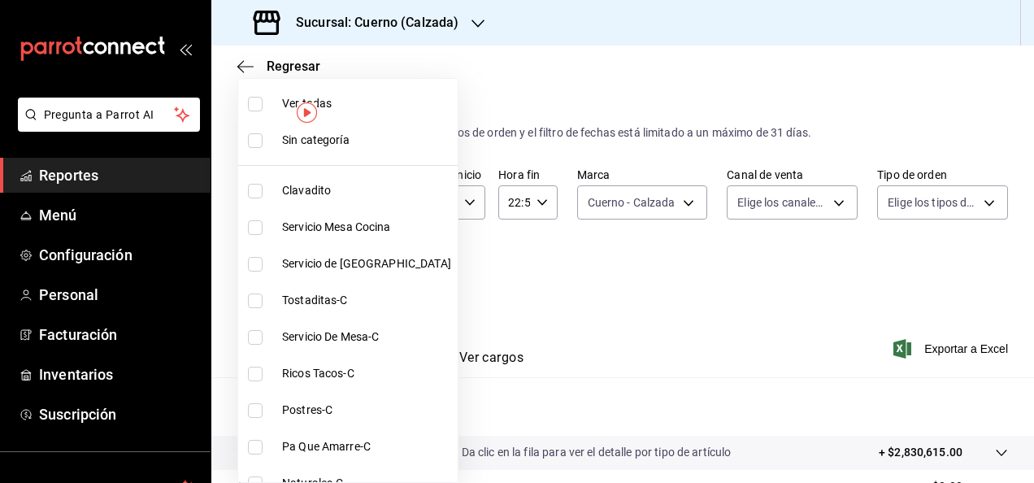
checkbox input "true"
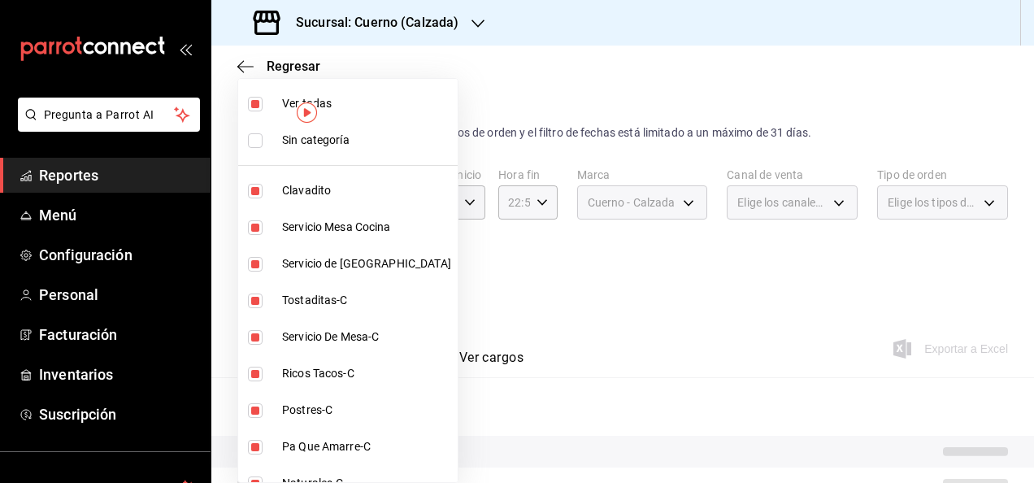
click at [512, 294] on div at bounding box center [517, 241] width 1034 height 483
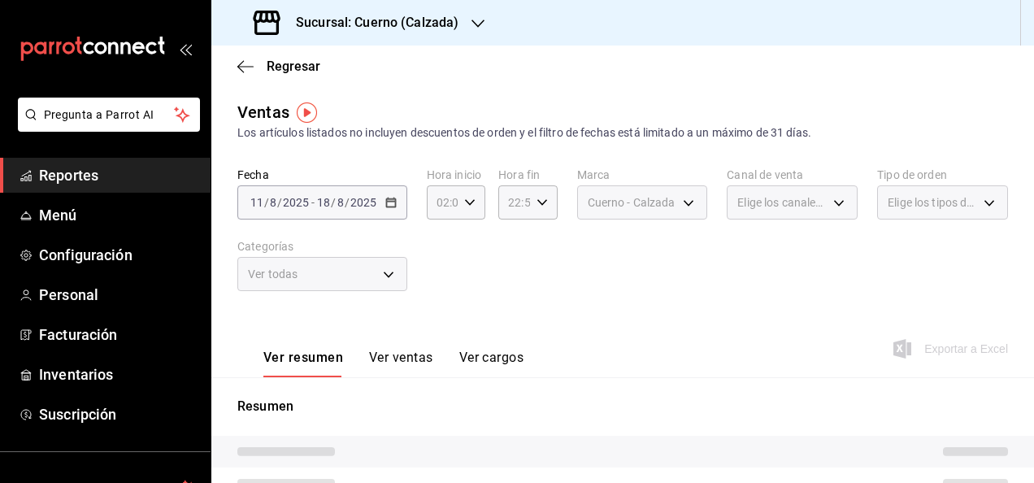
click at [395, 359] on button "Ver ventas" at bounding box center [401, 363] width 64 height 28
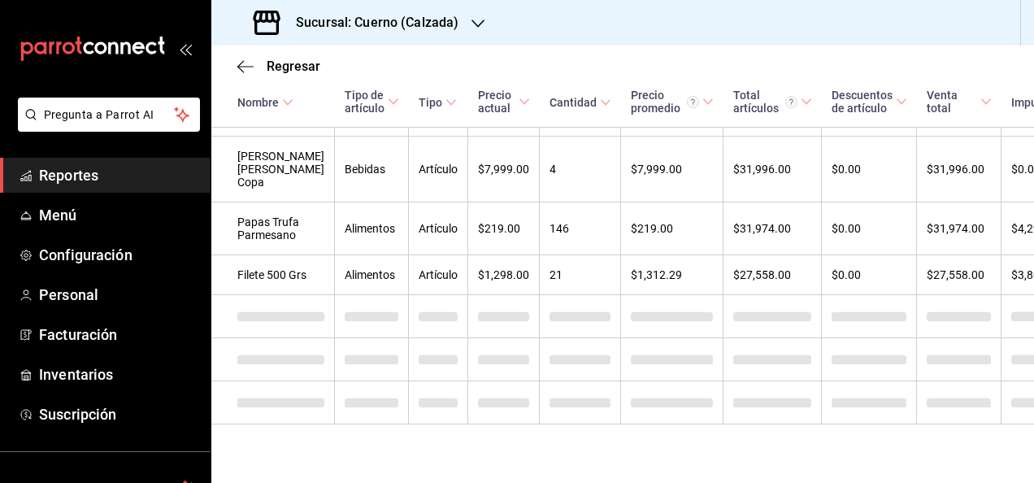
scroll to position [1124, 0]
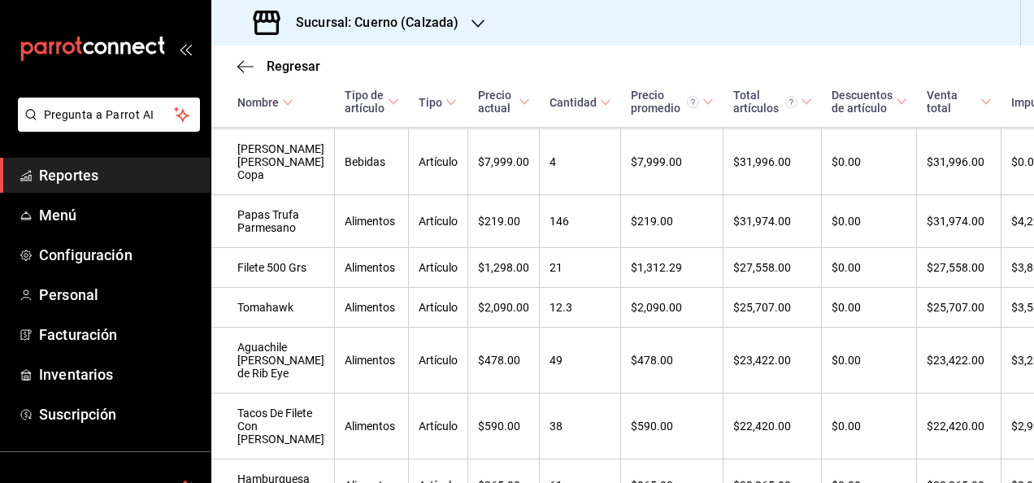
click at [1008, 393] on td "$3,230.62" at bounding box center [1045, 360] width 89 height 66
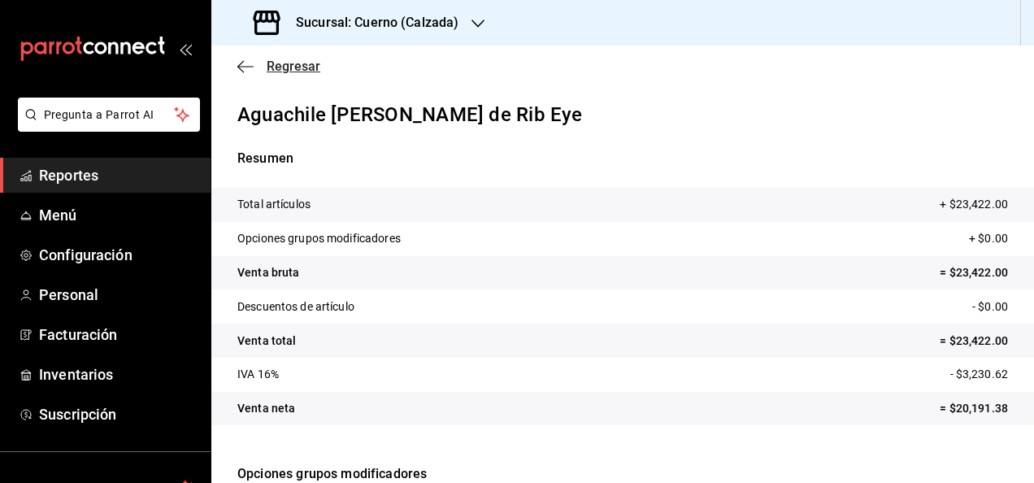
click at [241, 62] on icon "button" at bounding box center [240, 66] width 7 height 12
click at [284, 67] on span "Regresar" at bounding box center [294, 66] width 54 height 15
click at [249, 63] on icon "button" at bounding box center [245, 66] width 16 height 15
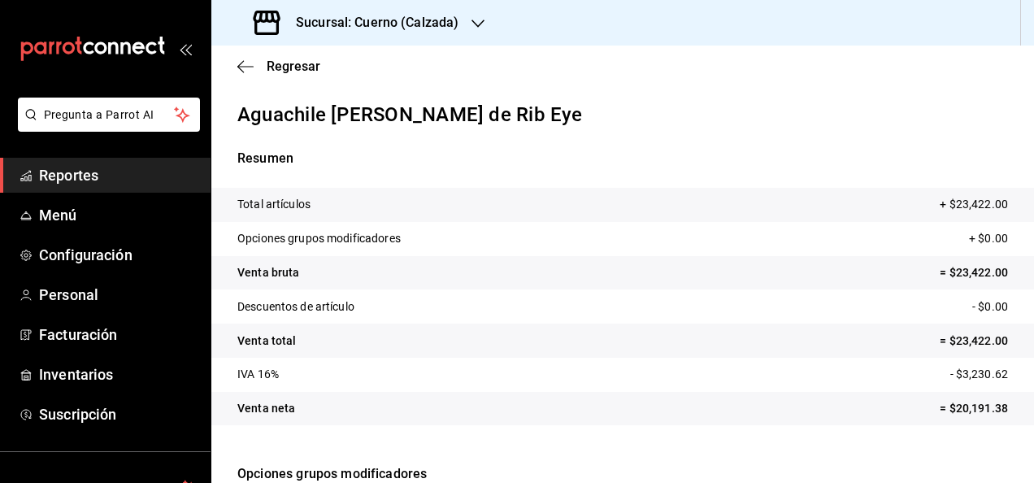
click at [77, 171] on span "Reportes" at bounding box center [118, 175] width 158 height 22
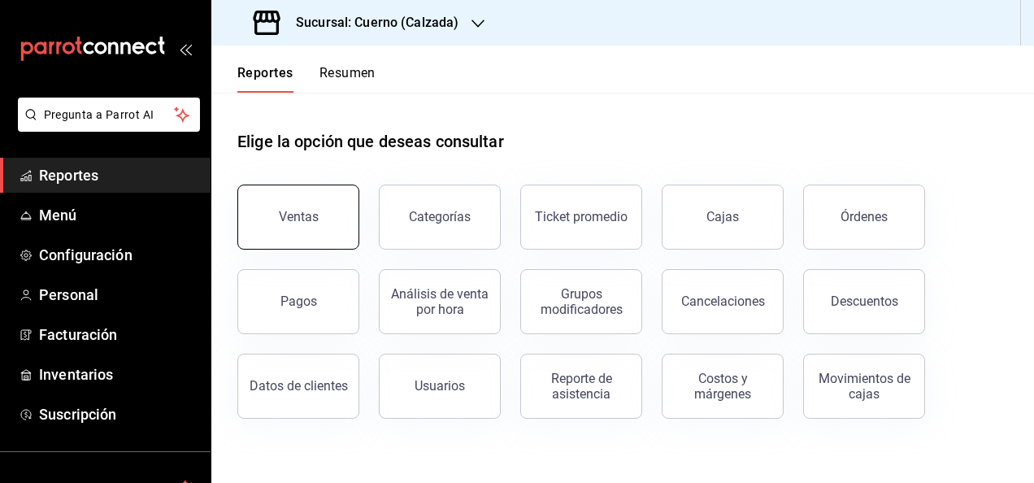
click at [280, 216] on div "Ventas" at bounding box center [299, 216] width 40 height 15
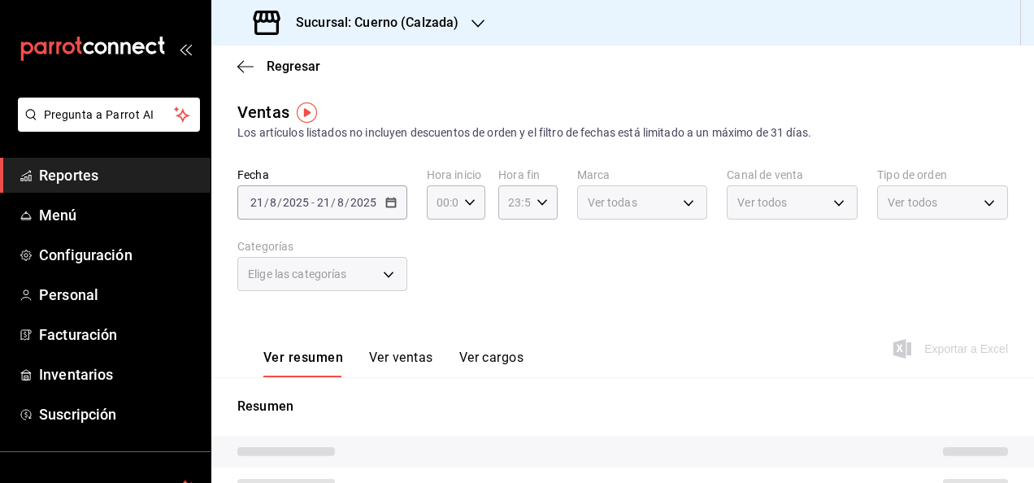
type input "02:02"
type input "22:59"
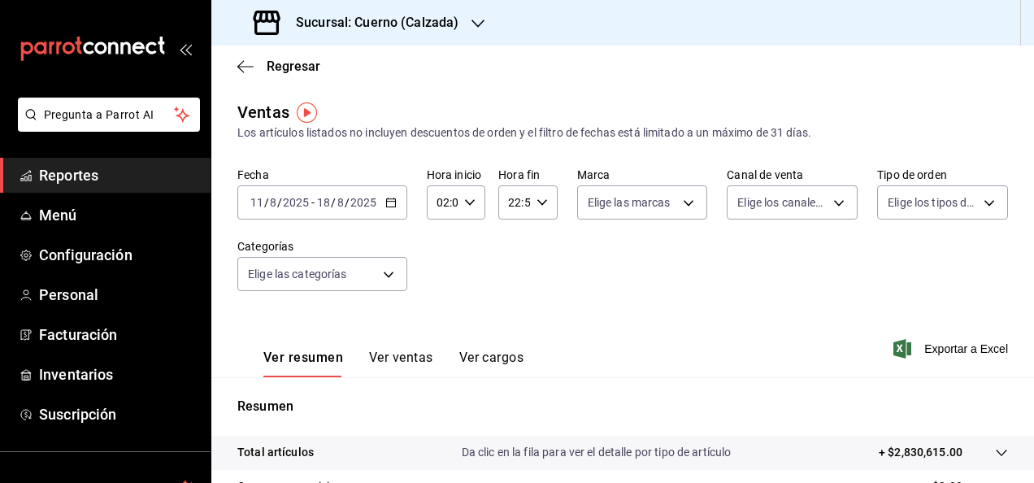
click at [389, 202] on icon "button" at bounding box center [390, 202] width 11 height 11
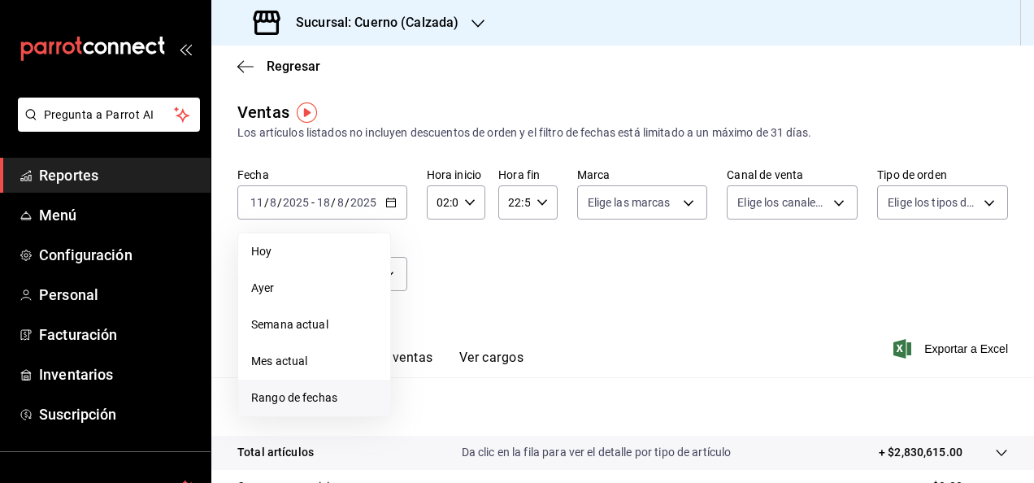
click at [309, 393] on span "Rango de fechas" at bounding box center [314, 397] width 126 height 17
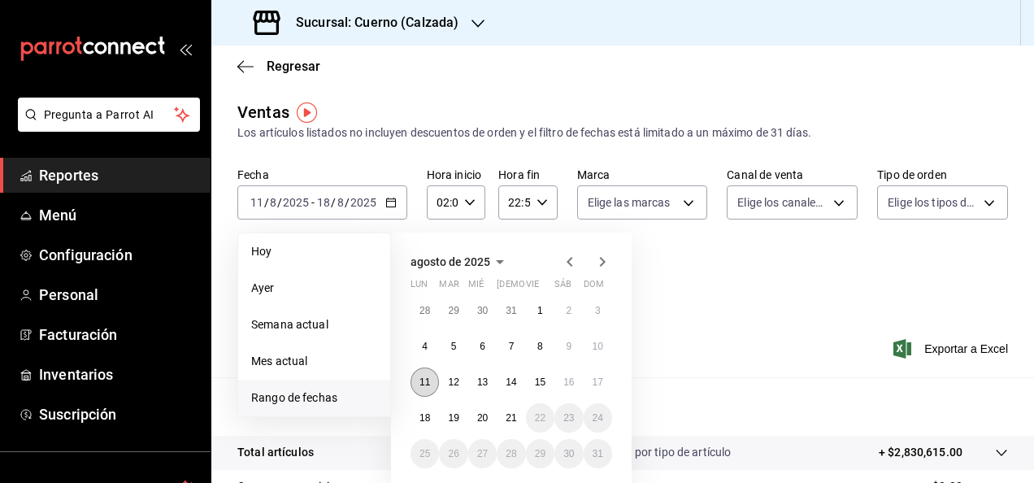
click at [427, 380] on abbr "11" at bounding box center [424, 381] width 11 height 11
click at [423, 416] on abbr "18" at bounding box center [424, 417] width 11 height 11
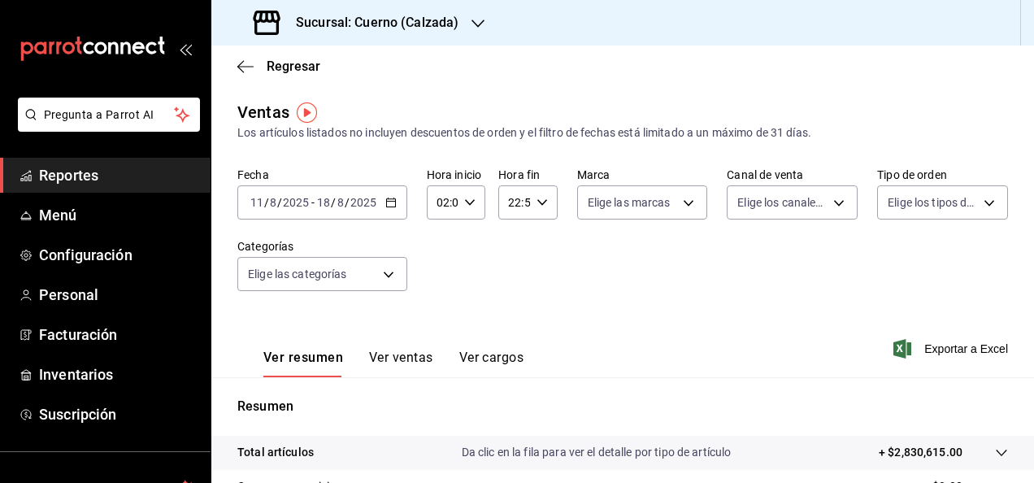
click at [395, 356] on button "Ver ventas" at bounding box center [401, 363] width 64 height 28
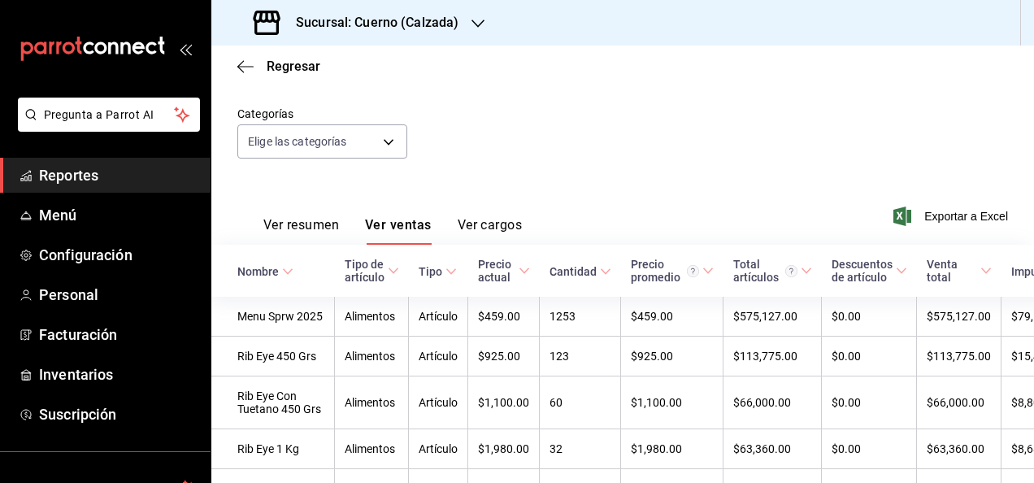
scroll to position [126, 0]
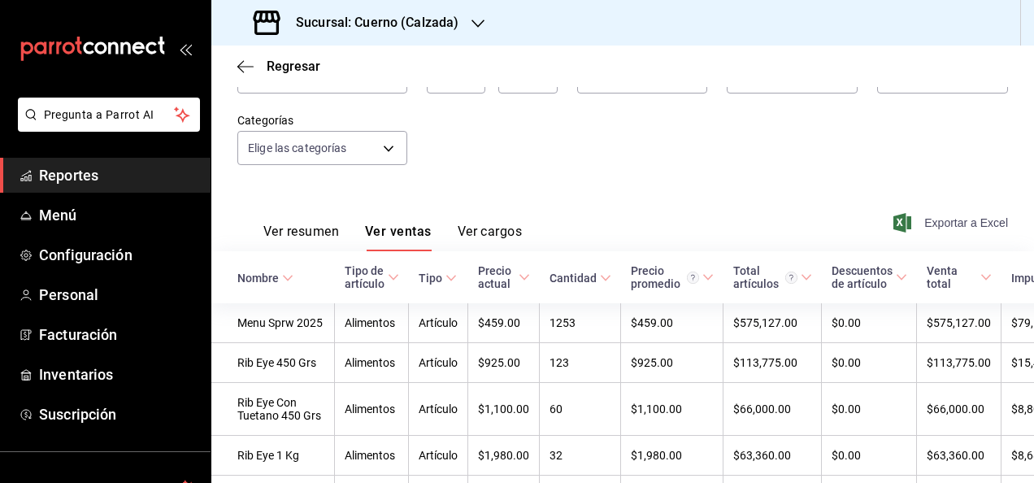
click at [969, 226] on span "Exportar a Excel" at bounding box center [951, 223] width 111 height 20
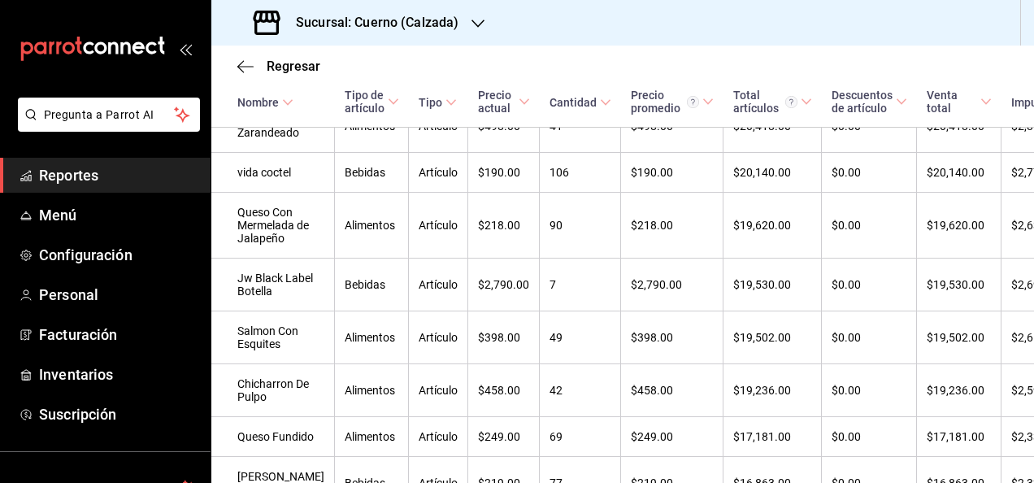
scroll to position [1621, 0]
